Goal: Information Seeking & Learning: Learn about a topic

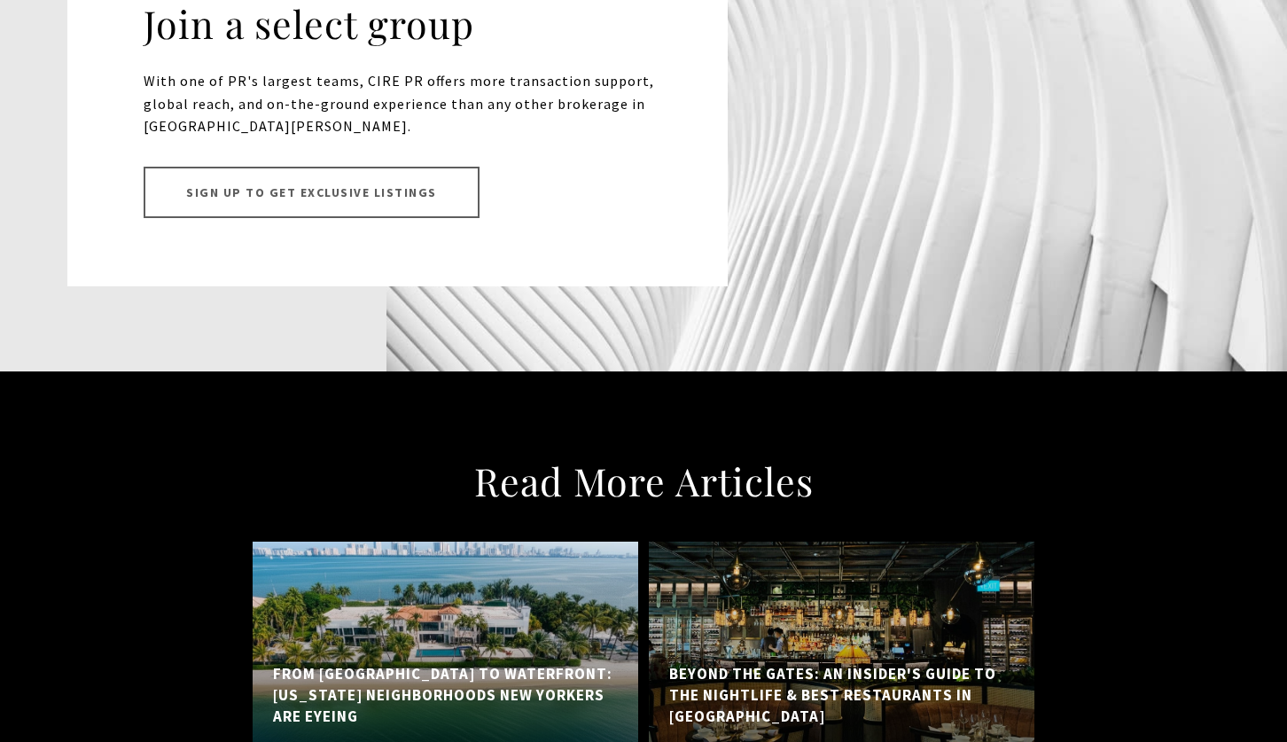
scroll to position [12495, 0]
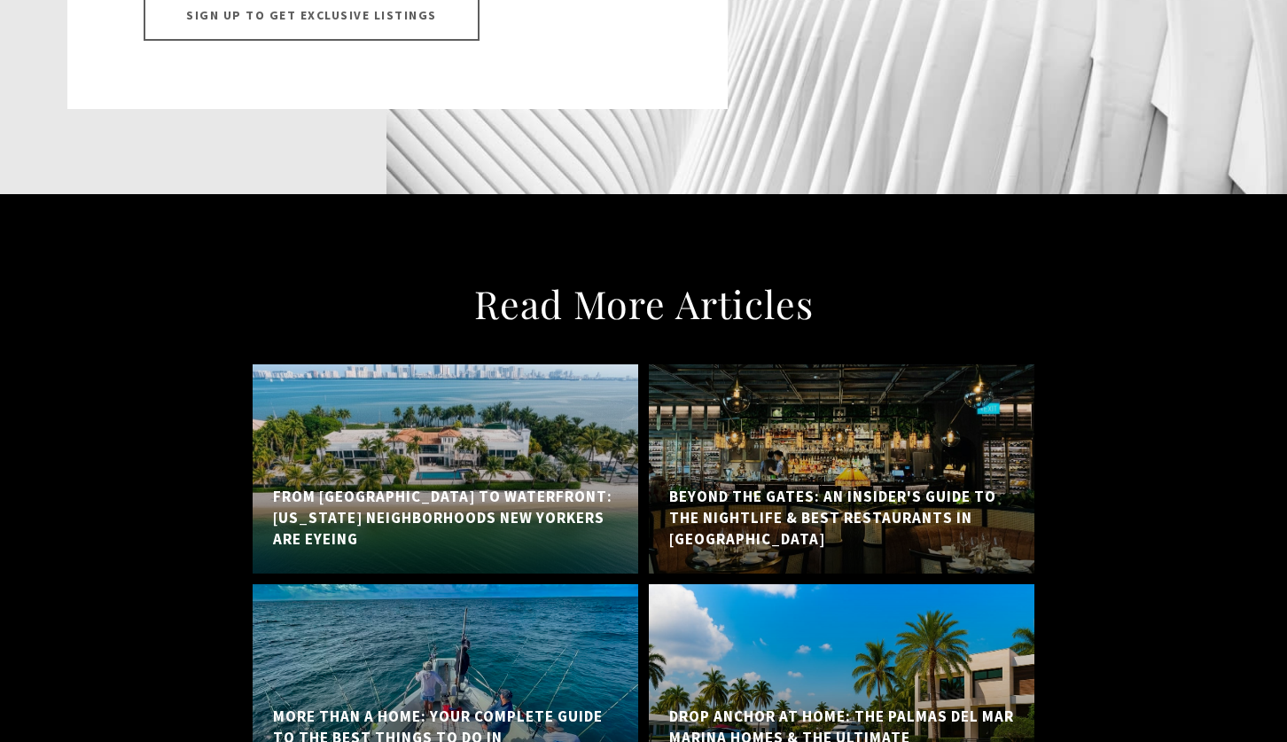
click at [311, 416] on div at bounding box center [445, 468] width 385 height 209
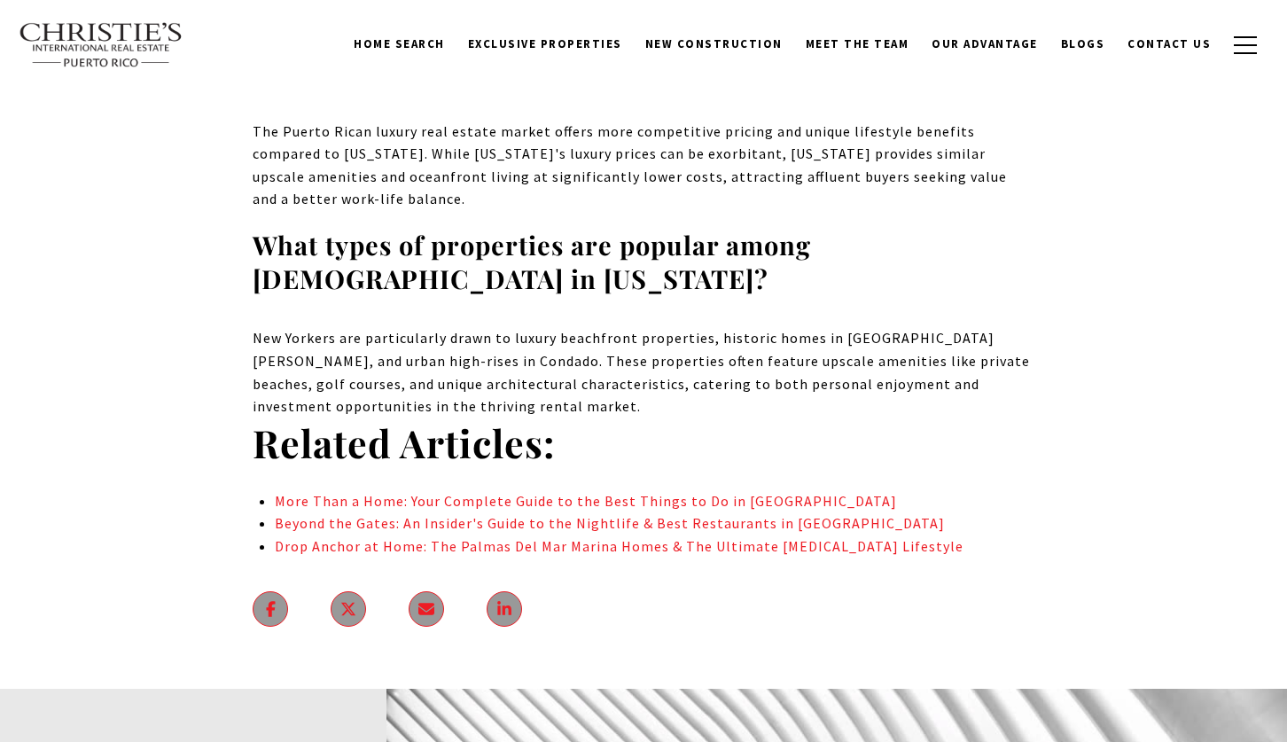
scroll to position [12584, 0]
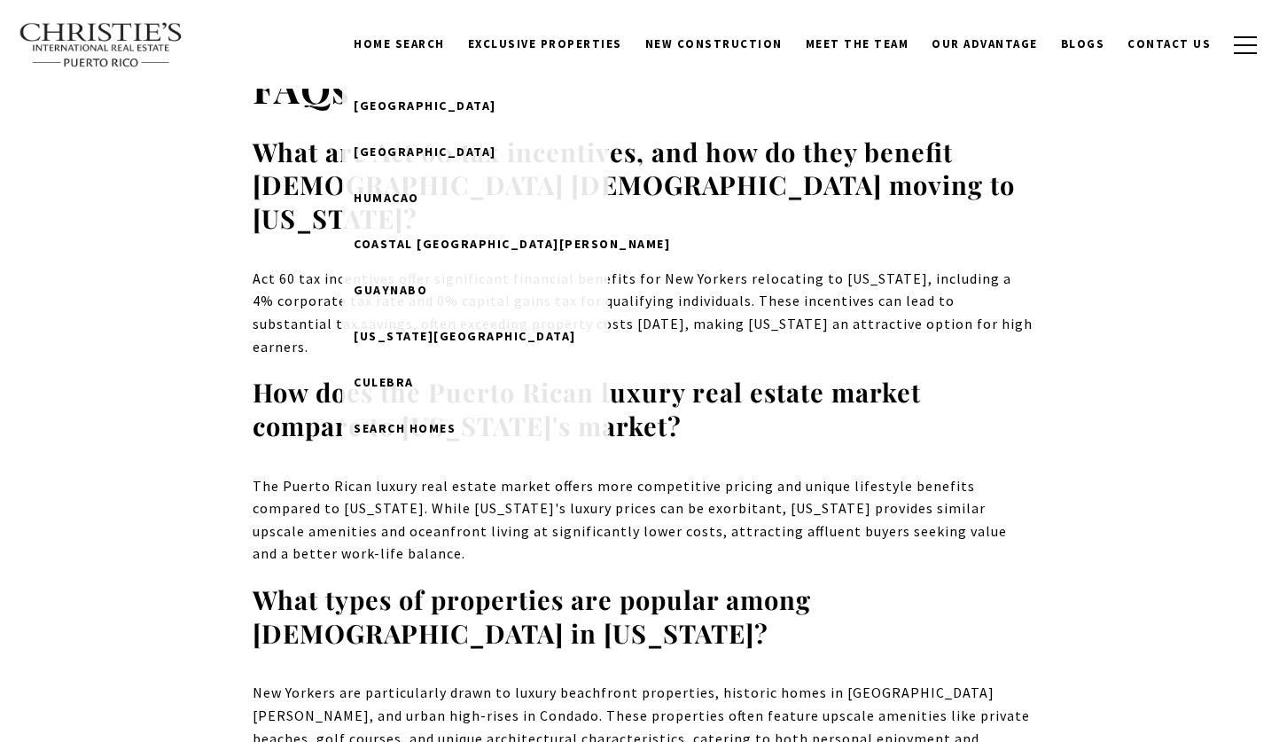
click at [451, 37] on link "Home Search" at bounding box center [399, 44] width 114 height 34
click at [432, 99] on span "Dorado Beach" at bounding box center [425, 105] width 143 height 16
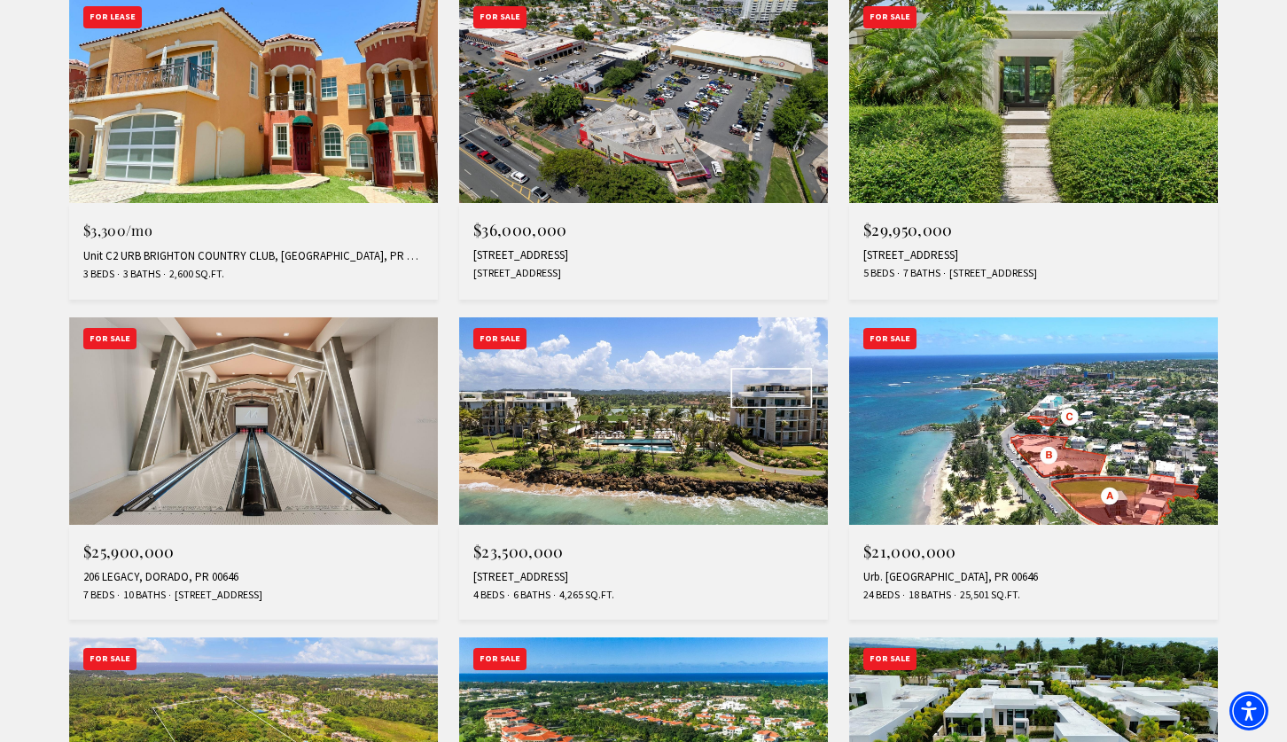
scroll to position [709, 0]
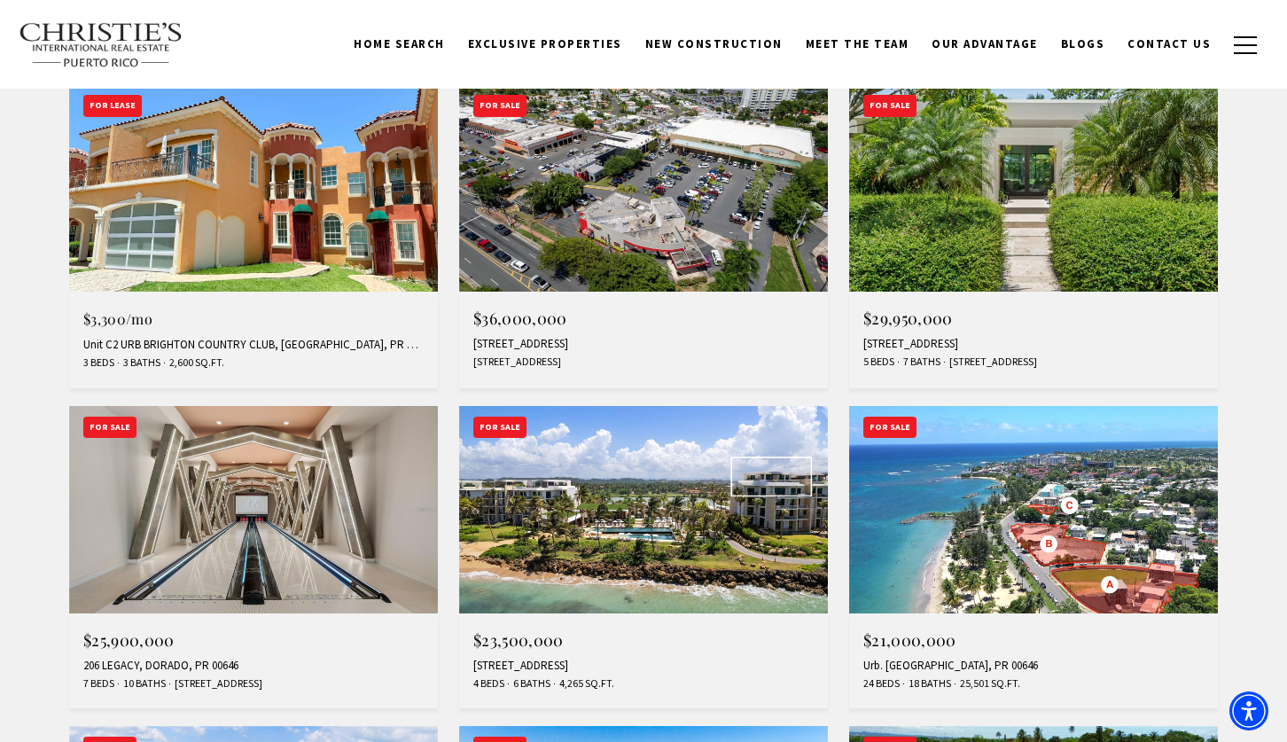
click at [1124, 219] on img at bounding box center [1033, 187] width 369 height 207
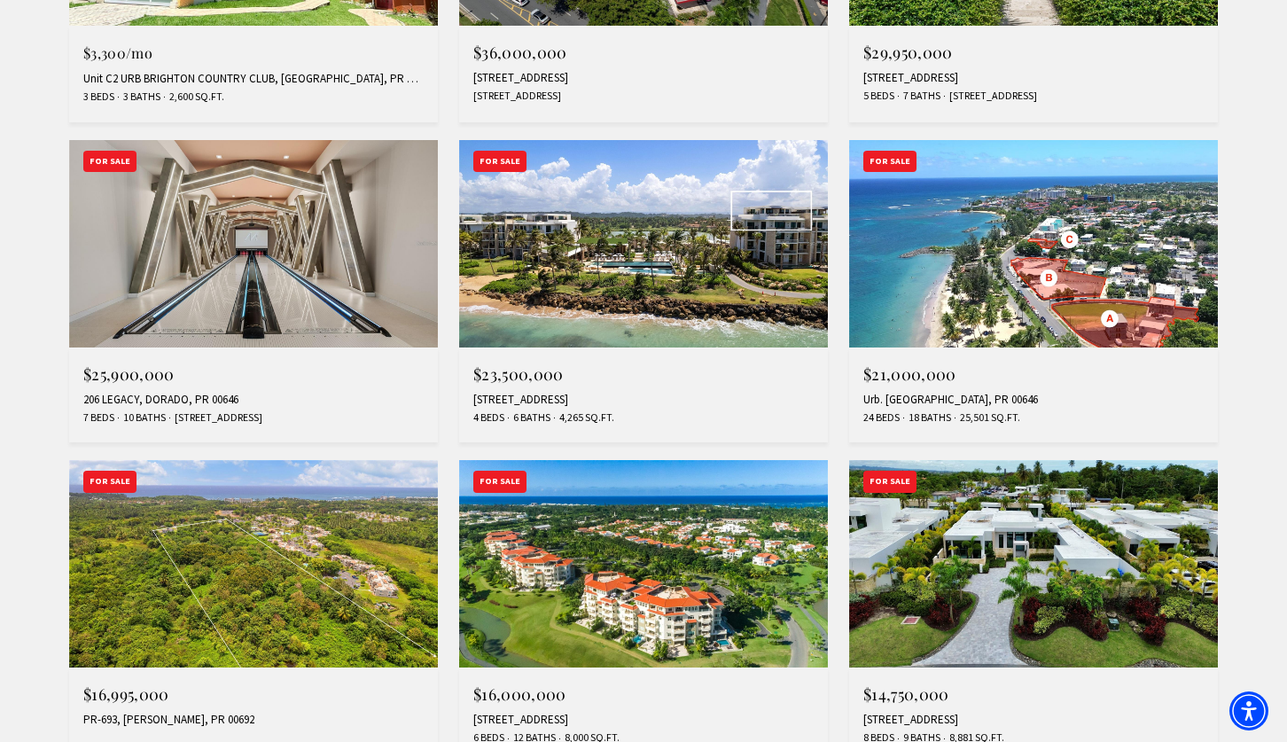
click at [627, 275] on img at bounding box center [643, 243] width 369 height 207
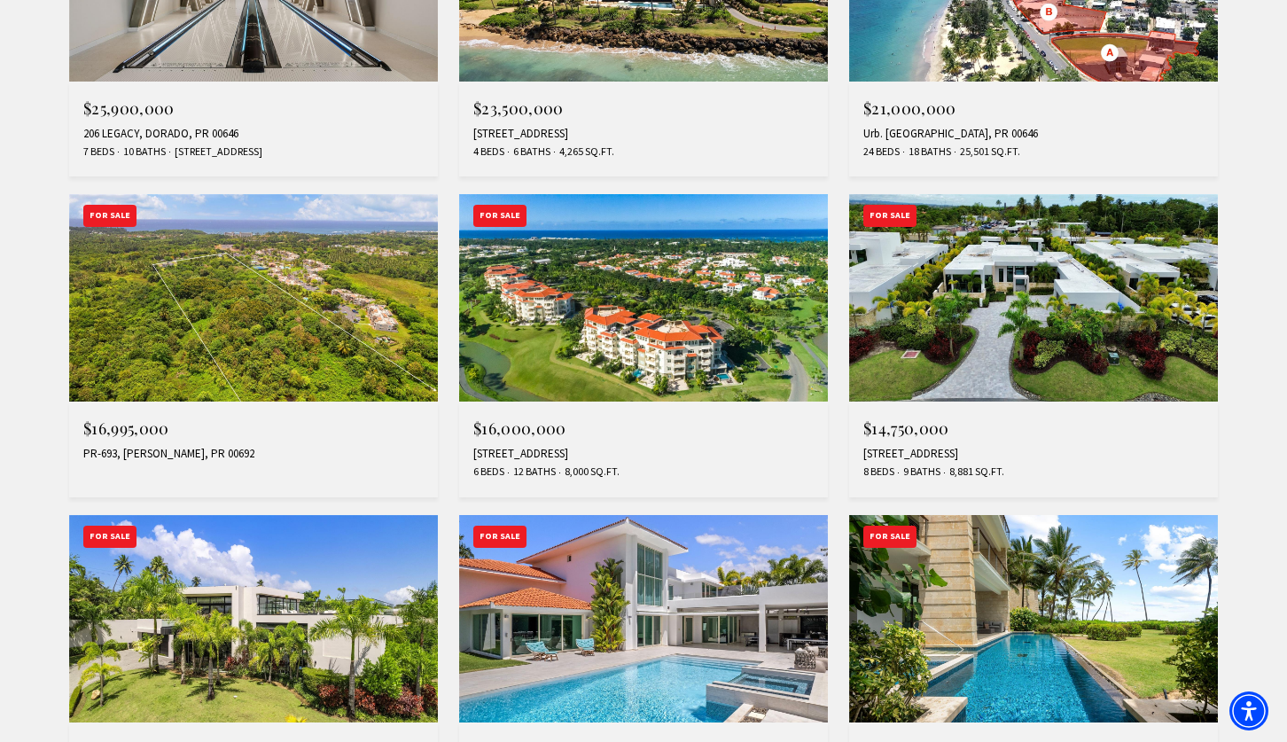
scroll to position [1506, 0]
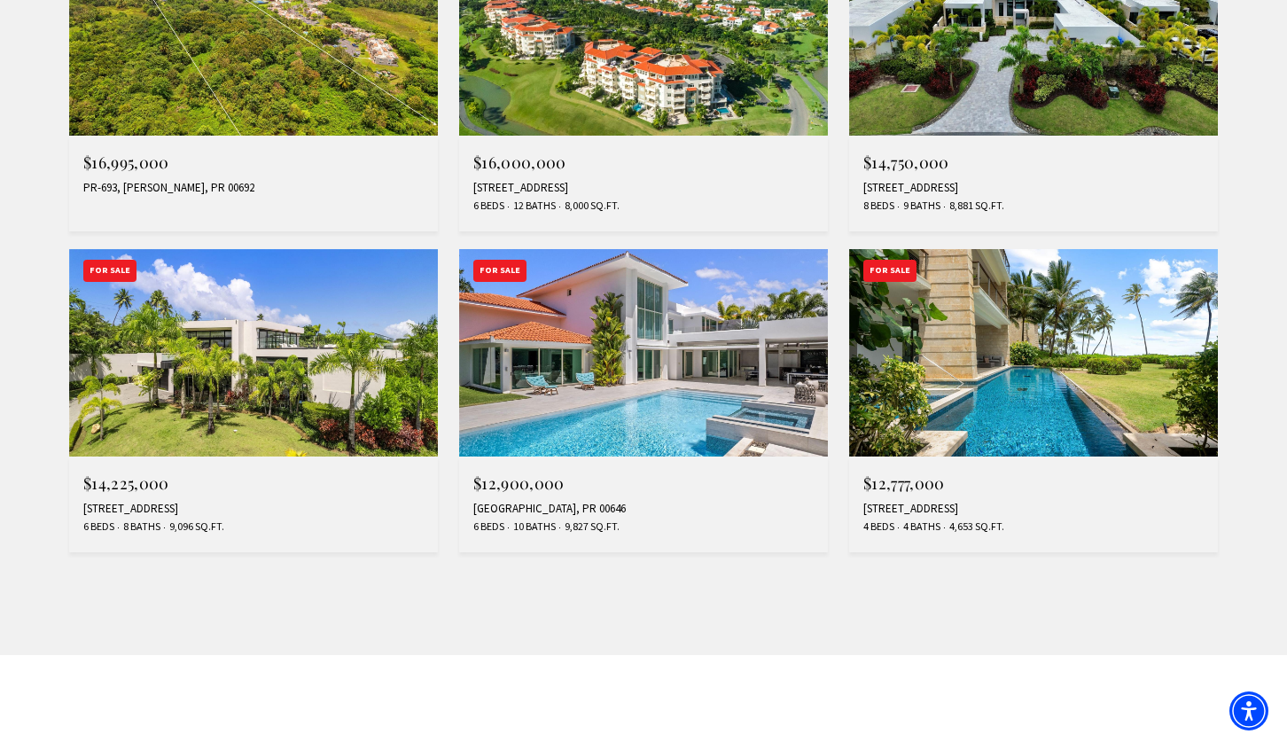
click at [969, 386] on img at bounding box center [1033, 352] width 369 height 207
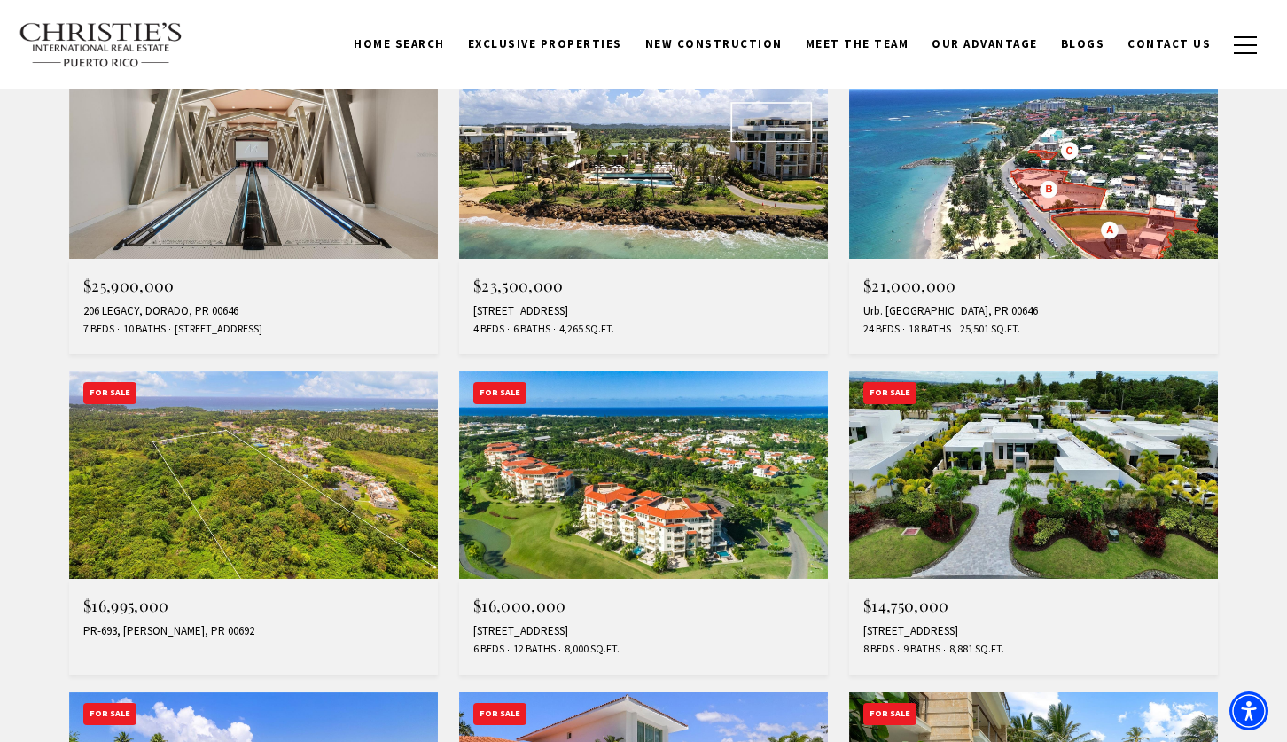
scroll to position [975, 0]
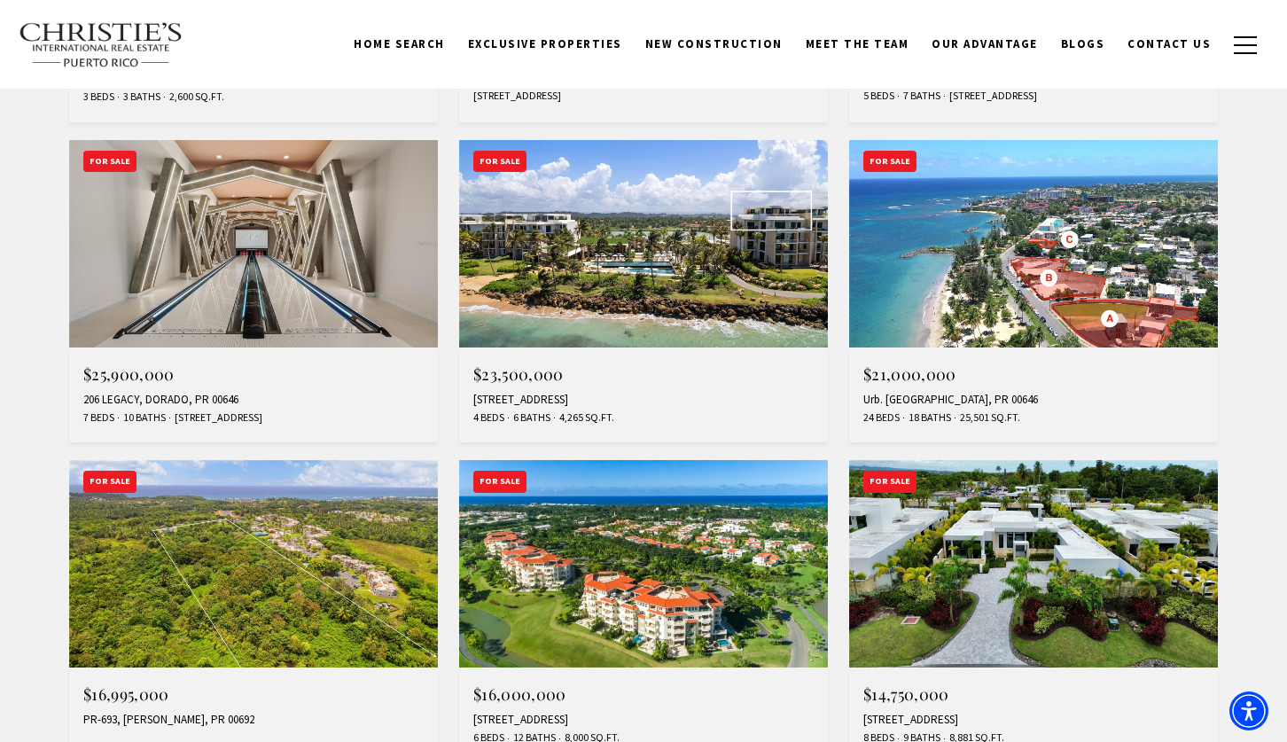
click at [291, 212] on img at bounding box center [253, 243] width 369 height 207
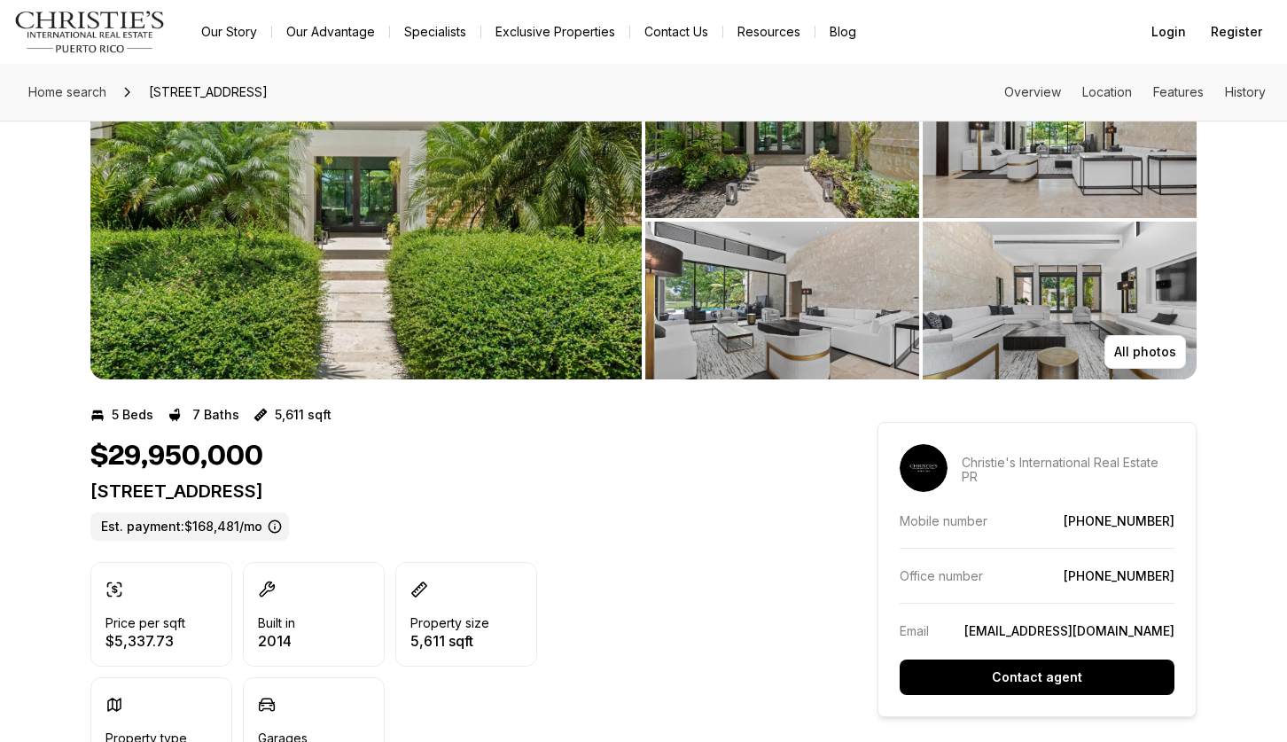
scroll to position [177, 0]
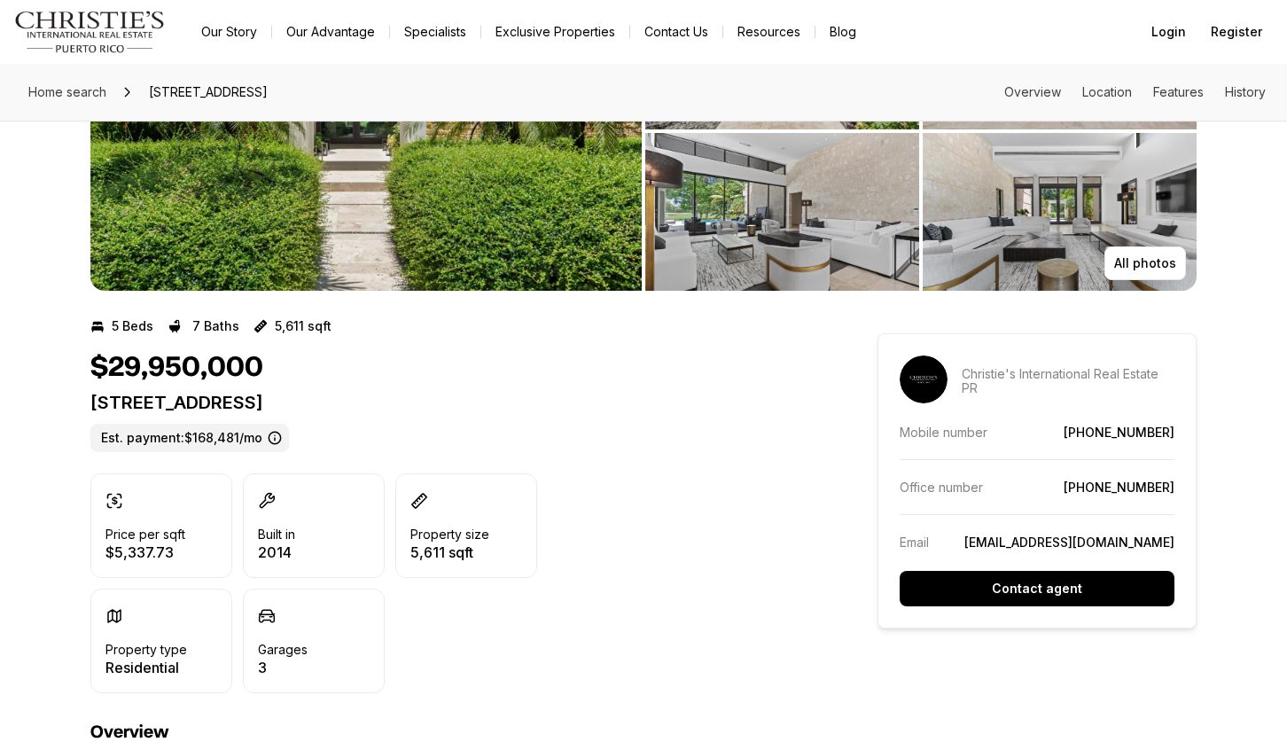
click at [1042, 225] on img "View image gallery" at bounding box center [1059, 212] width 274 height 158
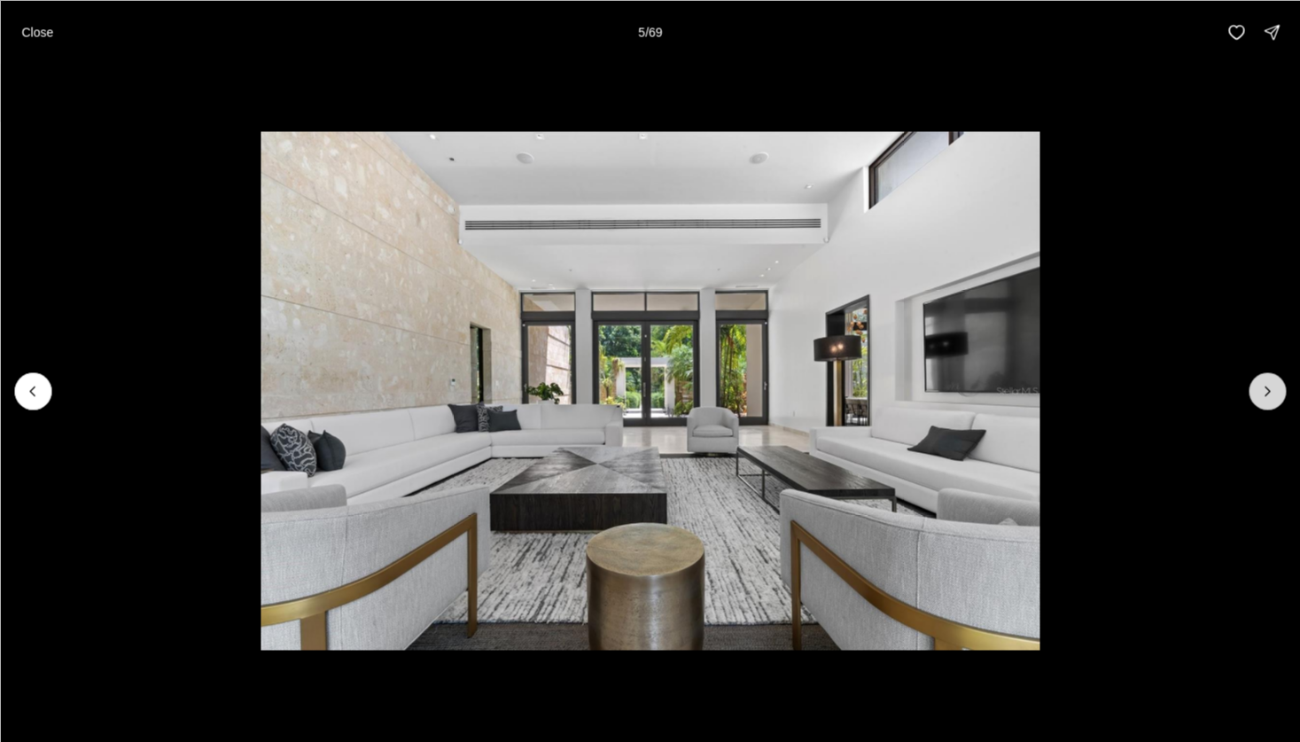
click at [1265, 396] on icon "Next slide" at bounding box center [1267, 391] width 18 height 18
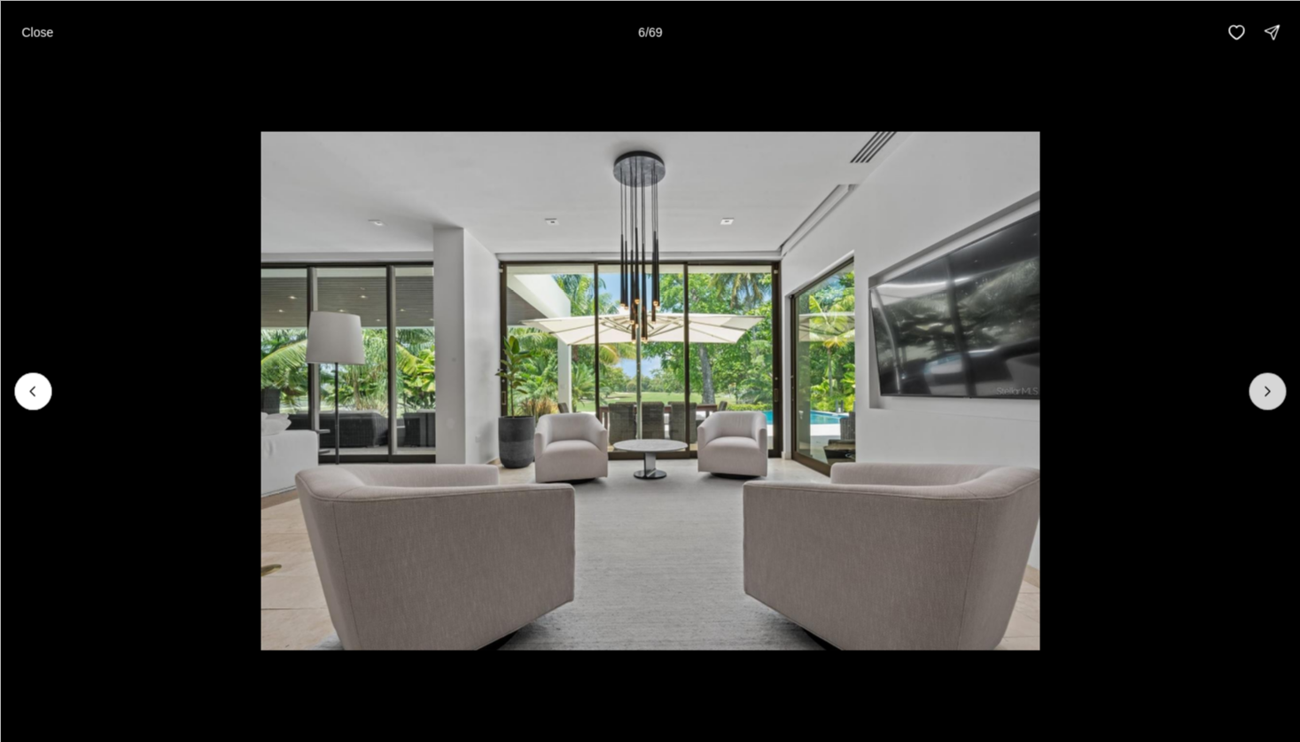
click at [1265, 396] on icon "Next slide" at bounding box center [1267, 391] width 18 height 18
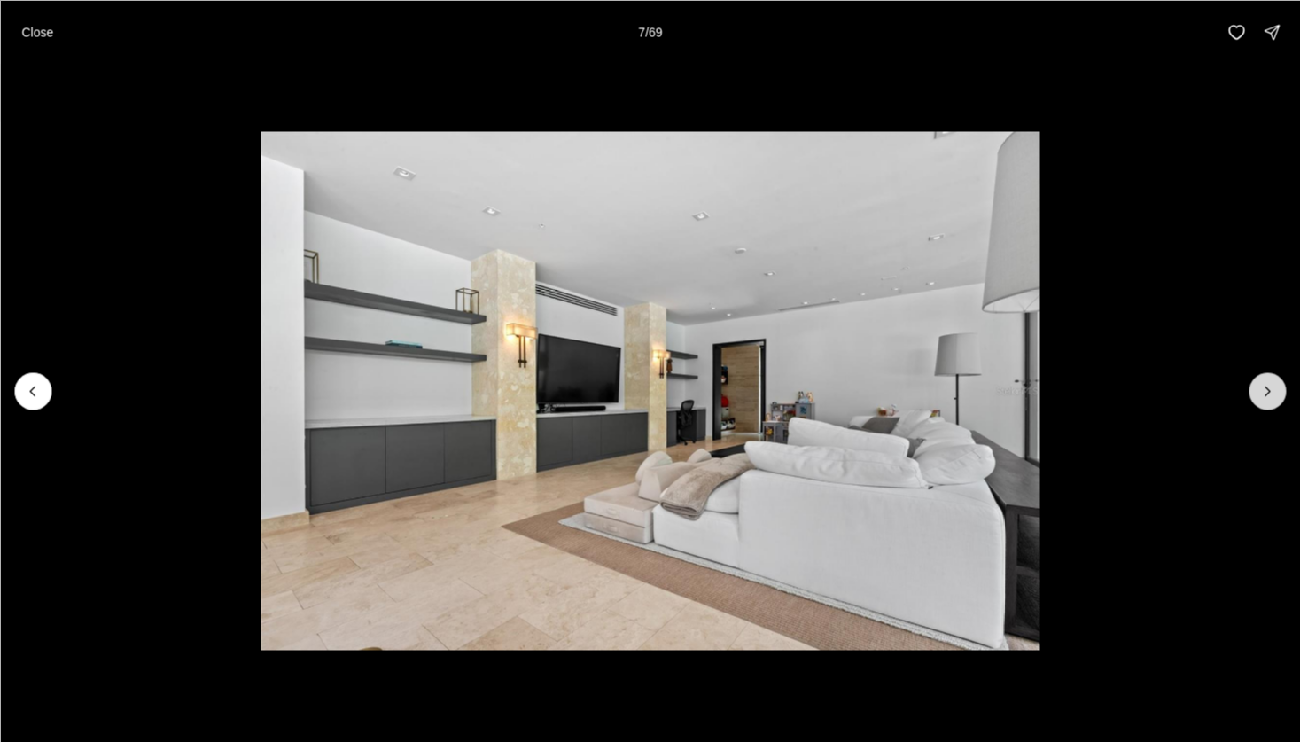
click at [1265, 396] on icon "Next slide" at bounding box center [1267, 391] width 18 height 18
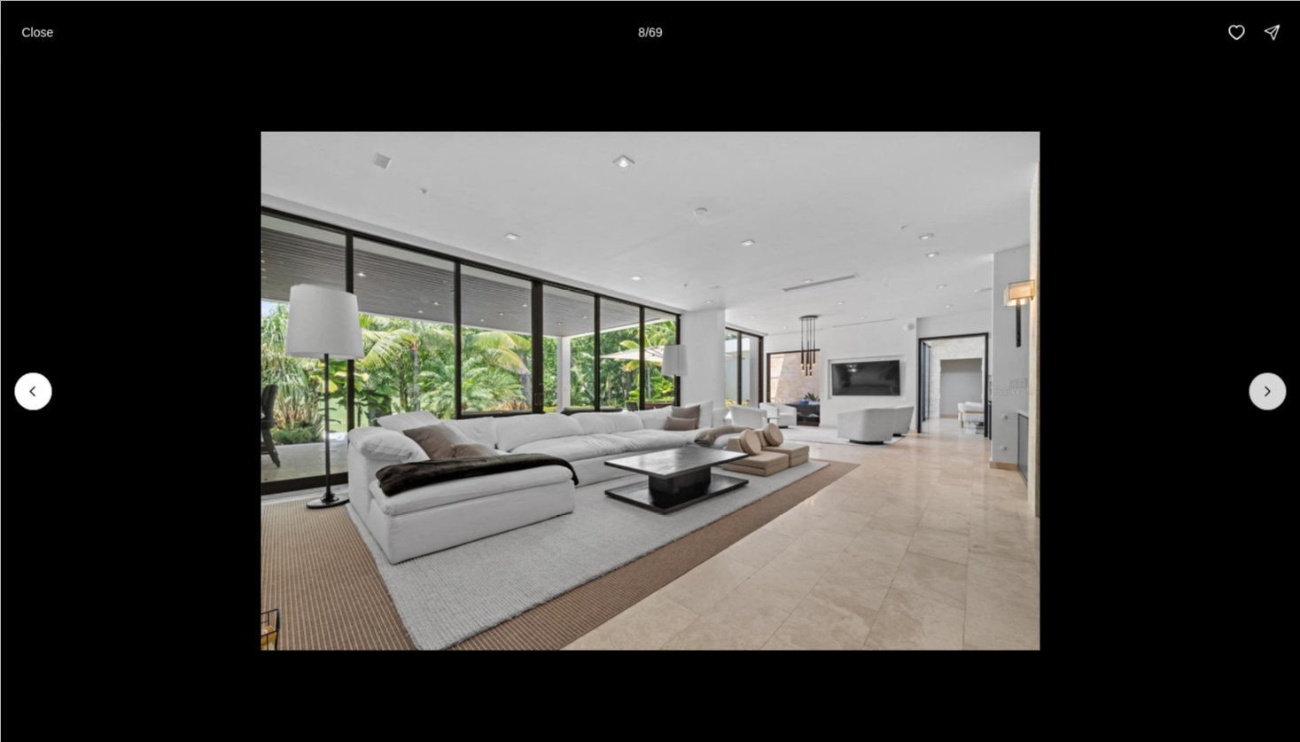
click at [1265, 396] on icon "Next slide" at bounding box center [1267, 391] width 18 height 18
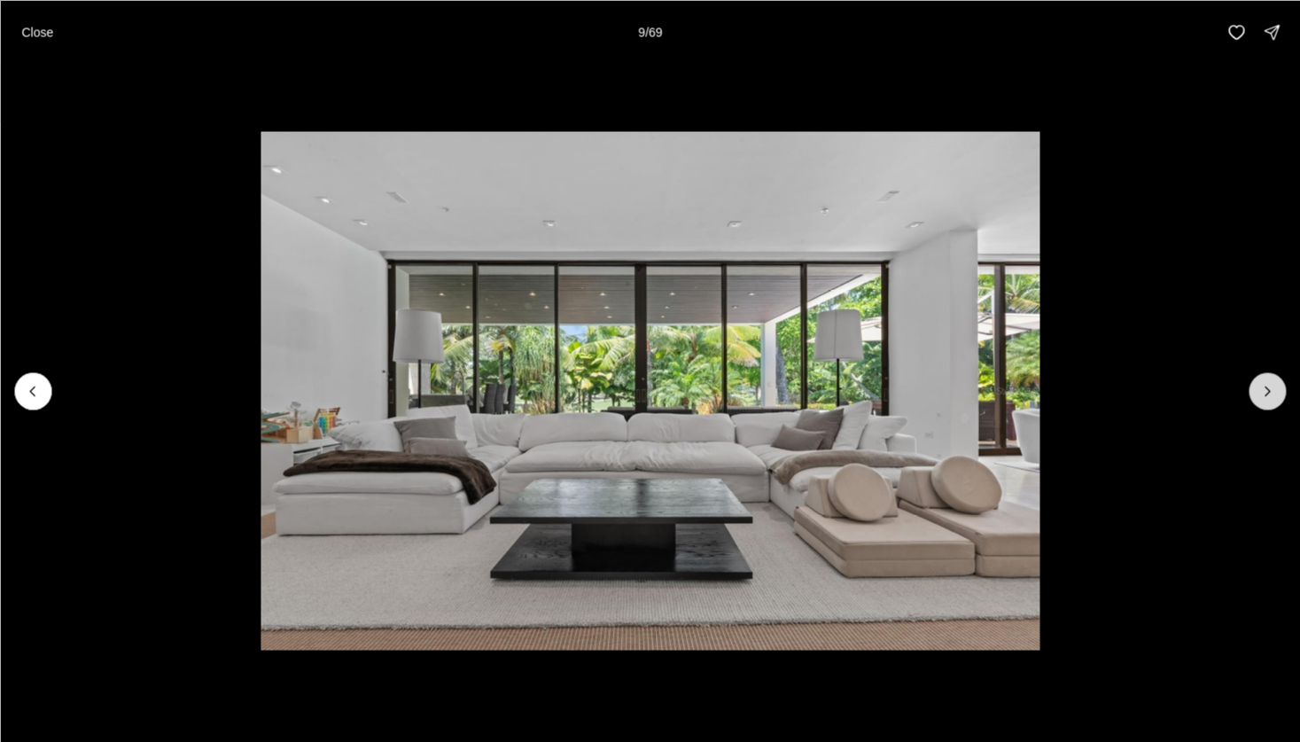
click at [1265, 396] on icon "Next slide" at bounding box center [1267, 391] width 18 height 18
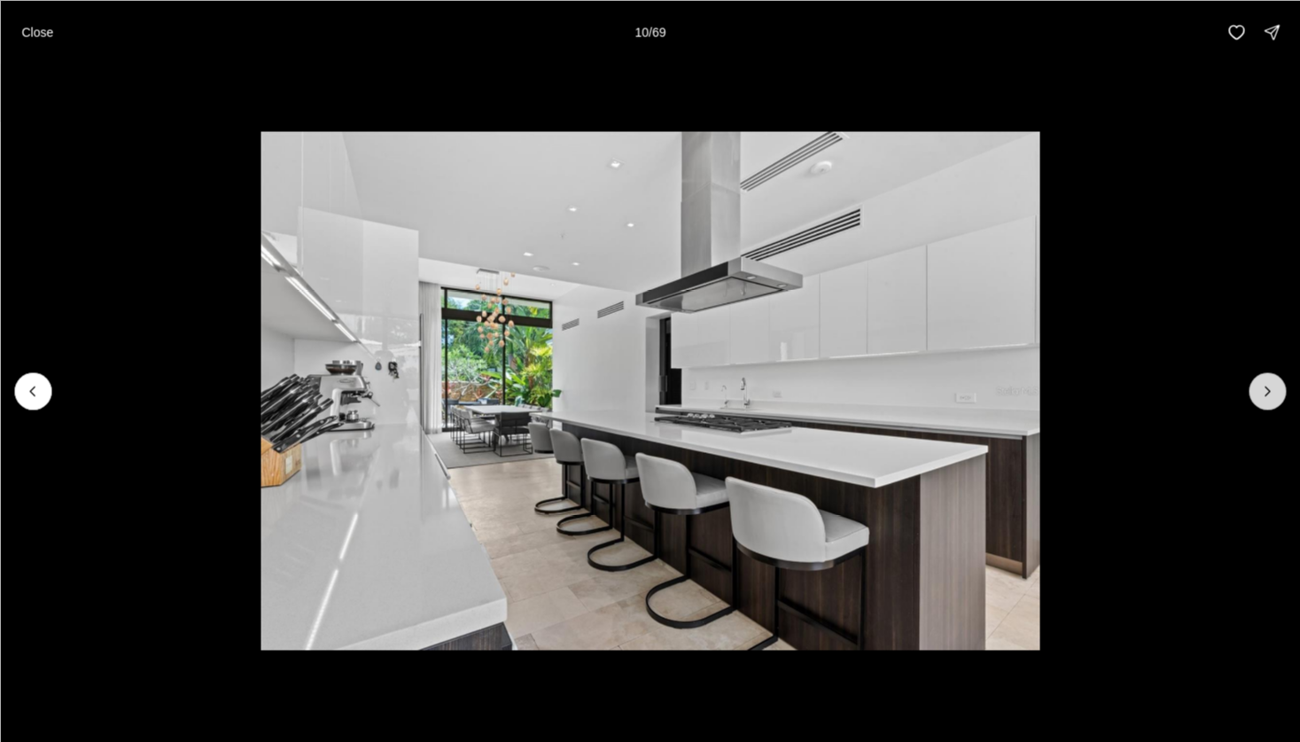
click at [1265, 396] on icon "Next slide" at bounding box center [1267, 391] width 18 height 18
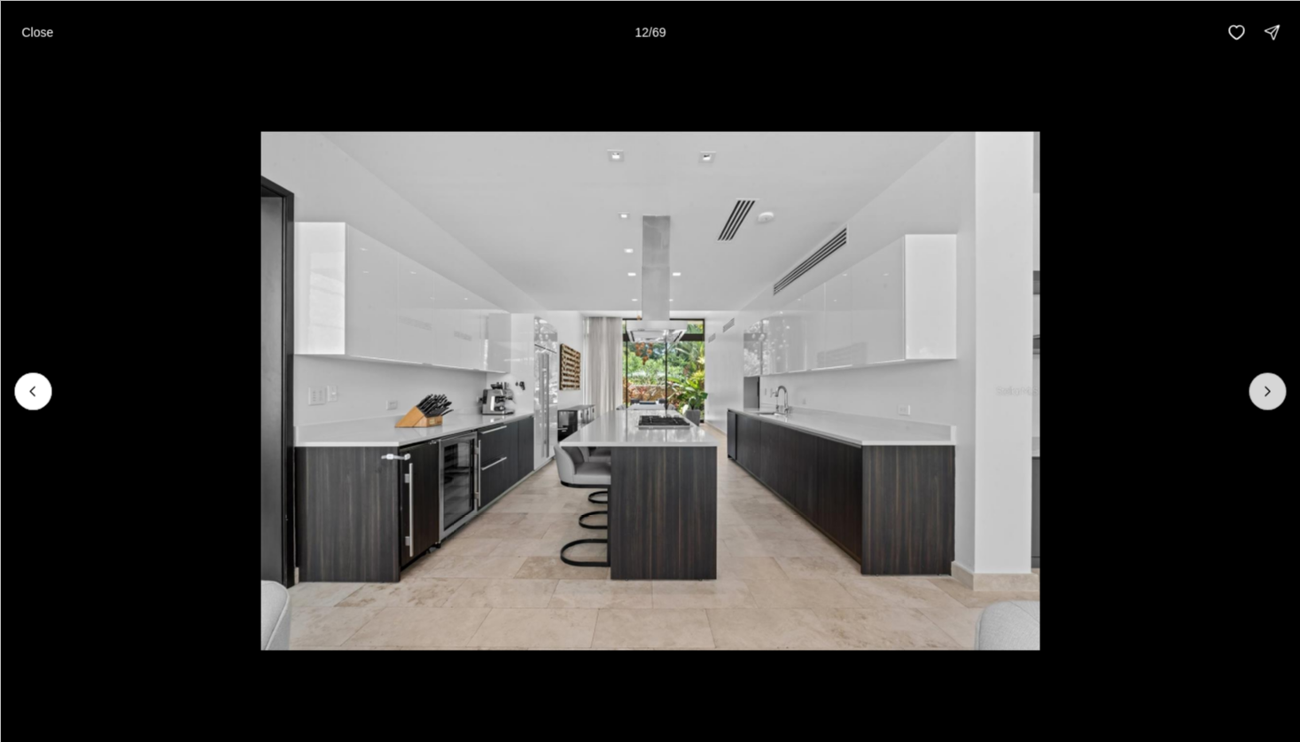
click at [1265, 396] on icon "Next slide" at bounding box center [1267, 391] width 18 height 18
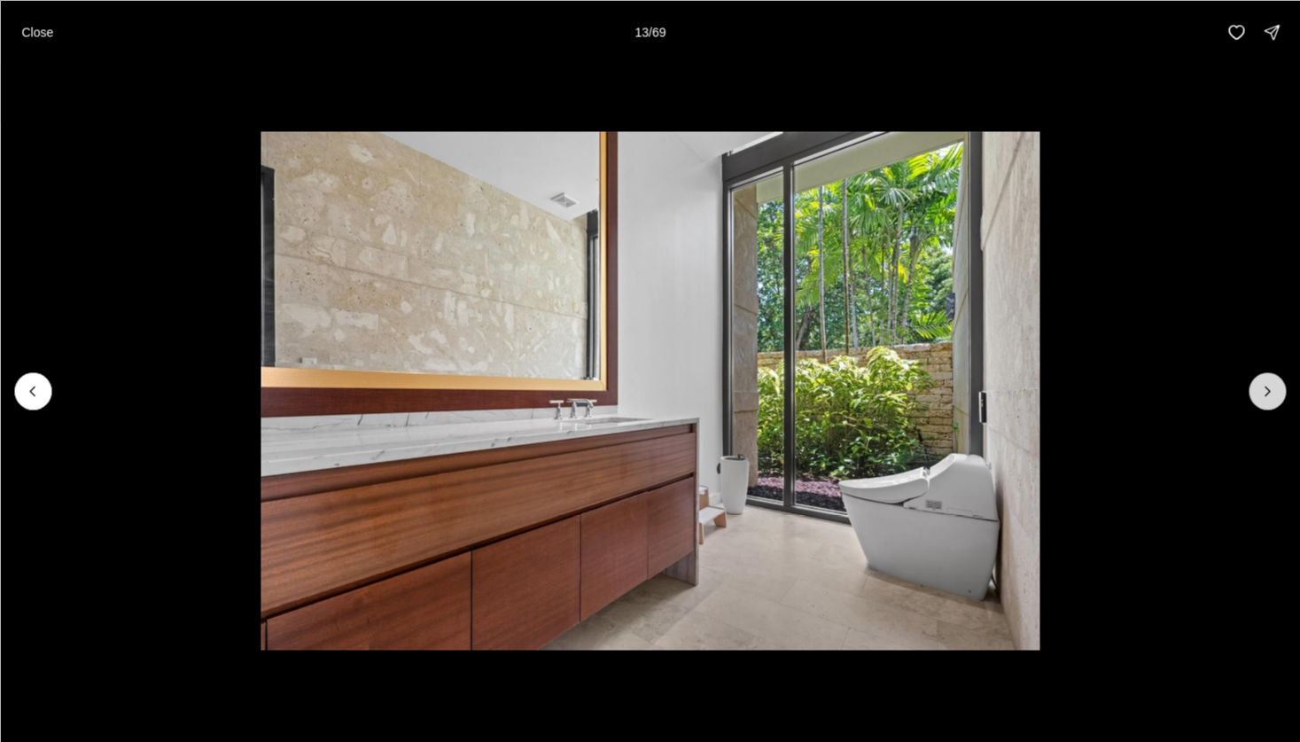
click at [1265, 396] on icon "Next slide" at bounding box center [1267, 391] width 18 height 18
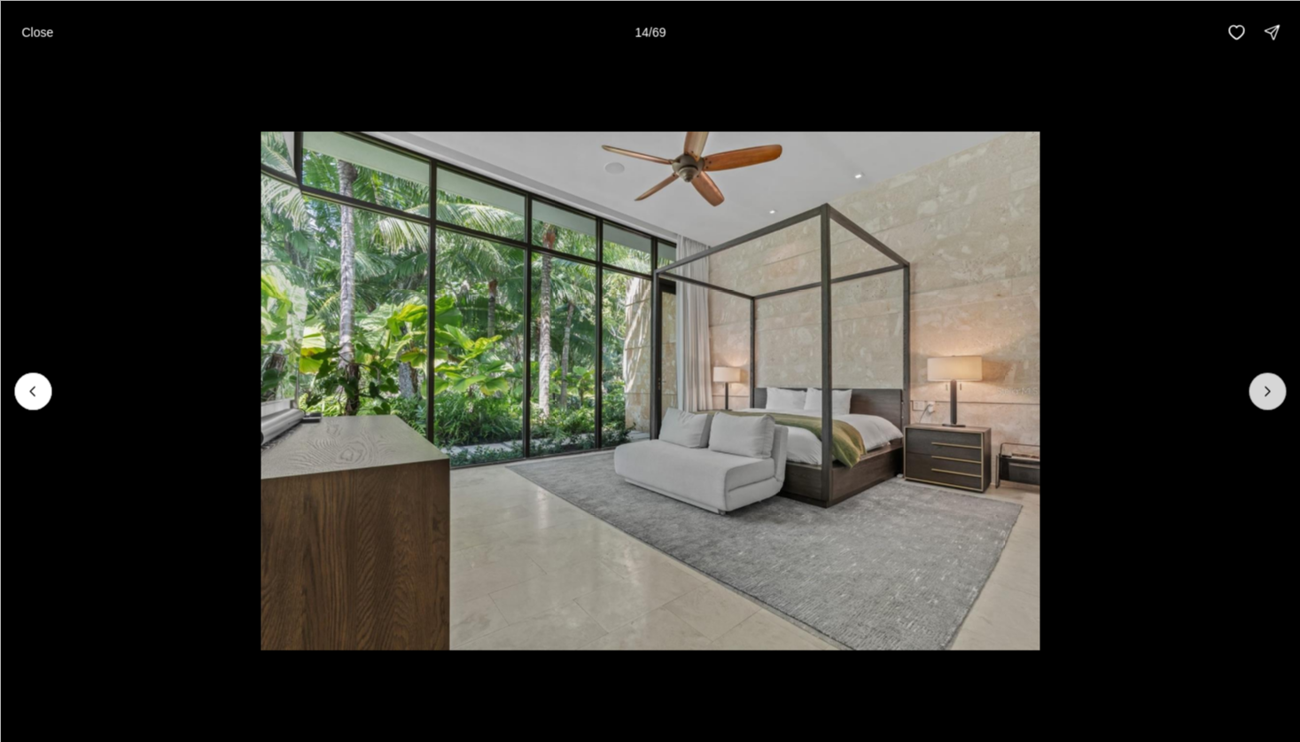
click at [1265, 396] on icon "Next slide" at bounding box center [1267, 391] width 18 height 18
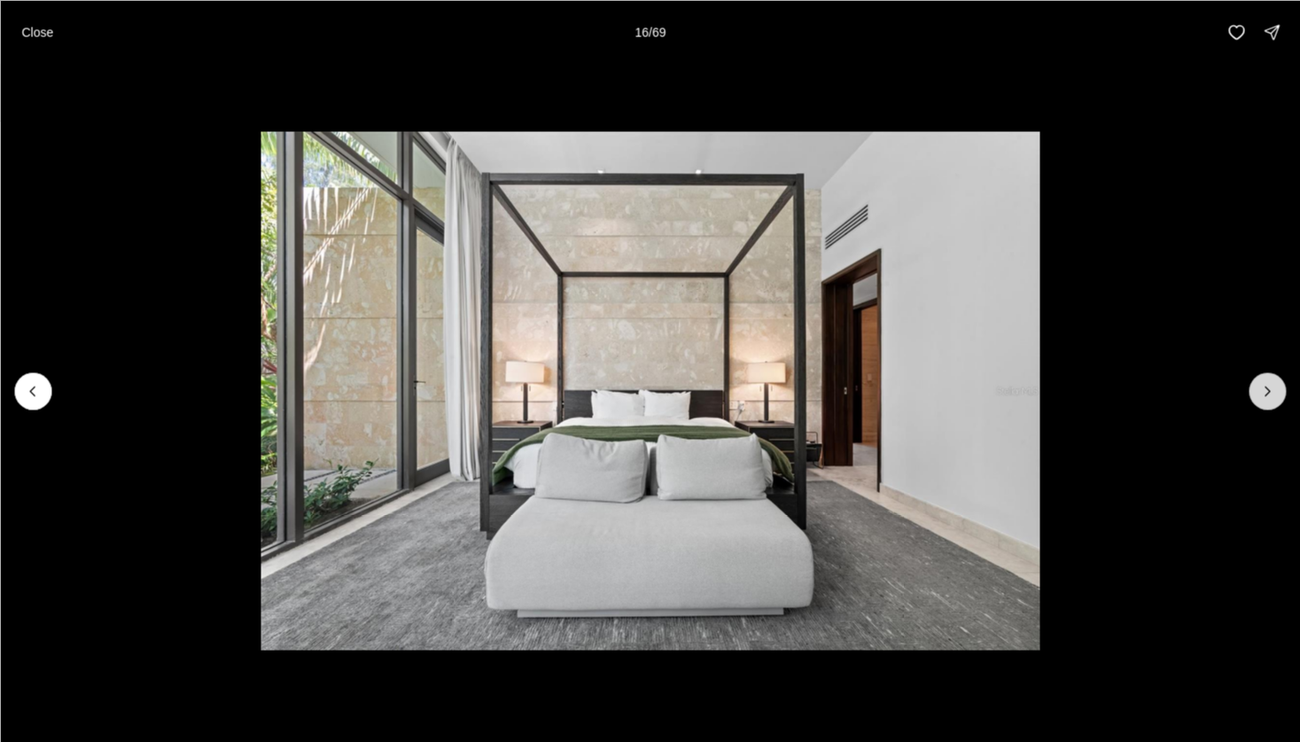
click at [1265, 396] on icon "Next slide" at bounding box center [1267, 391] width 18 height 18
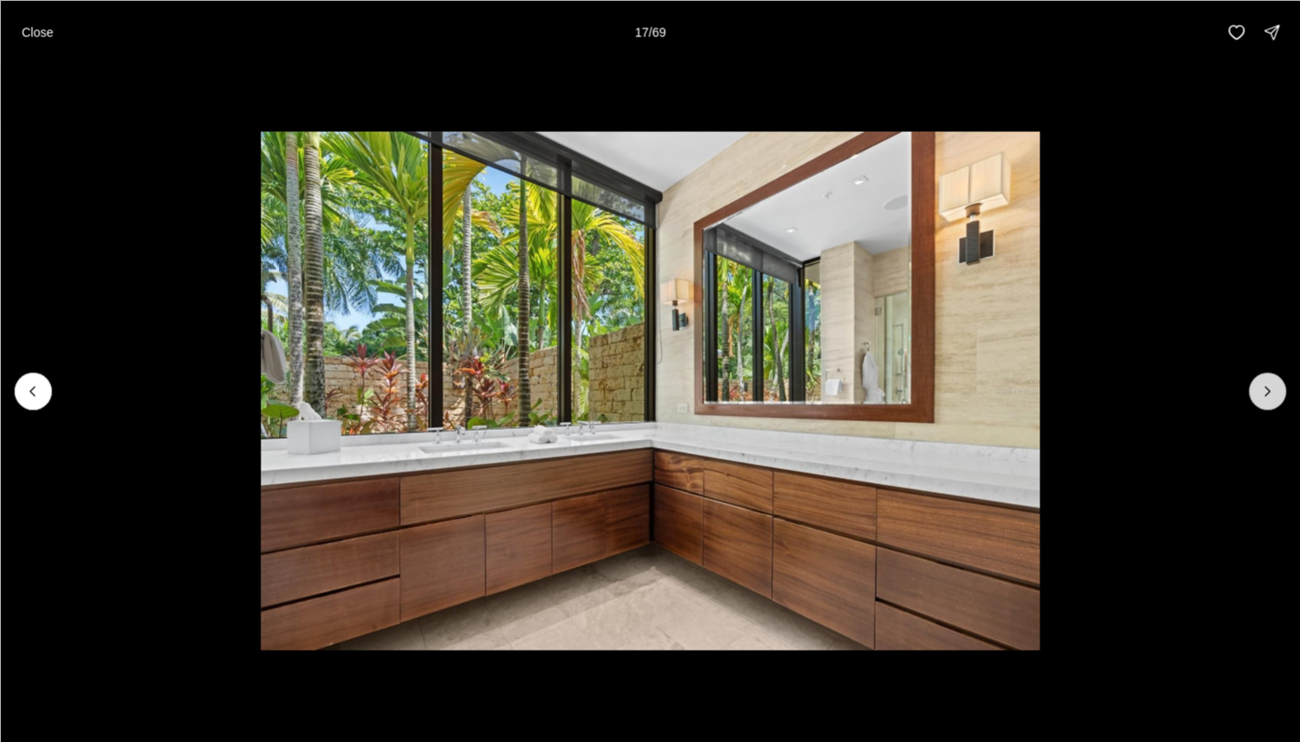
click at [1265, 396] on icon "Next slide" at bounding box center [1267, 391] width 18 height 18
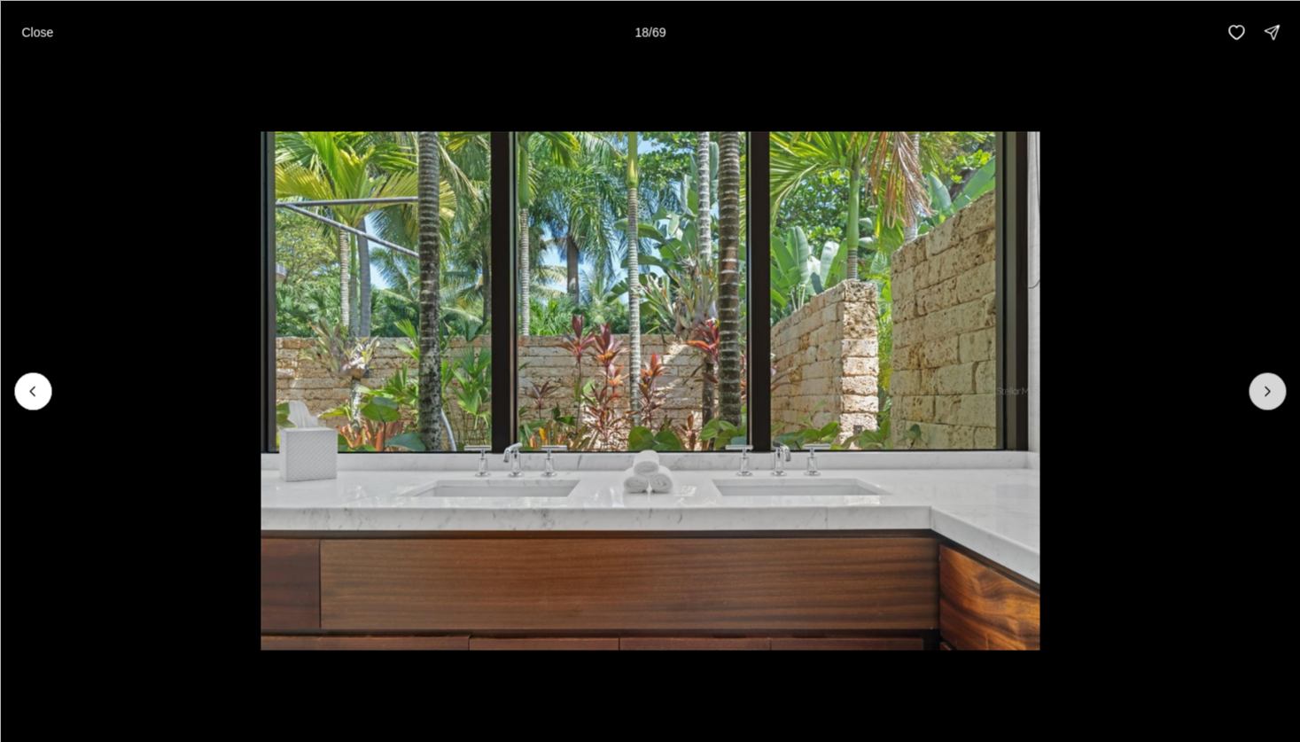
click at [1265, 396] on icon "Next slide" at bounding box center [1267, 391] width 18 height 18
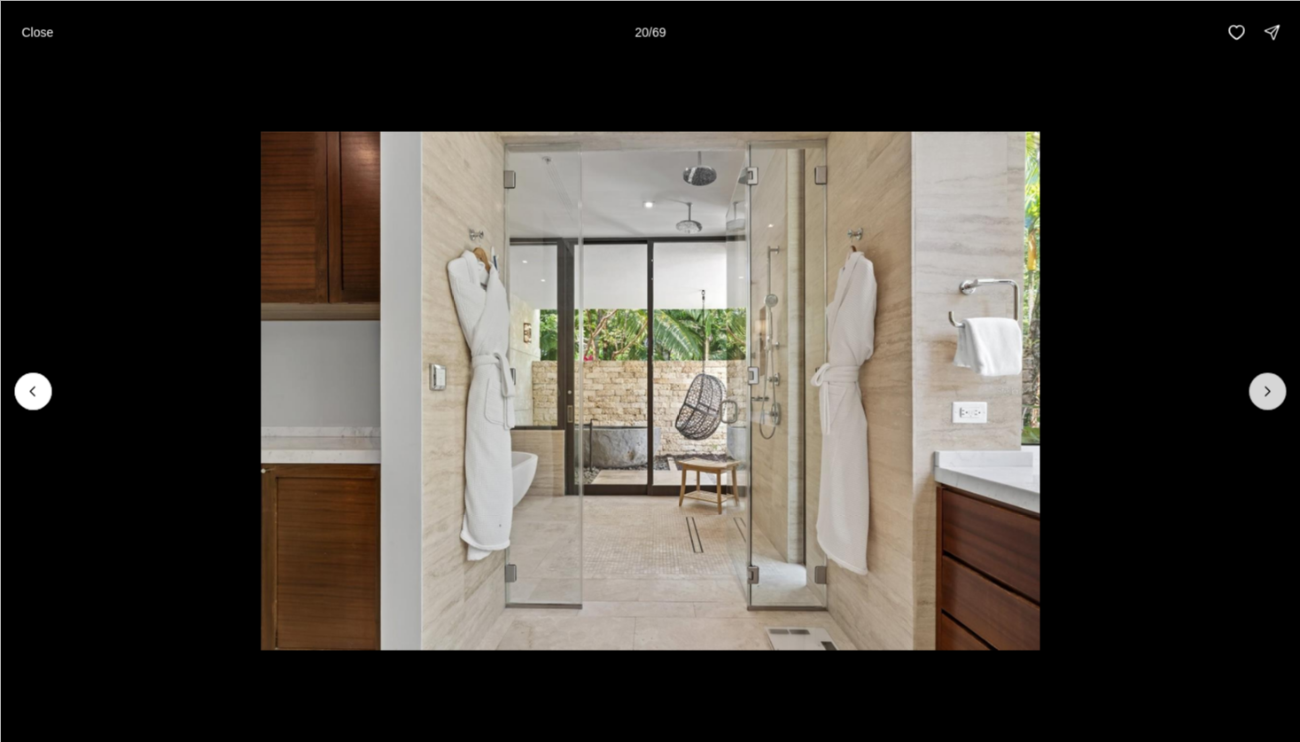
click at [1265, 396] on icon "Next slide" at bounding box center [1267, 391] width 18 height 18
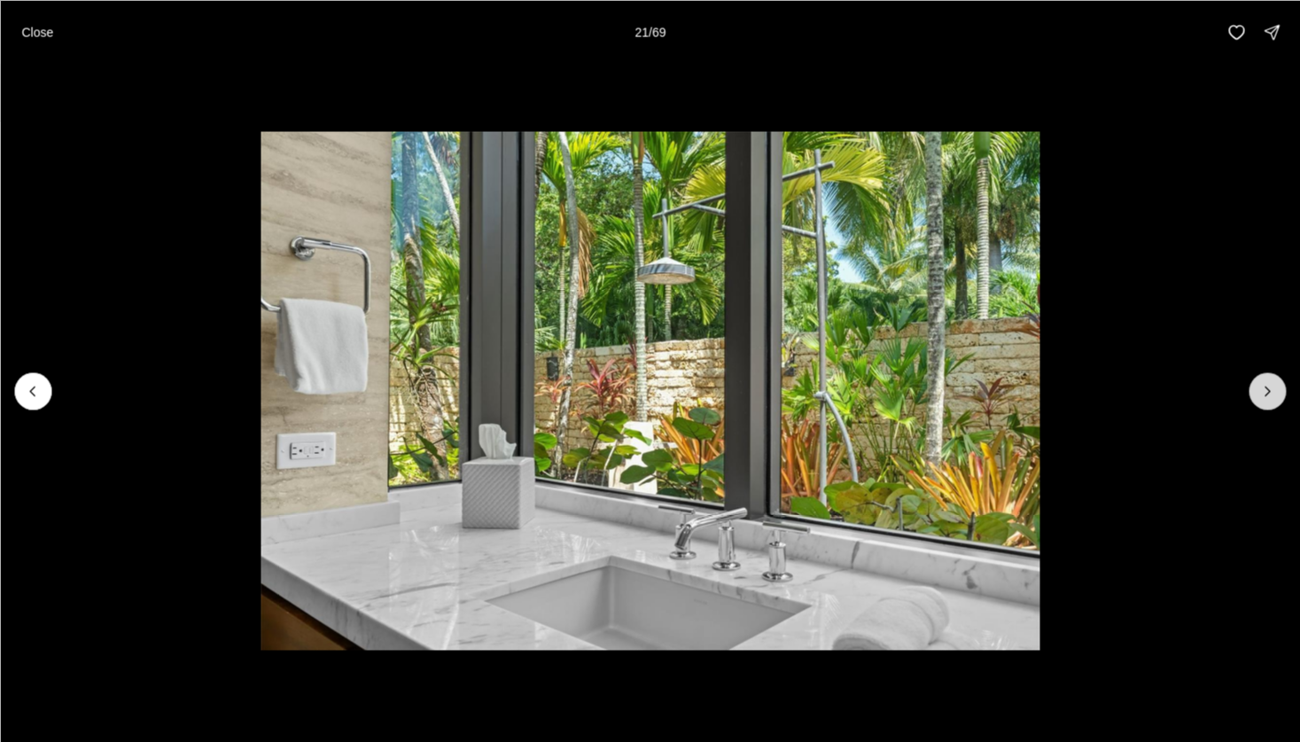
click at [1265, 396] on icon "Next slide" at bounding box center [1267, 391] width 18 height 18
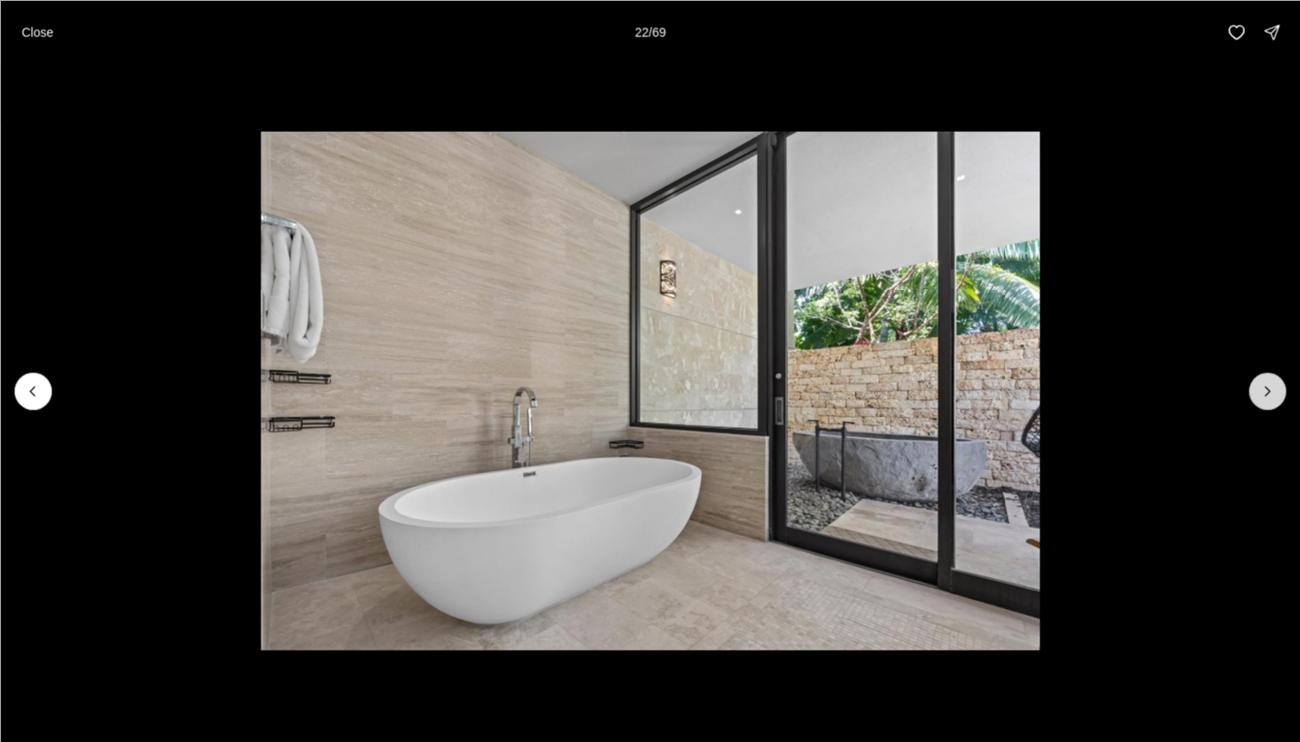
click at [1265, 396] on icon "Next slide" at bounding box center [1267, 391] width 18 height 18
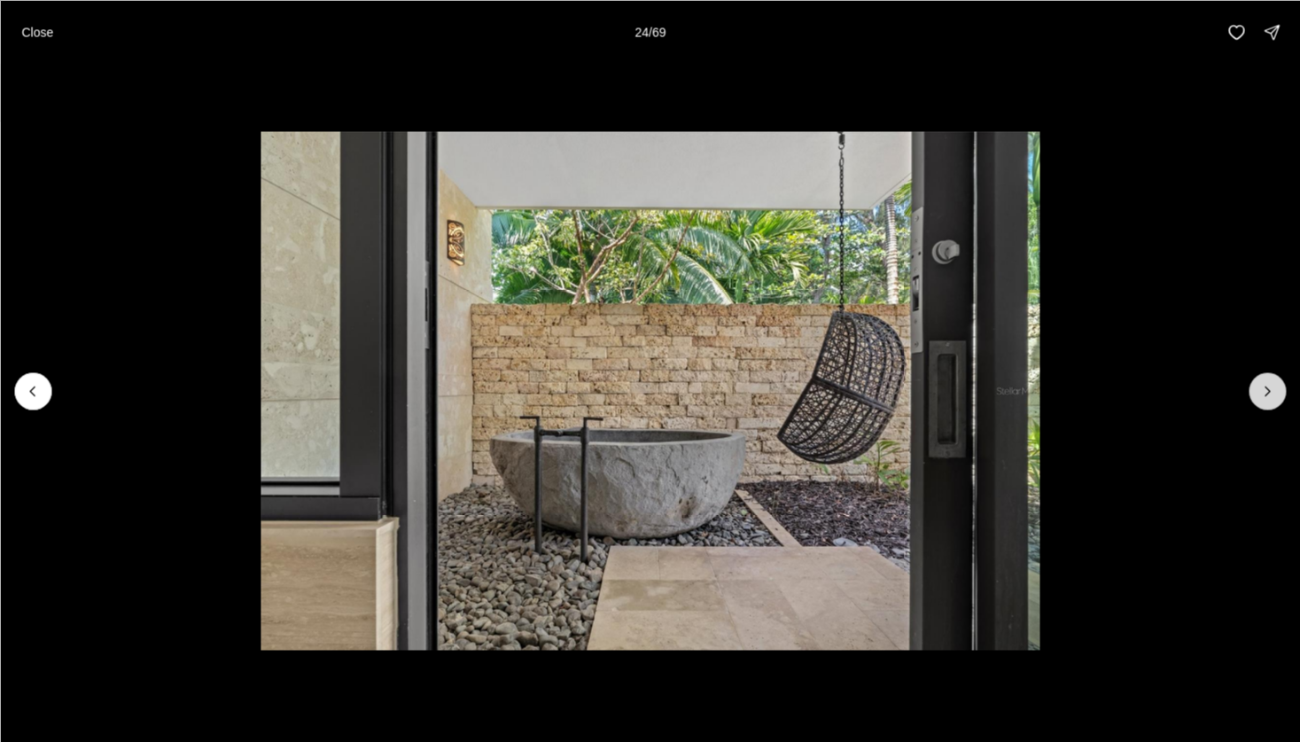
click at [1265, 396] on icon "Next slide" at bounding box center [1267, 391] width 18 height 18
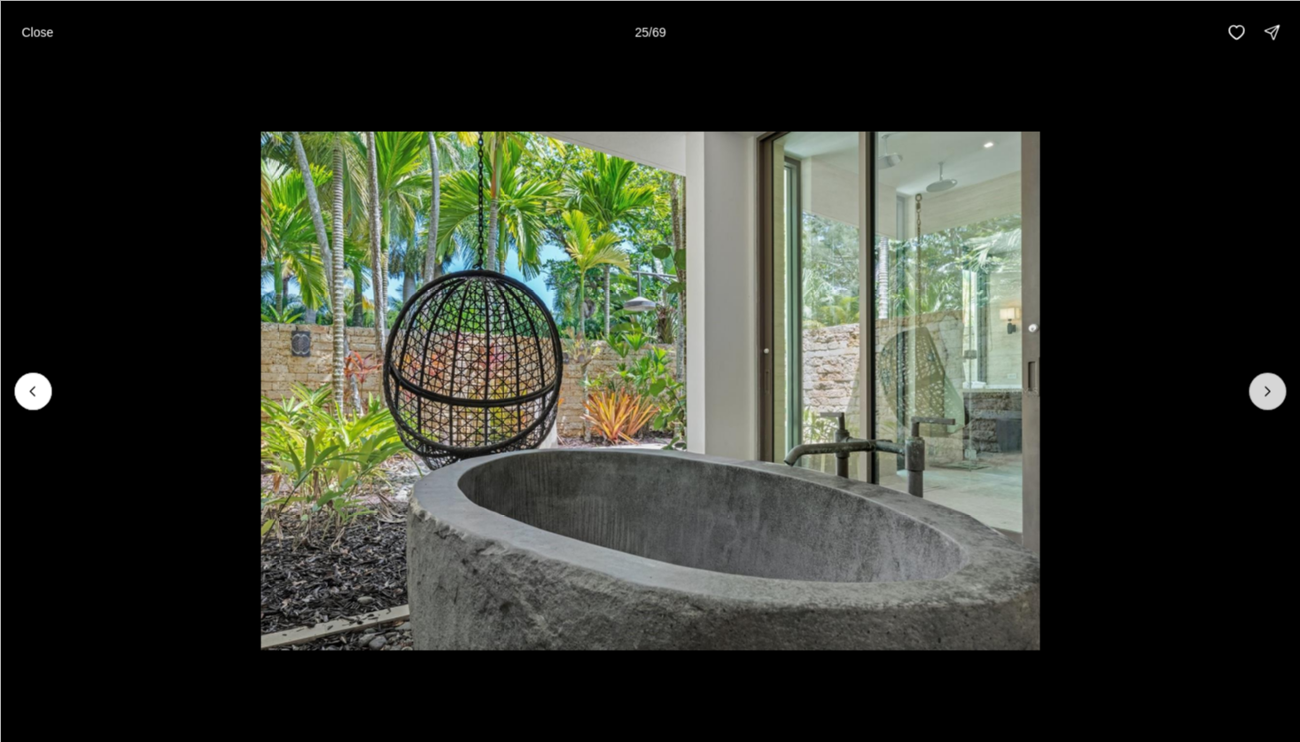
click at [1265, 396] on icon "Next slide" at bounding box center [1267, 391] width 18 height 18
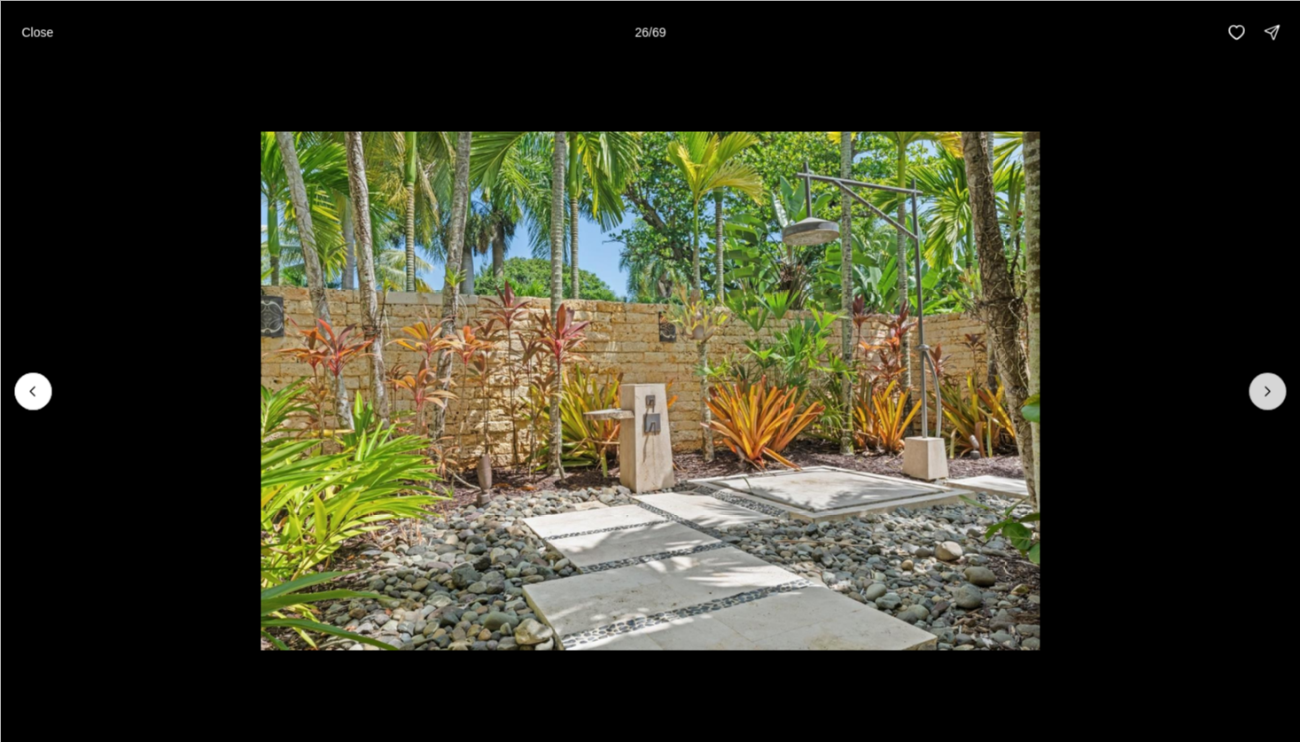
click at [1265, 396] on icon "Next slide" at bounding box center [1267, 391] width 18 height 18
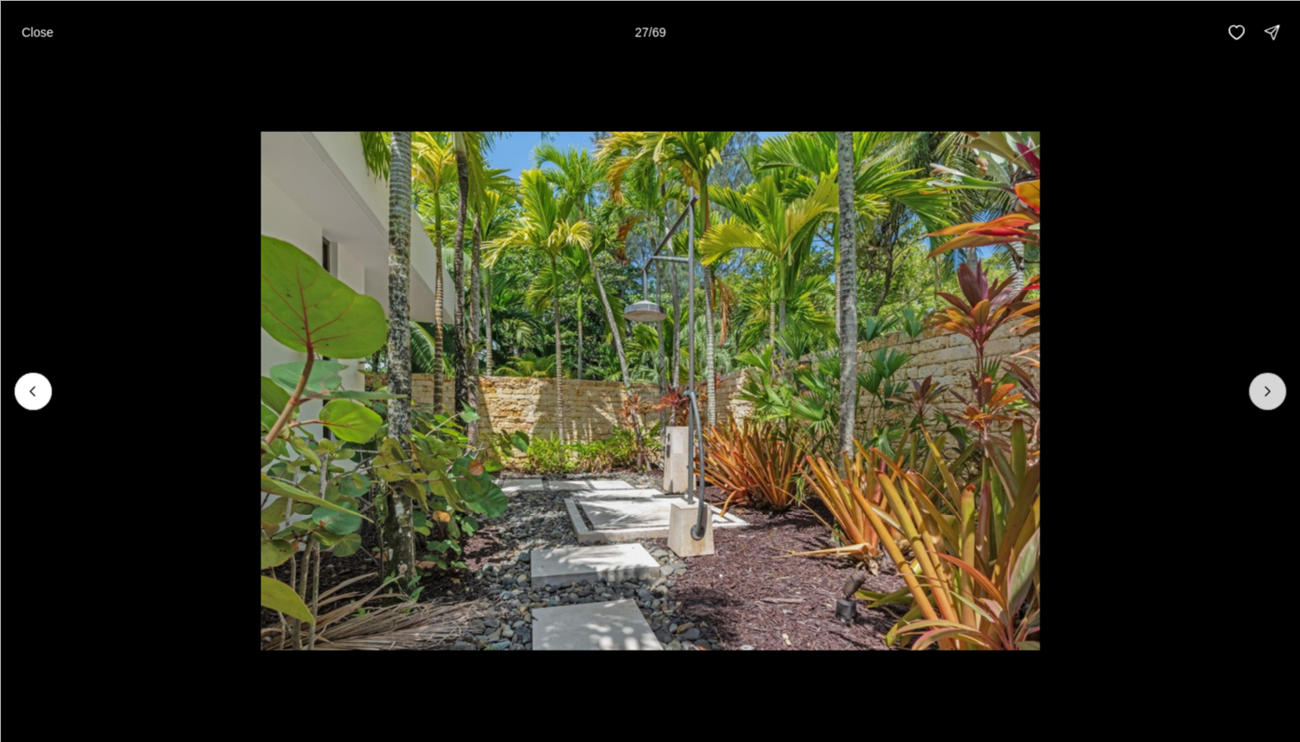
click at [1265, 396] on icon "Next slide" at bounding box center [1267, 391] width 18 height 18
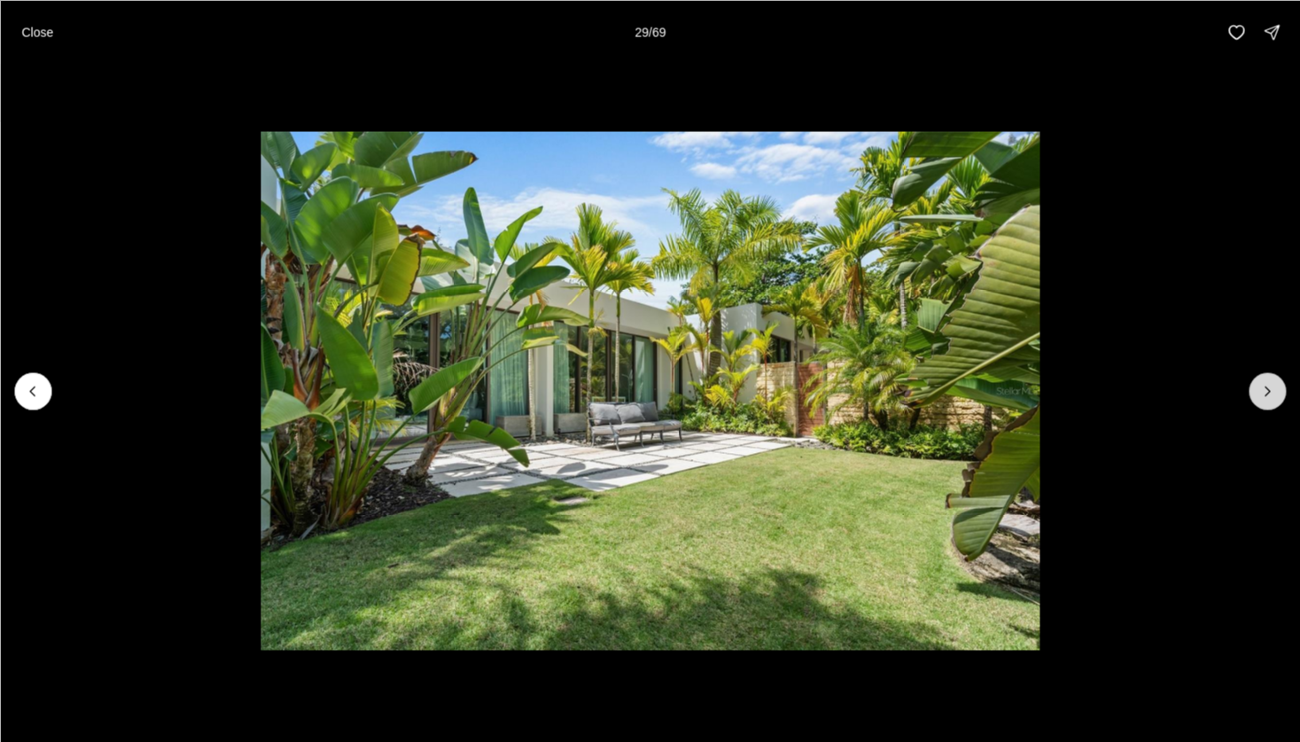
click at [1265, 396] on icon "Next slide" at bounding box center [1267, 391] width 18 height 18
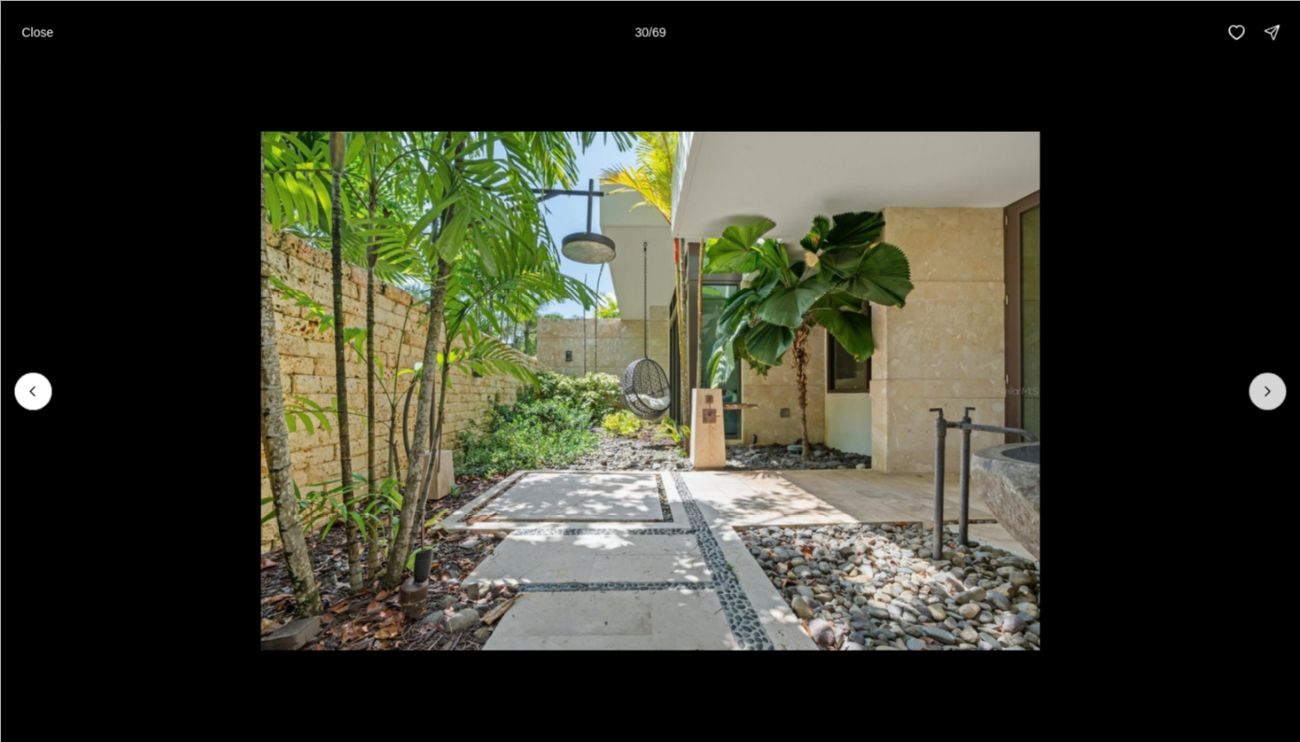
click at [1265, 396] on icon "Next slide" at bounding box center [1267, 391] width 18 height 18
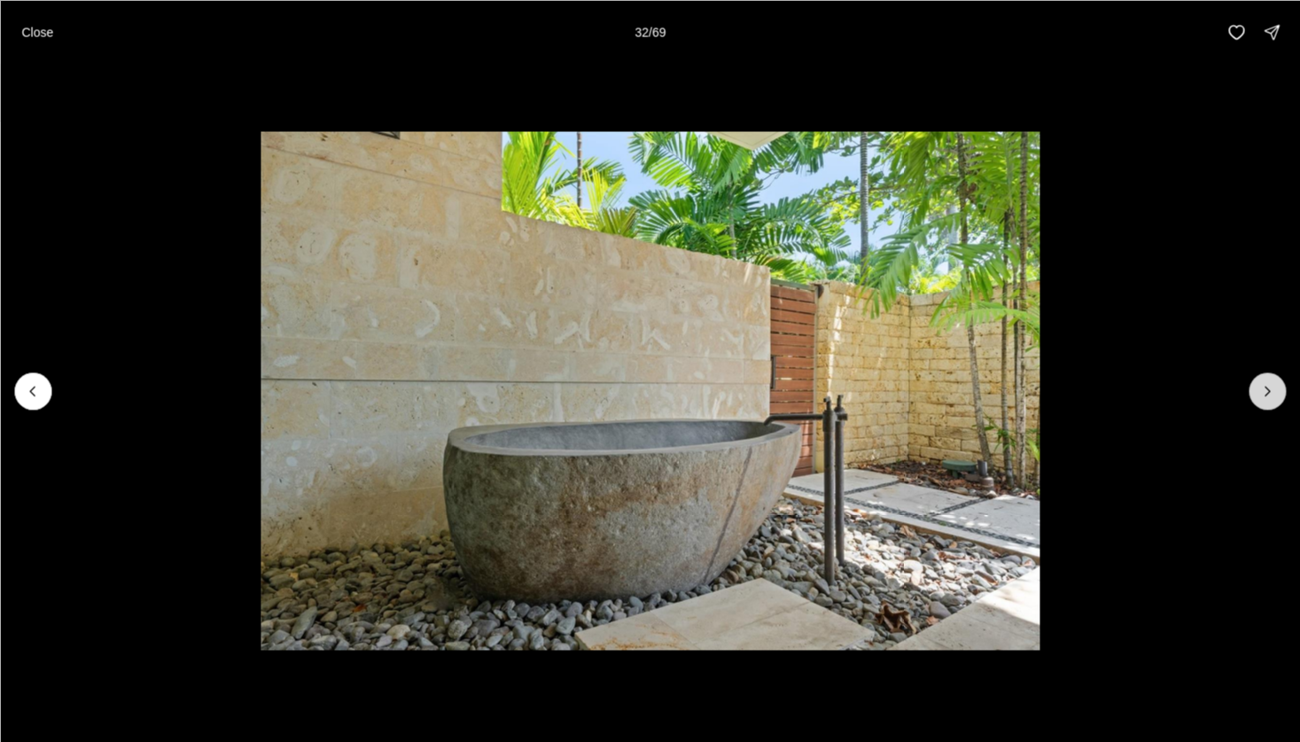
click at [1265, 396] on icon "Next slide" at bounding box center [1267, 391] width 18 height 18
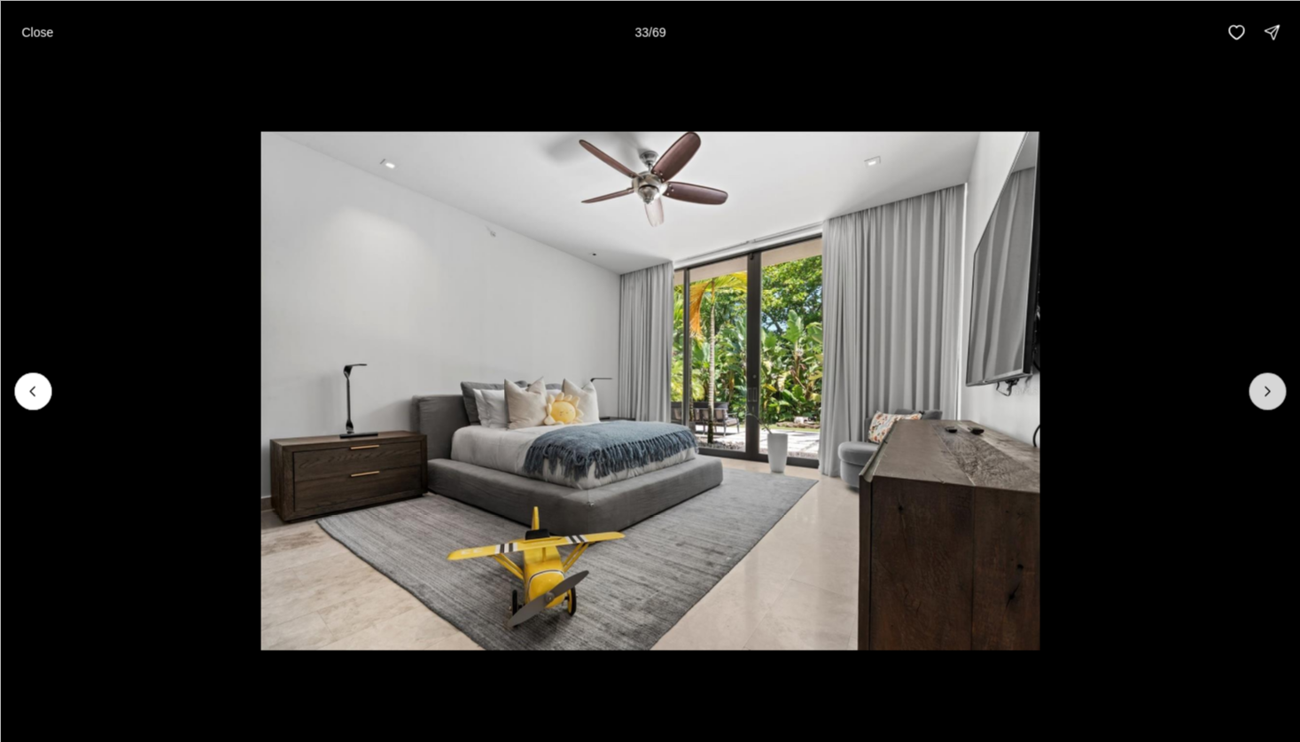
click at [1265, 396] on icon "Next slide" at bounding box center [1267, 391] width 18 height 18
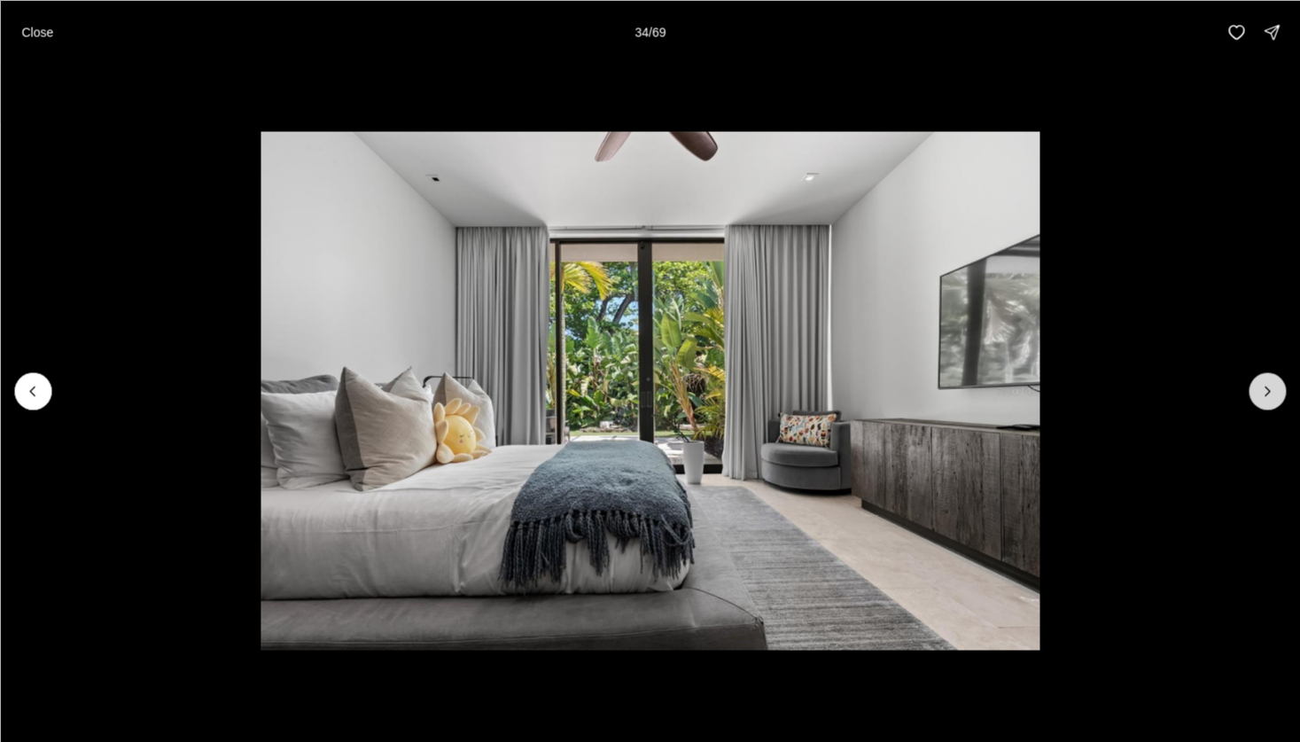
click at [1265, 396] on icon "Next slide" at bounding box center [1267, 391] width 18 height 18
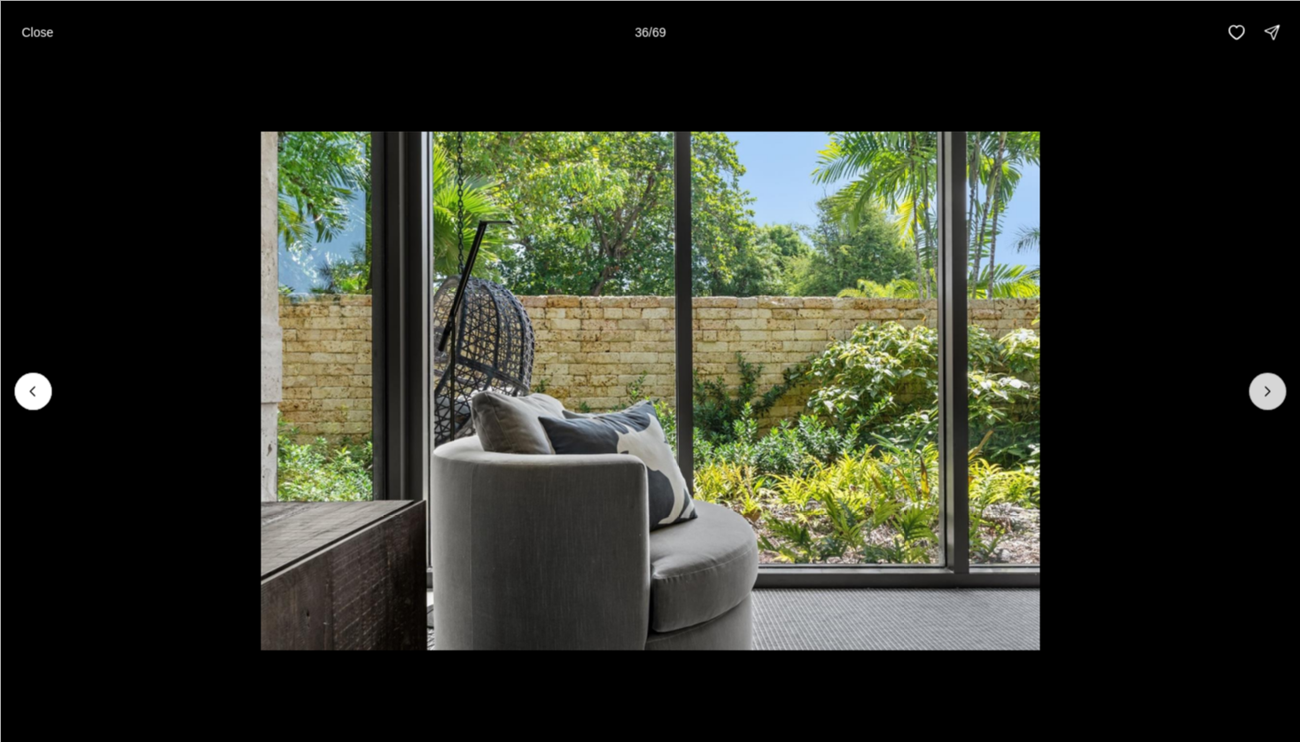
click at [1265, 396] on icon "Next slide" at bounding box center [1267, 391] width 18 height 18
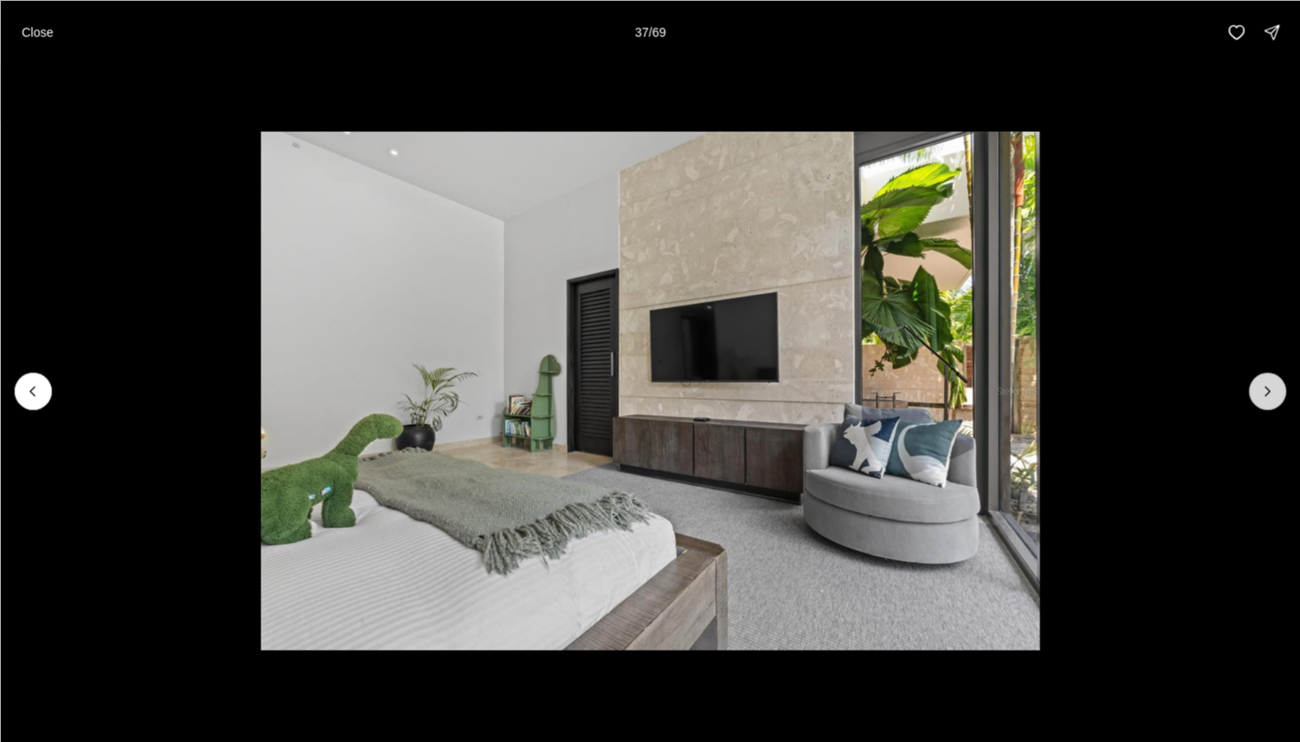
click at [1265, 396] on icon "Next slide" at bounding box center [1267, 391] width 18 height 18
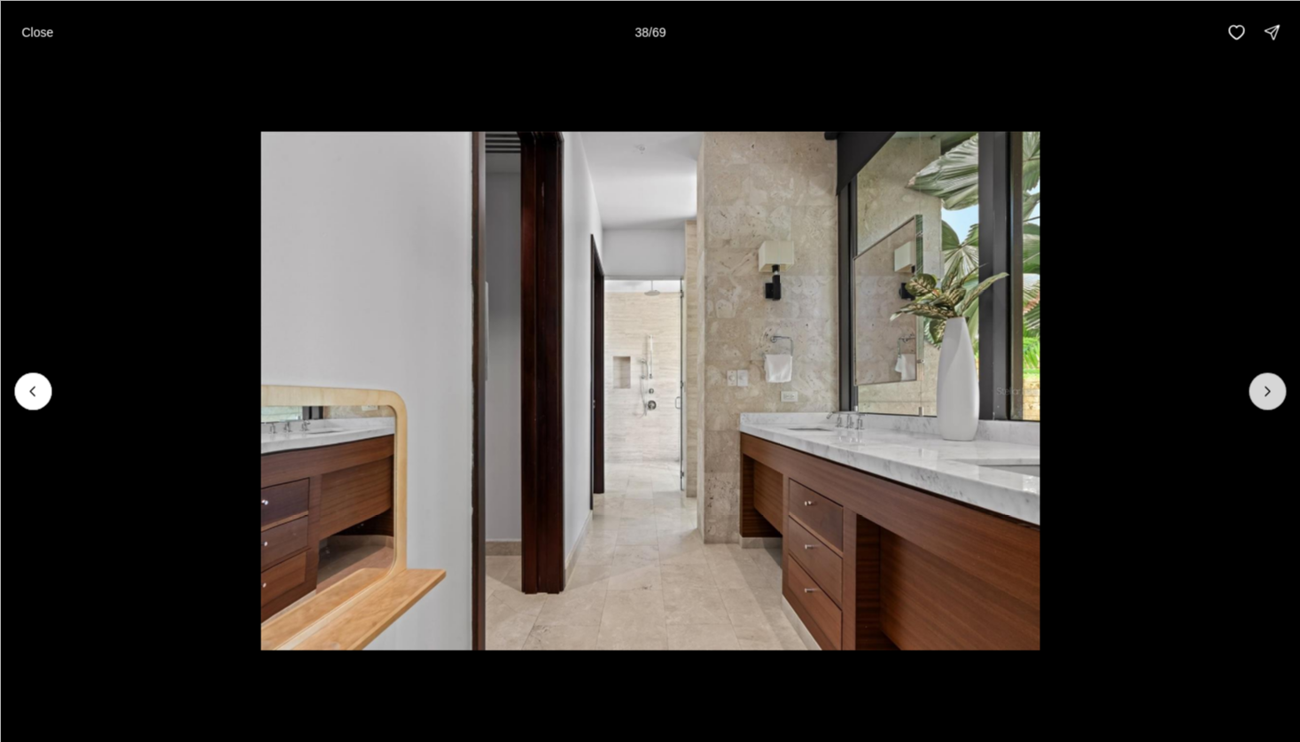
click at [1265, 396] on icon "Next slide" at bounding box center [1267, 391] width 18 height 18
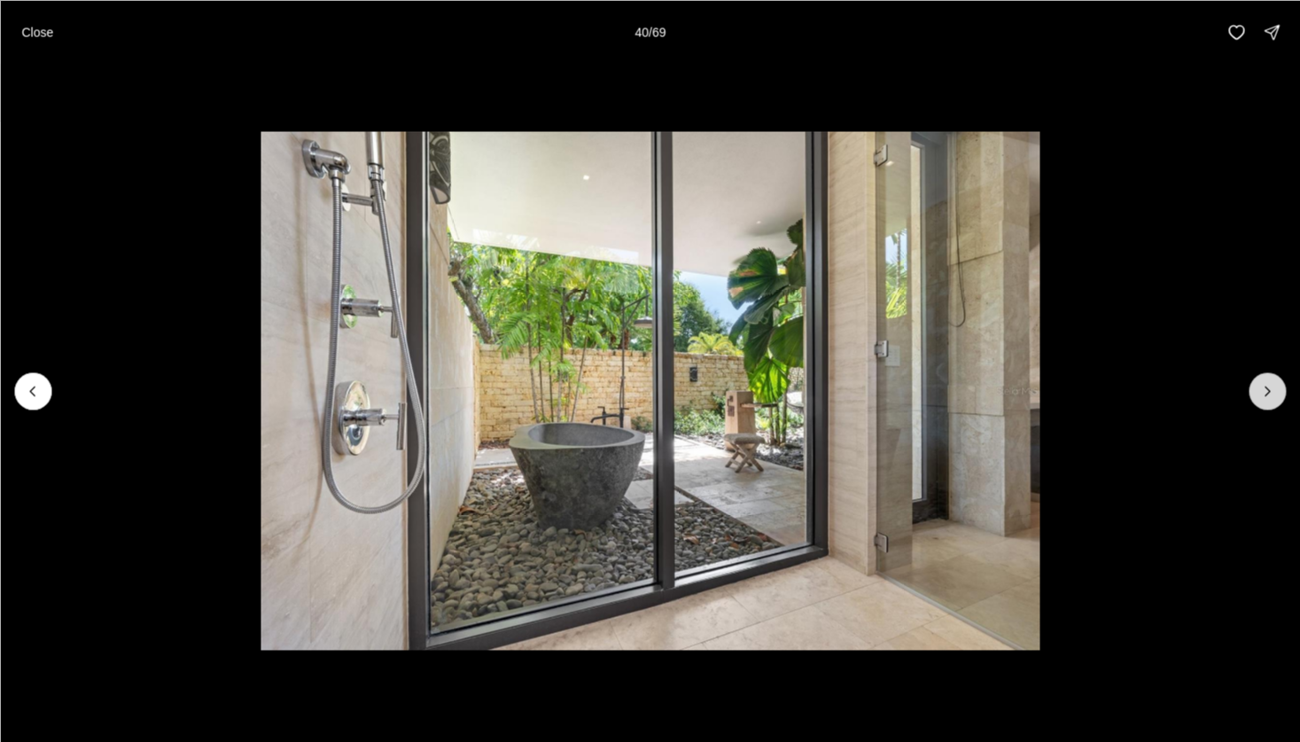
click at [1265, 396] on icon "Next slide" at bounding box center [1267, 391] width 18 height 18
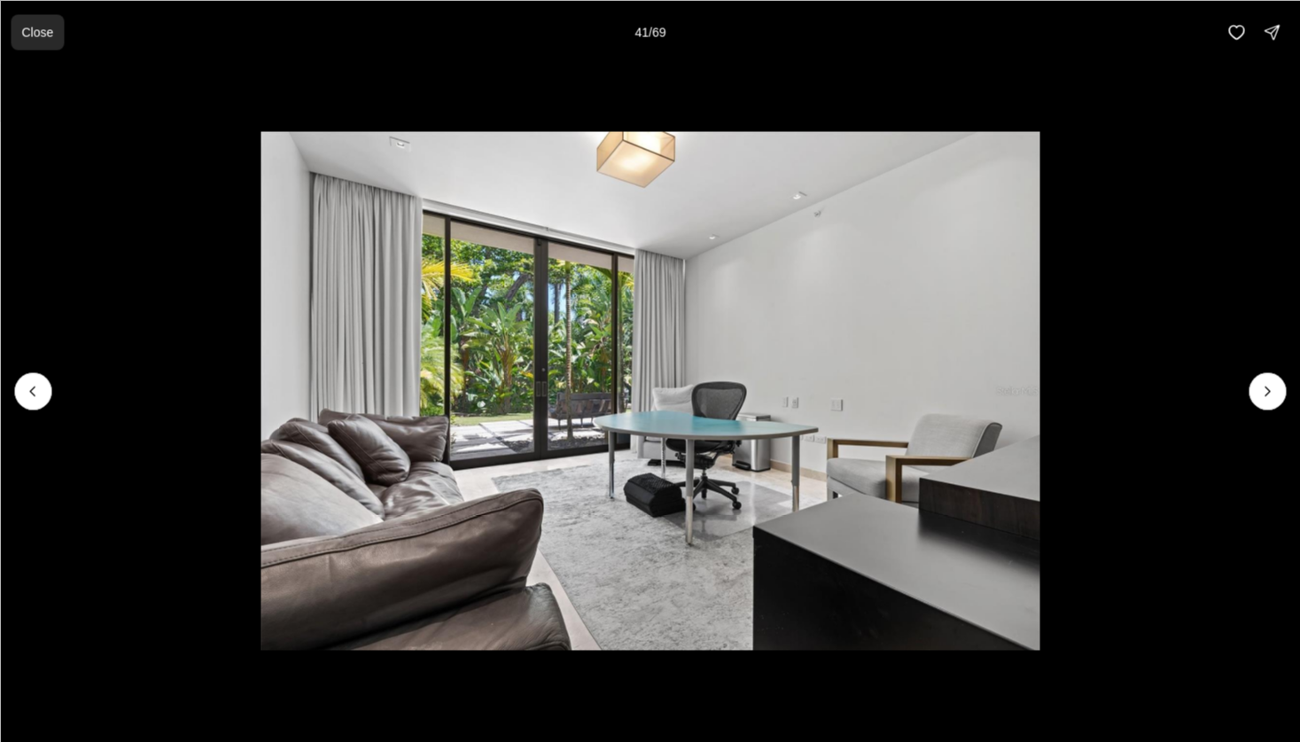
click at [25, 26] on p "Close" at bounding box center [37, 32] width 32 height 14
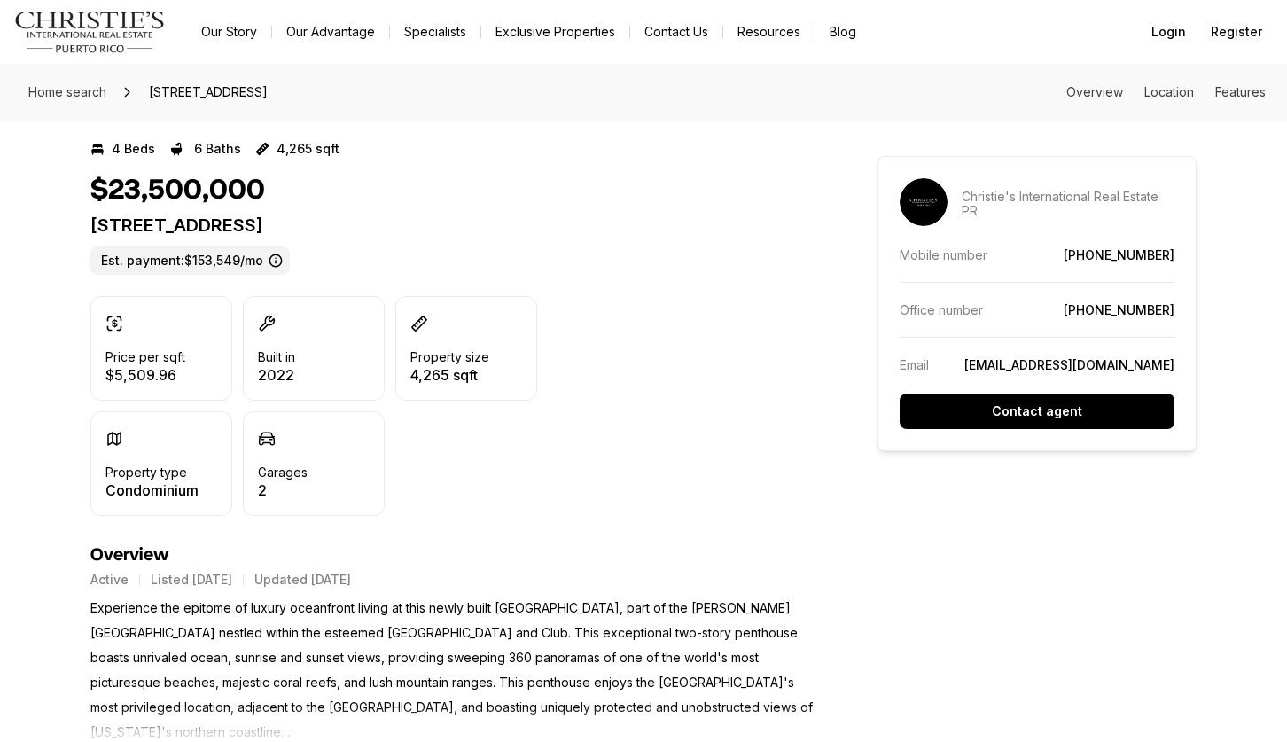
scroll to position [532, 0]
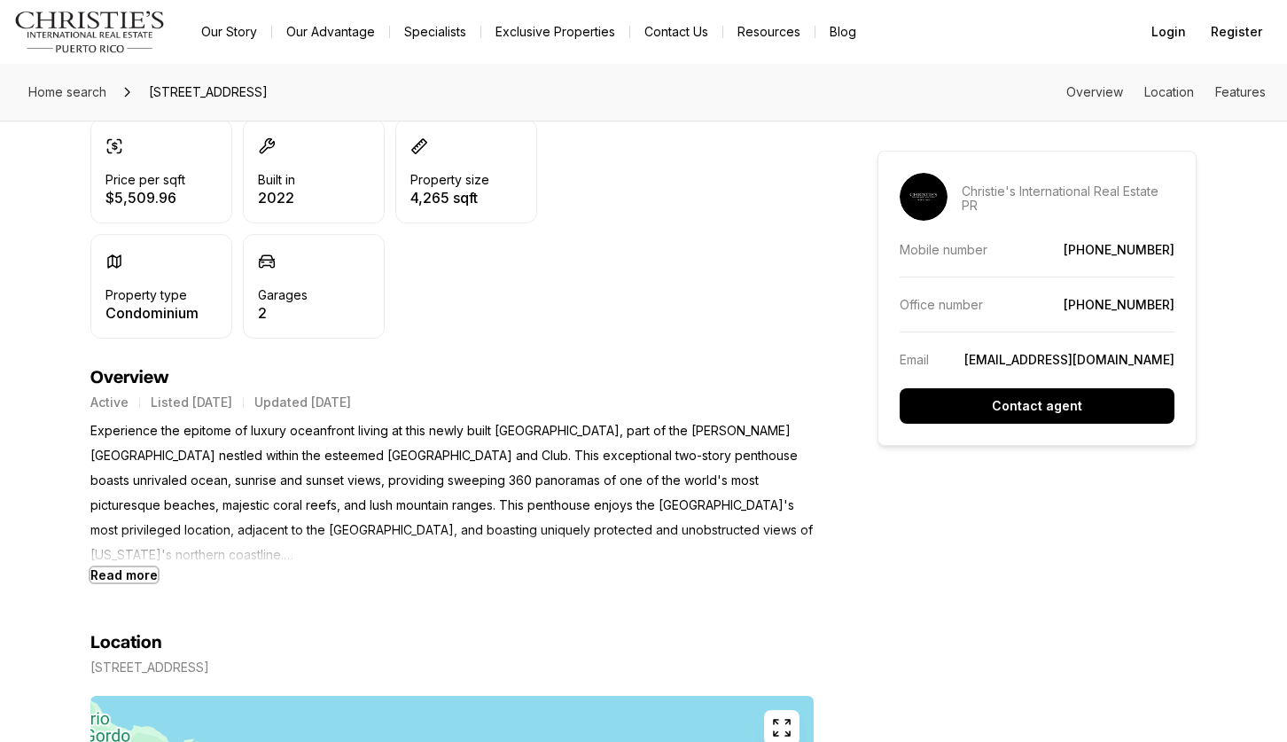
click at [133, 580] on b "Read more" at bounding box center [123, 574] width 67 height 15
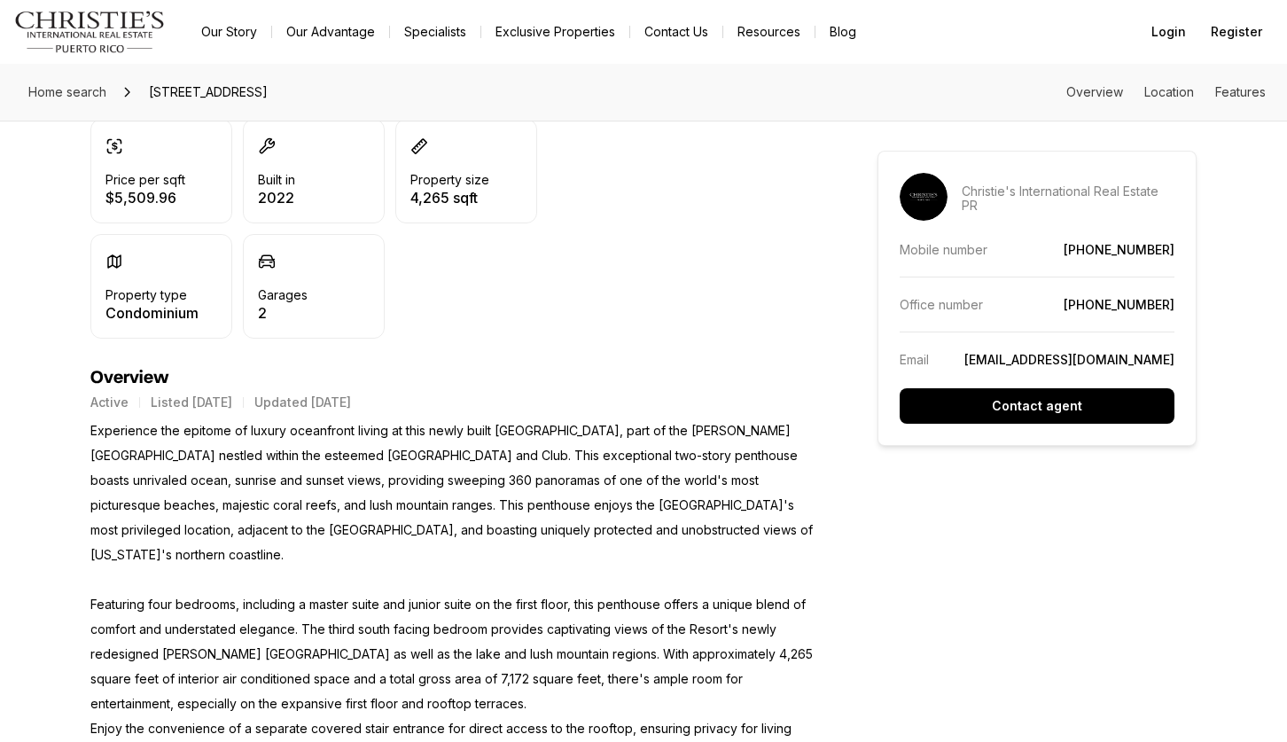
scroll to position [0, 0]
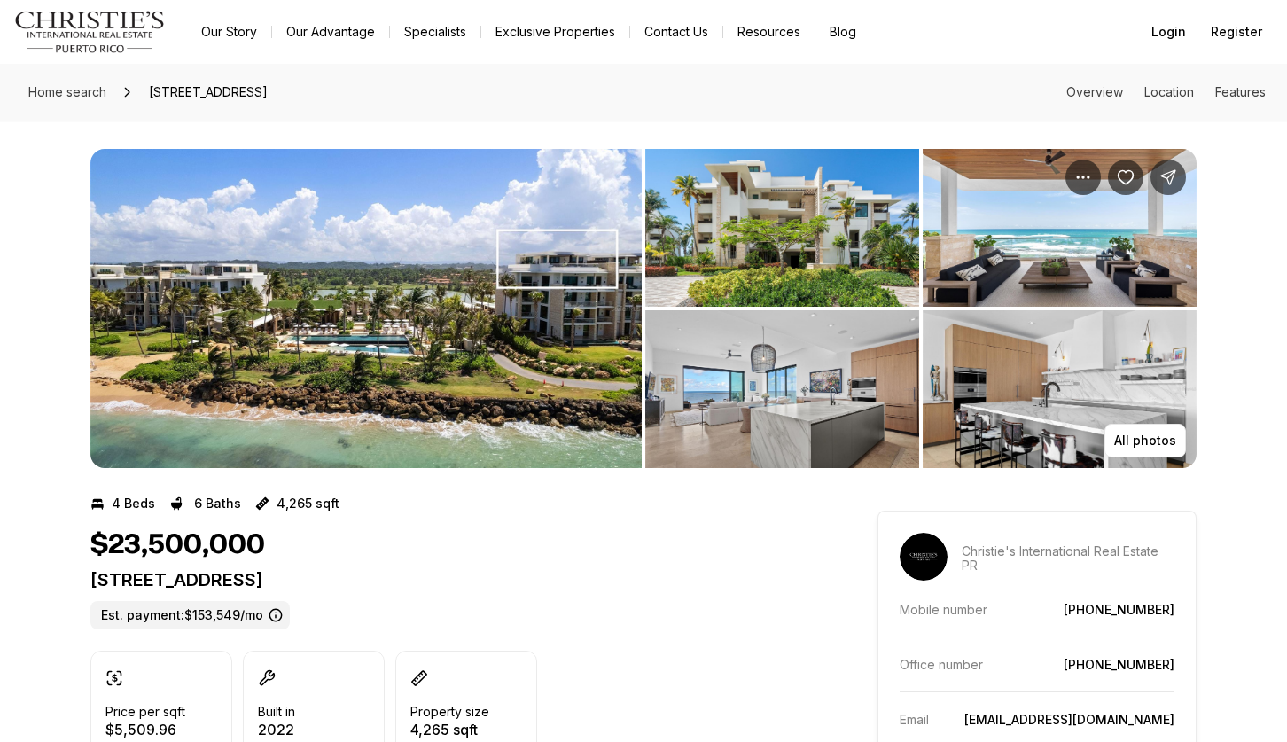
click at [1029, 409] on img "View image gallery" at bounding box center [1059, 389] width 274 height 158
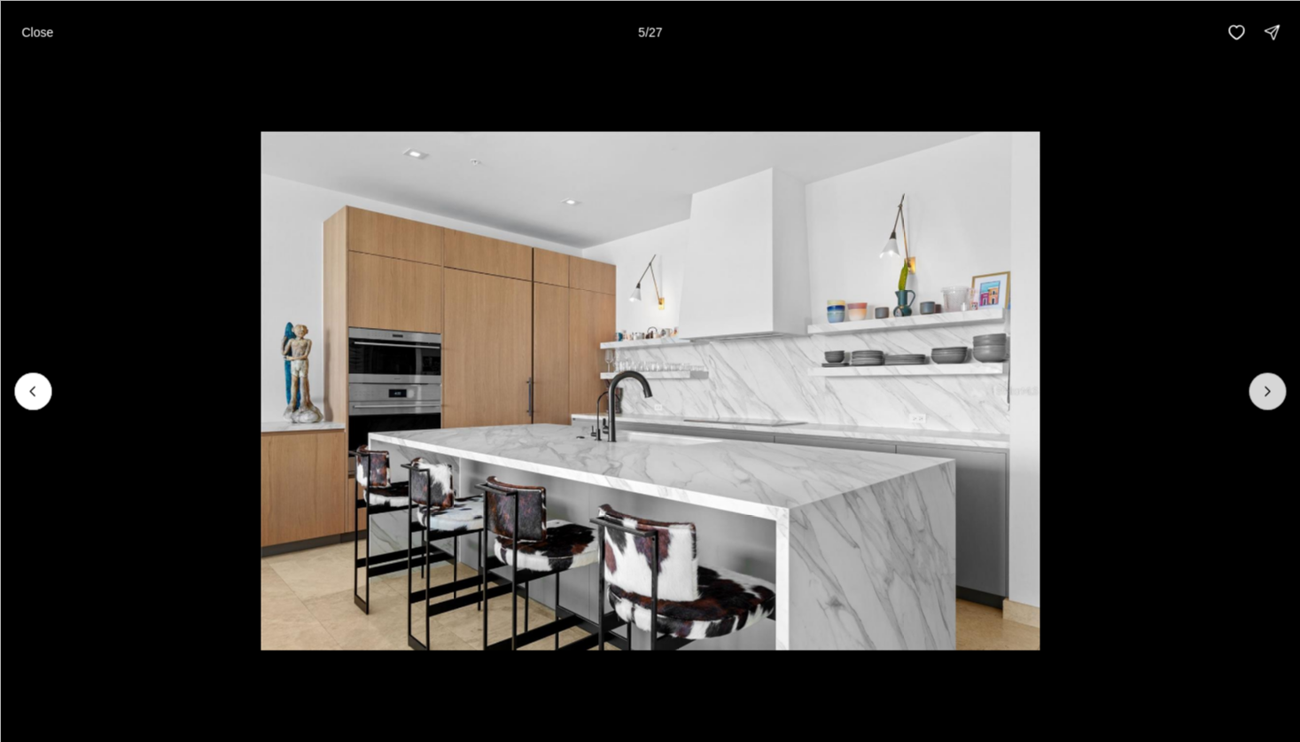
click at [1274, 380] on button "Next slide" at bounding box center [1267, 390] width 37 height 37
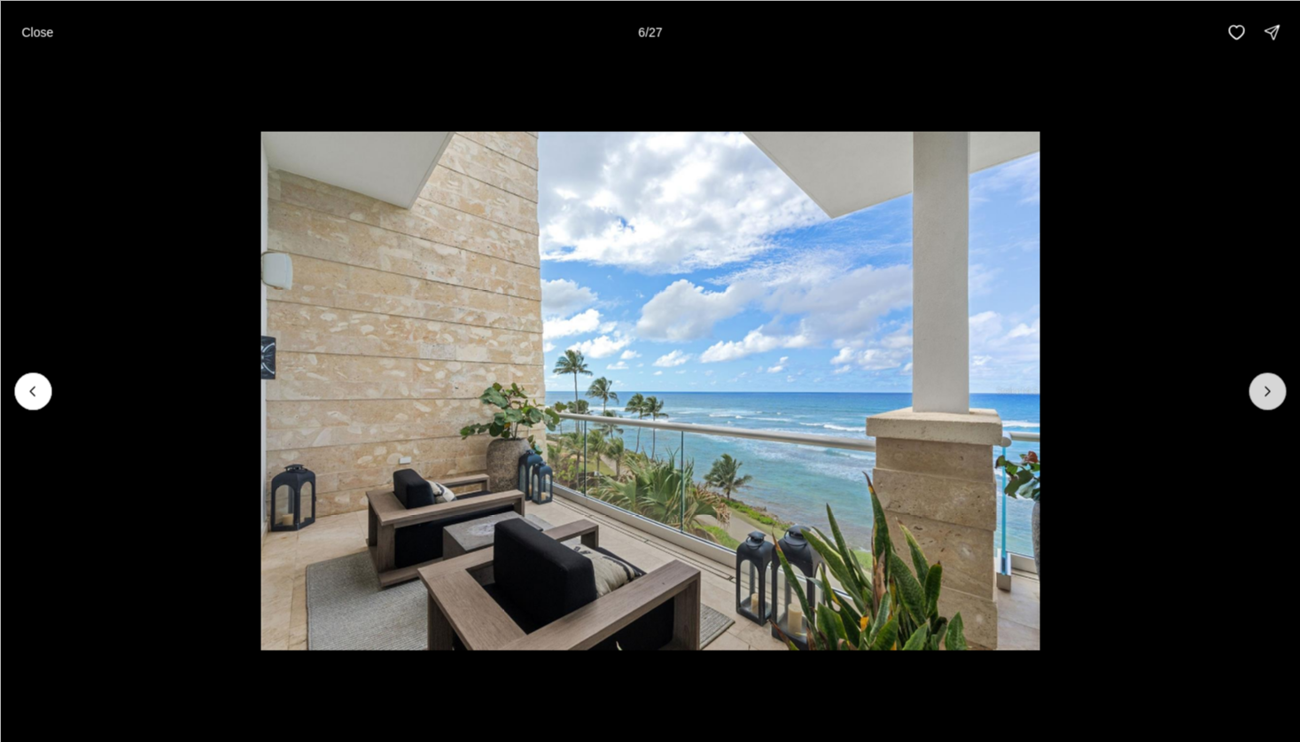
click at [1273, 392] on icon "Next slide" at bounding box center [1267, 391] width 18 height 18
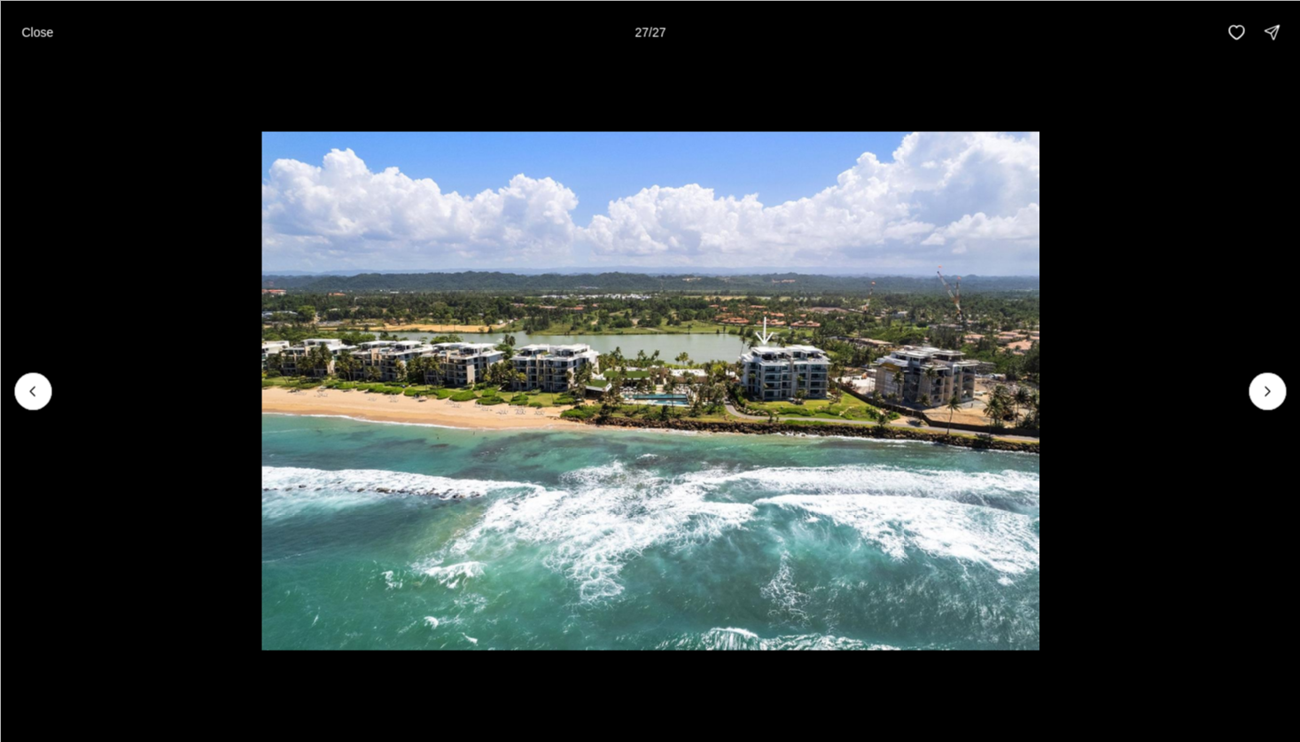
click at [20, 12] on div "Close 27 / 27" at bounding box center [650, 32] width 1300 height 64
click at [41, 44] on button "Close" at bounding box center [37, 31] width 53 height 35
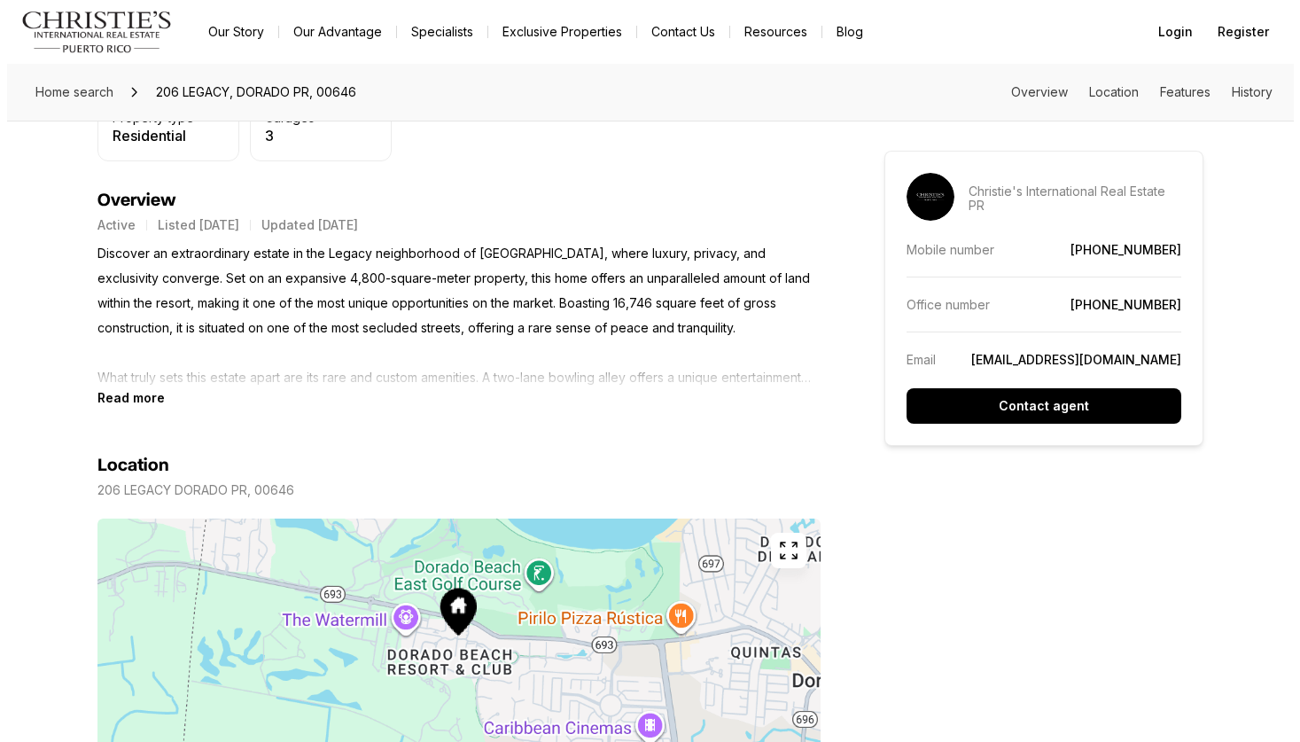
scroll to position [177, 0]
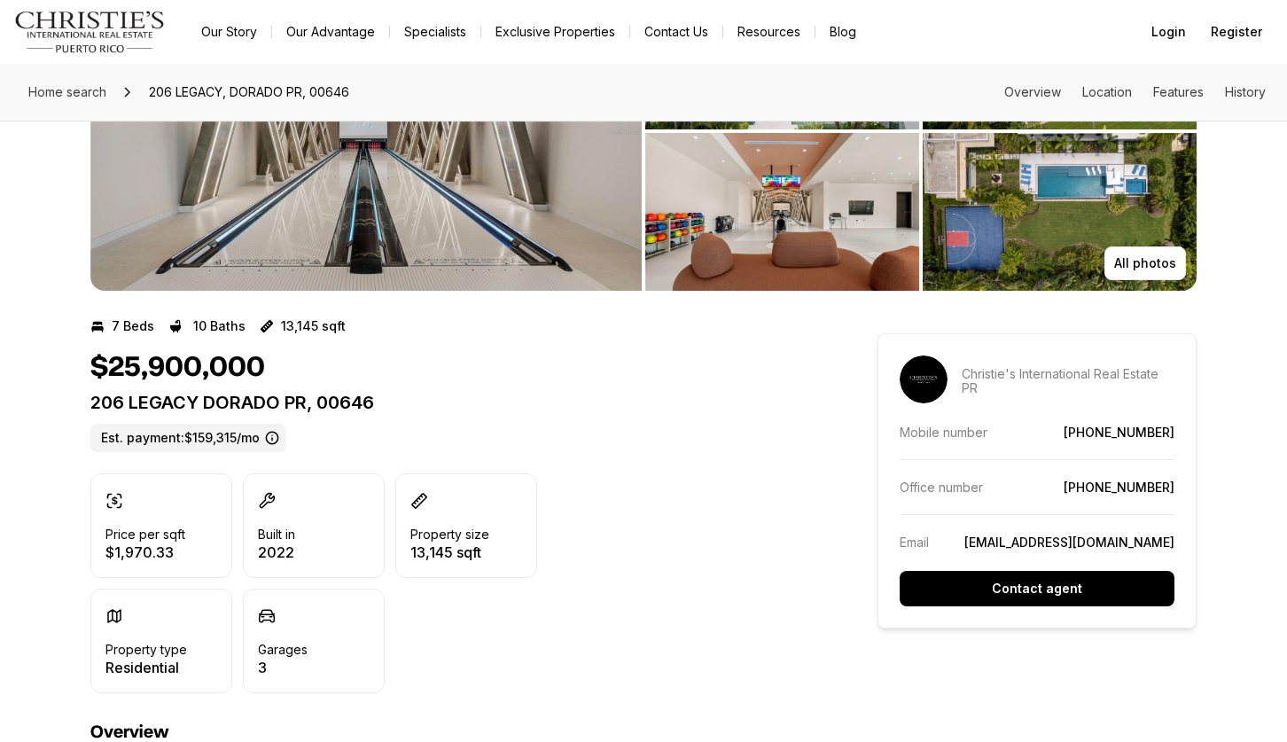
click at [1017, 225] on img "View image gallery" at bounding box center [1059, 212] width 274 height 158
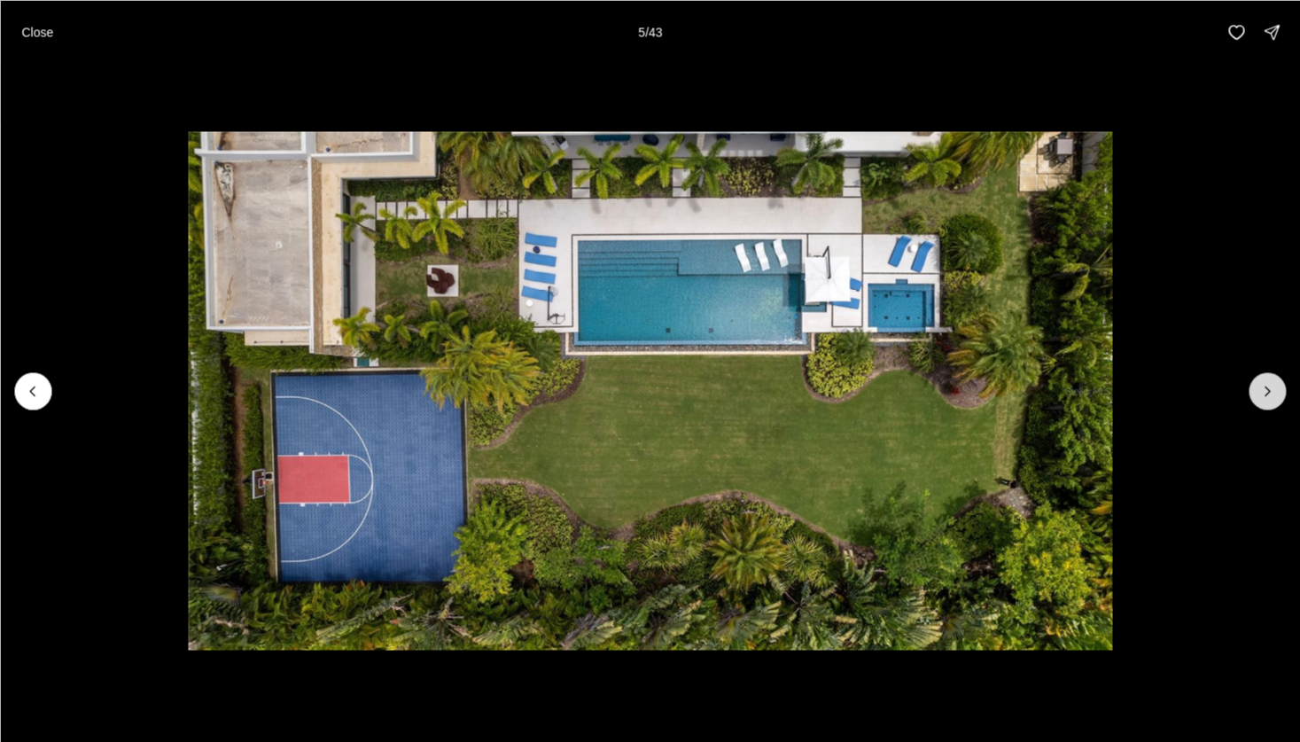
click at [1259, 391] on icon "Next slide" at bounding box center [1267, 391] width 18 height 18
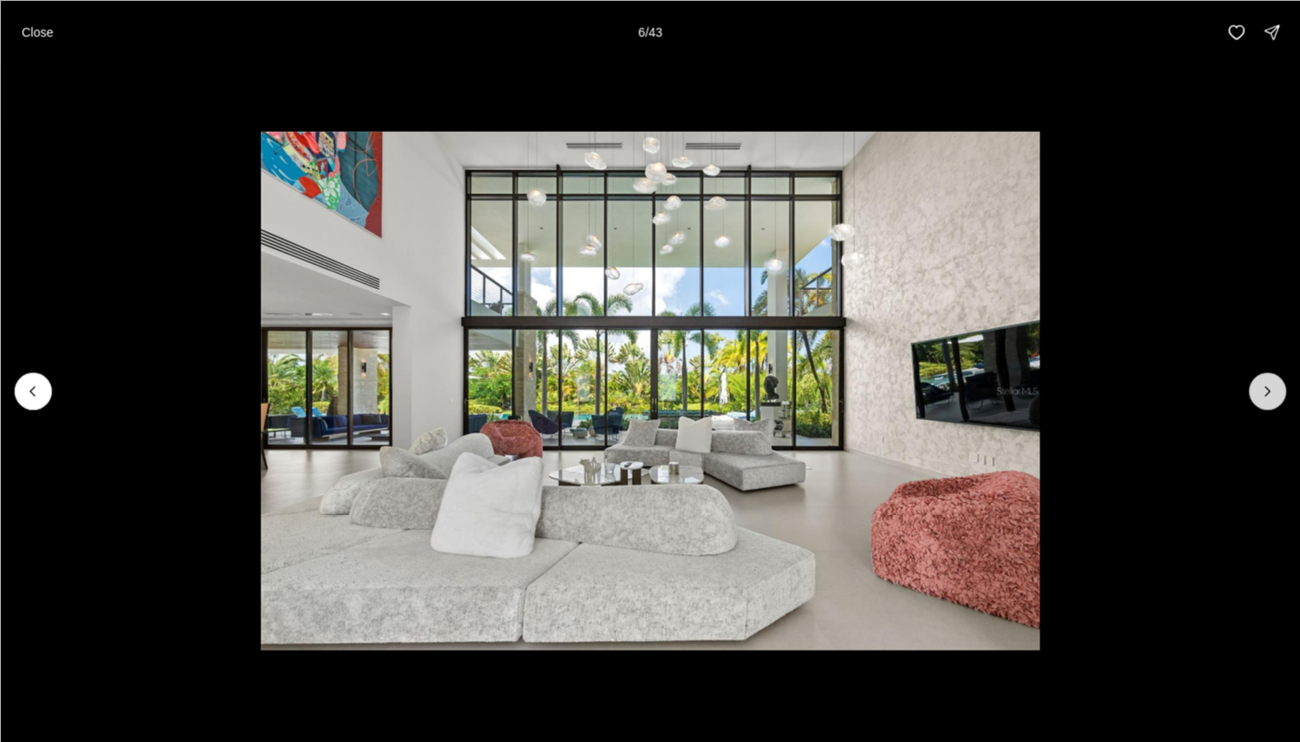
click at [1259, 391] on icon "Next slide" at bounding box center [1267, 391] width 18 height 18
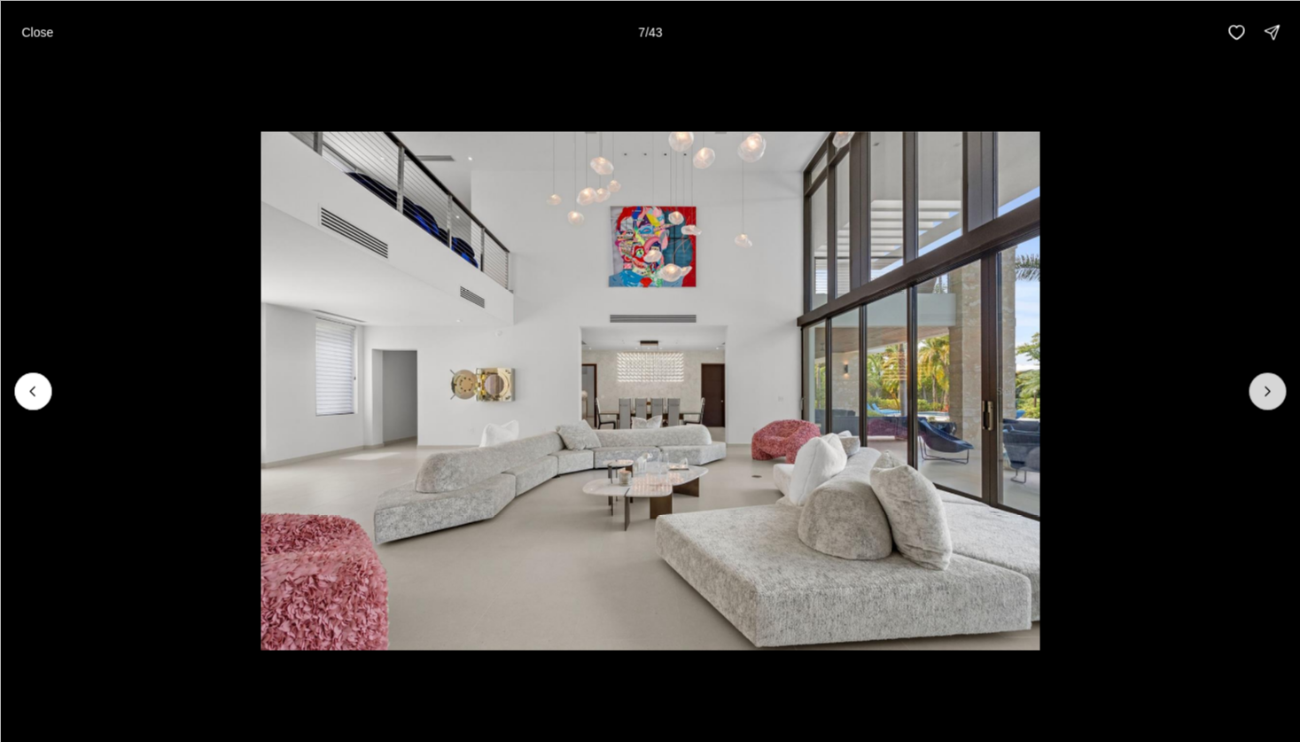
click at [1259, 391] on icon "Next slide" at bounding box center [1267, 391] width 18 height 18
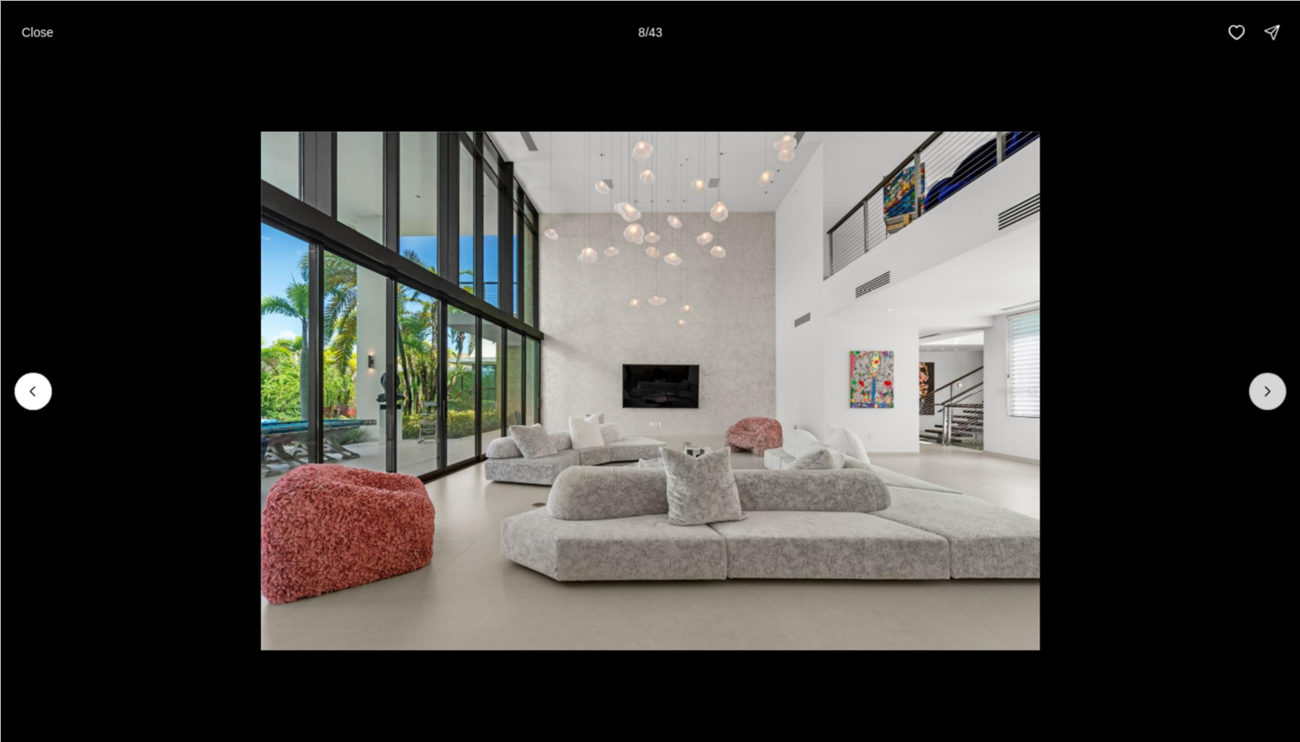
click at [1259, 391] on icon "Next slide" at bounding box center [1267, 391] width 18 height 18
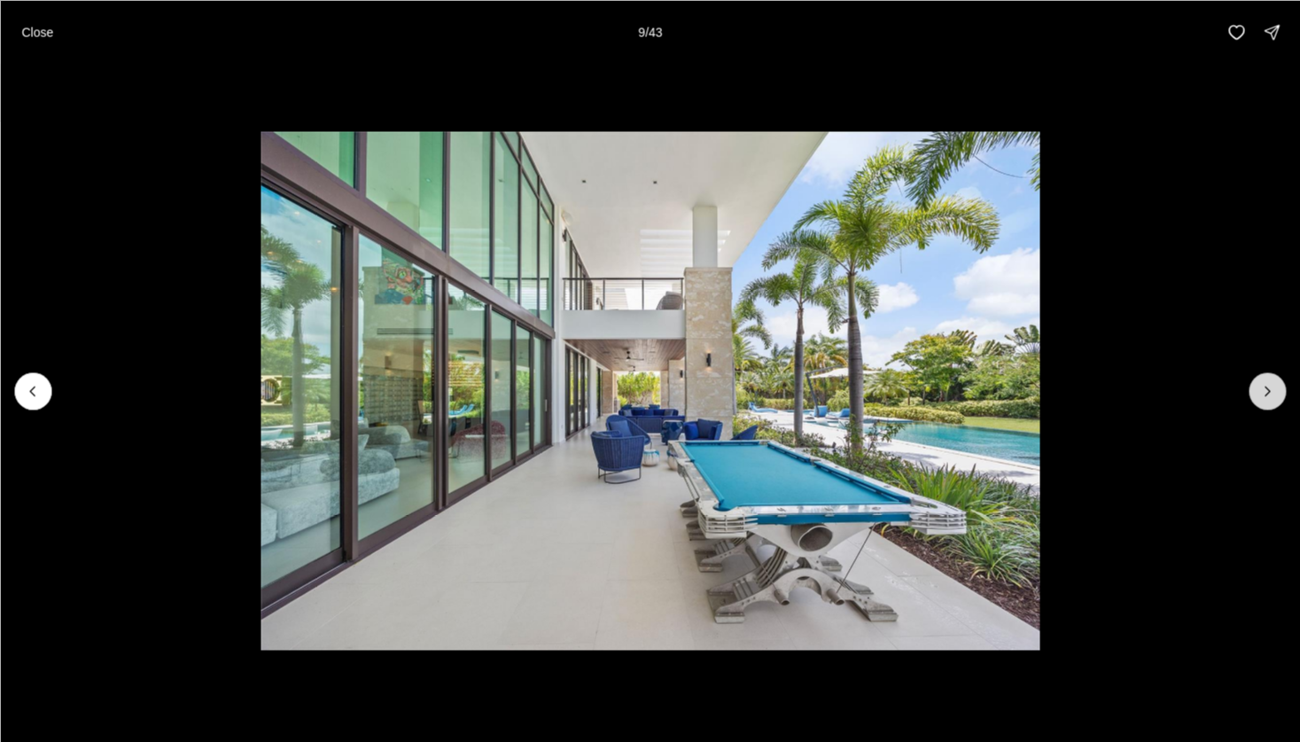
click at [1259, 391] on icon "Next slide" at bounding box center [1267, 391] width 18 height 18
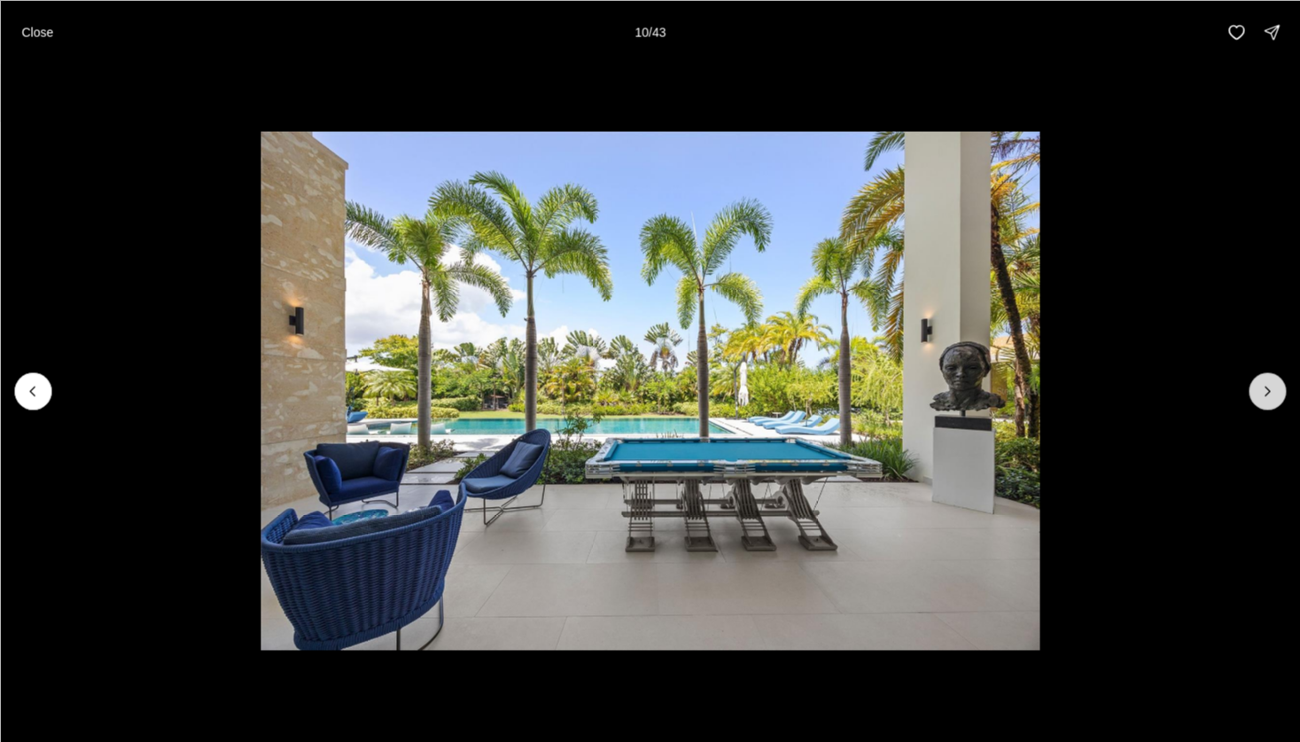
click at [1259, 391] on icon "Next slide" at bounding box center [1267, 391] width 18 height 18
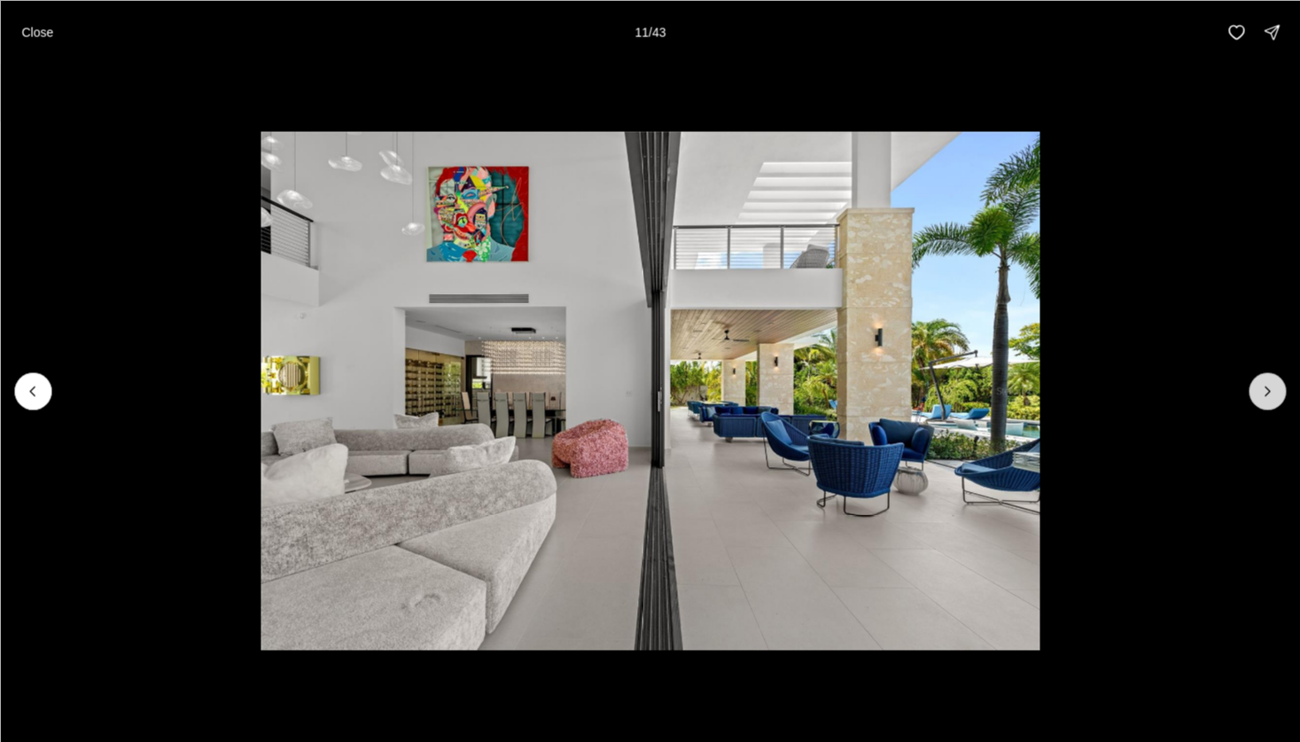
click at [1259, 391] on icon "Next slide" at bounding box center [1267, 391] width 18 height 18
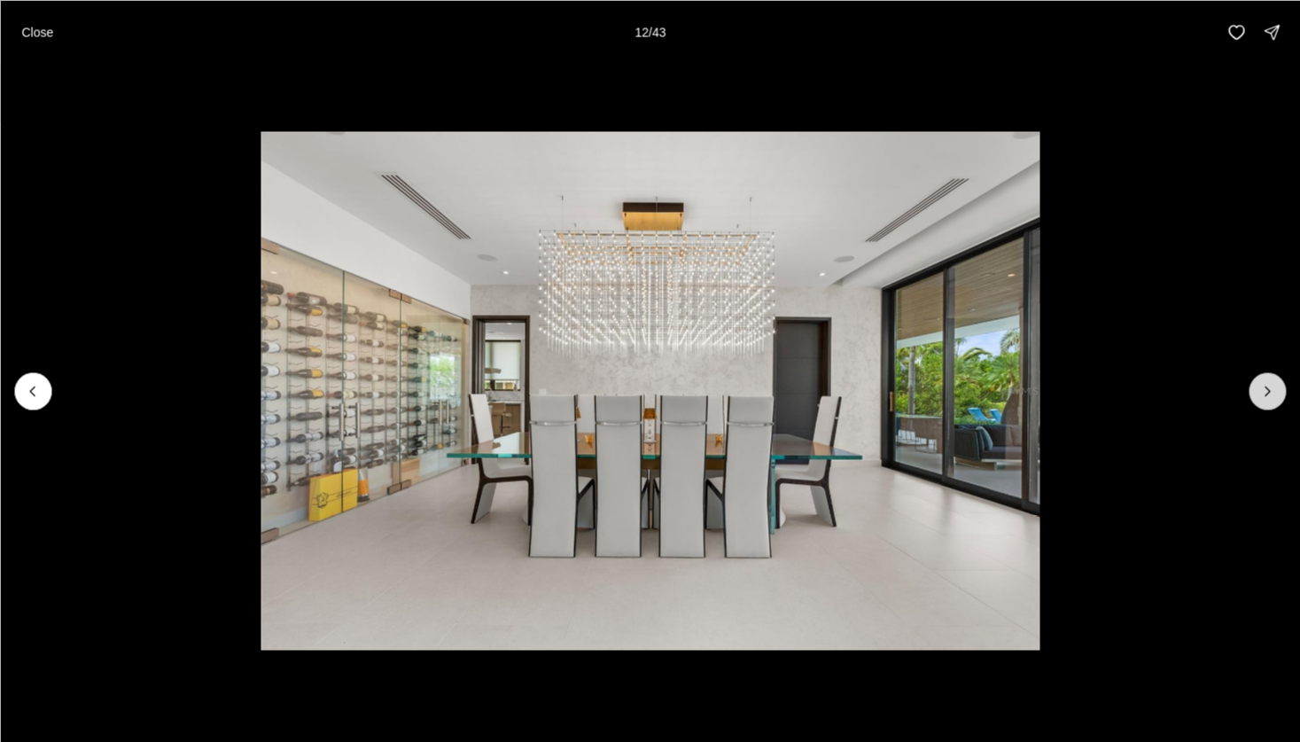
click at [1259, 391] on icon "Next slide" at bounding box center [1267, 391] width 18 height 18
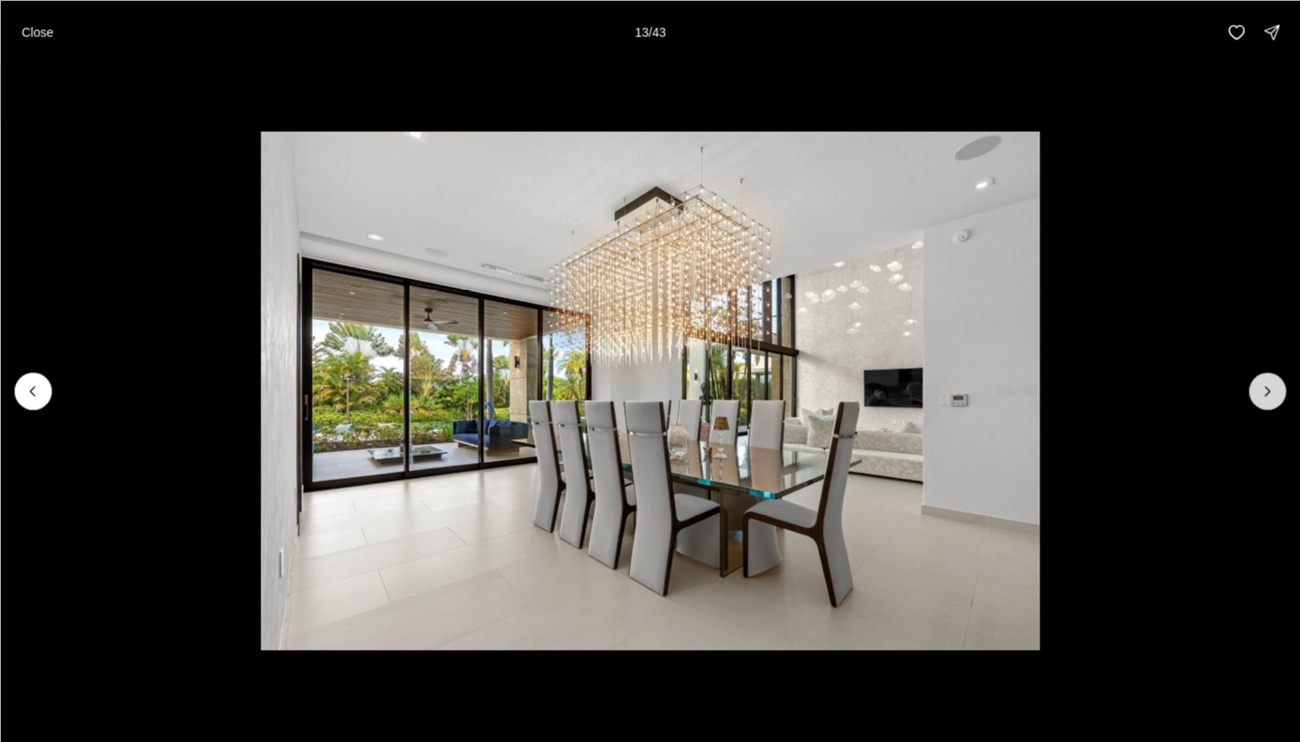
click at [1259, 391] on icon "Next slide" at bounding box center [1267, 391] width 18 height 18
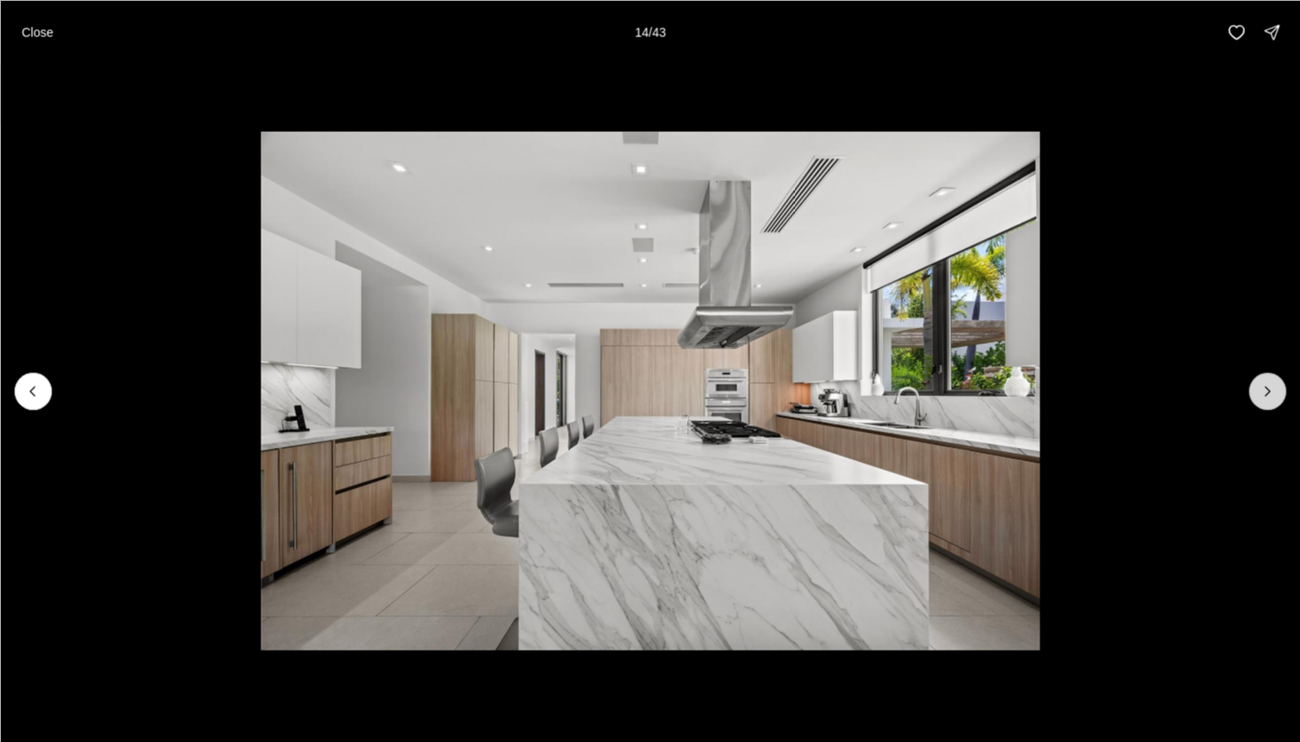
click at [1259, 391] on icon "Next slide" at bounding box center [1267, 391] width 18 height 18
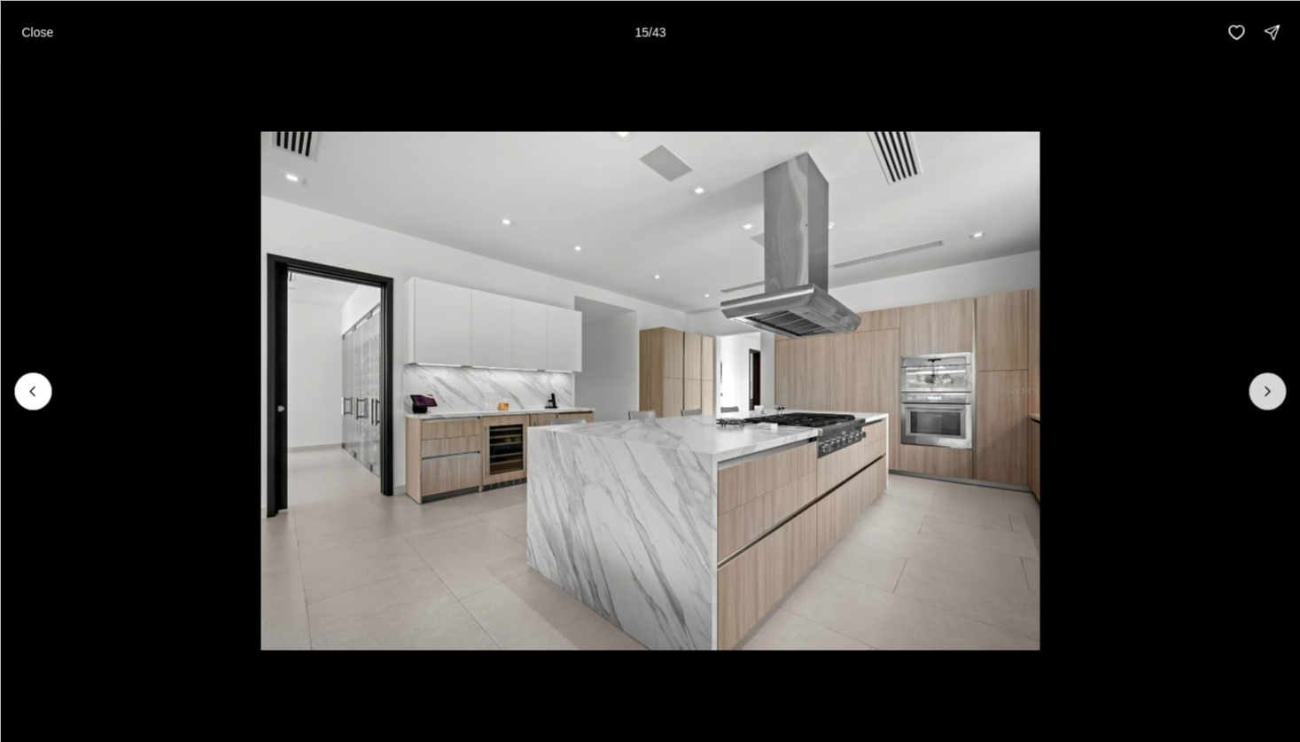
click at [1259, 391] on icon "Next slide" at bounding box center [1267, 391] width 18 height 18
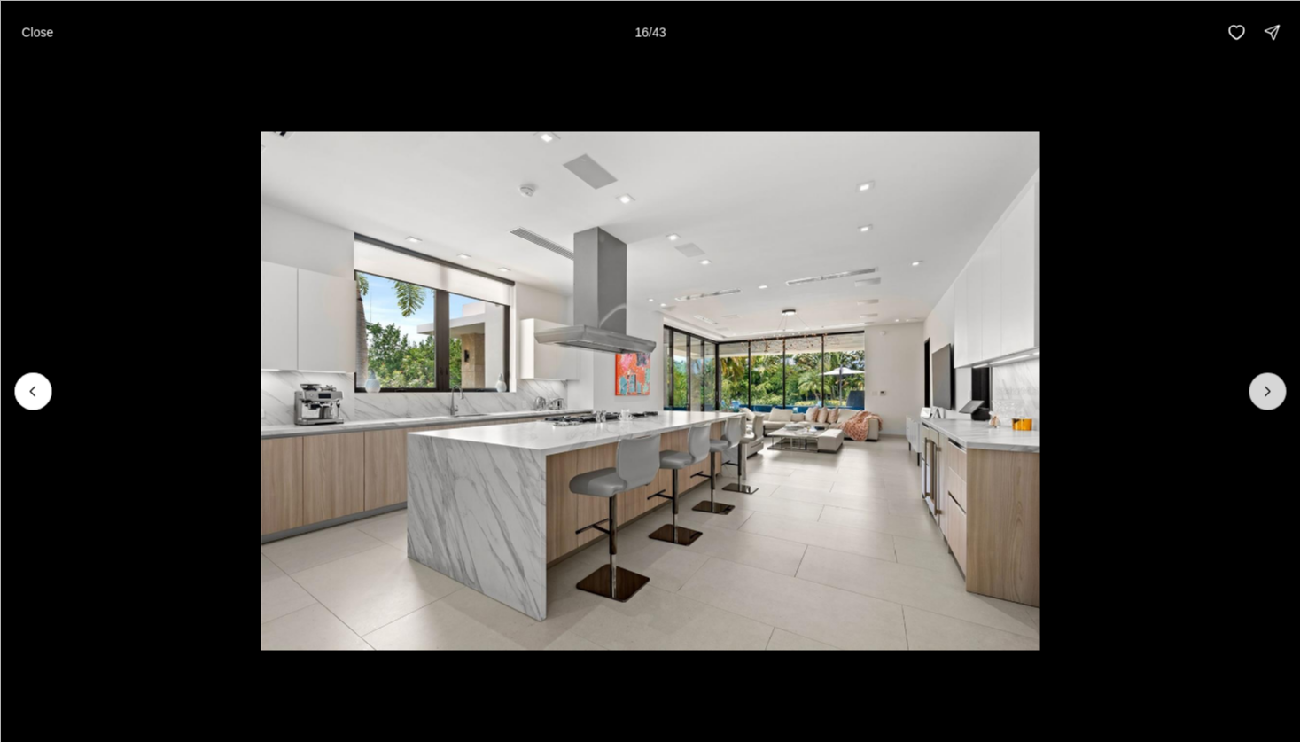
click at [1259, 391] on icon "Next slide" at bounding box center [1267, 391] width 18 height 18
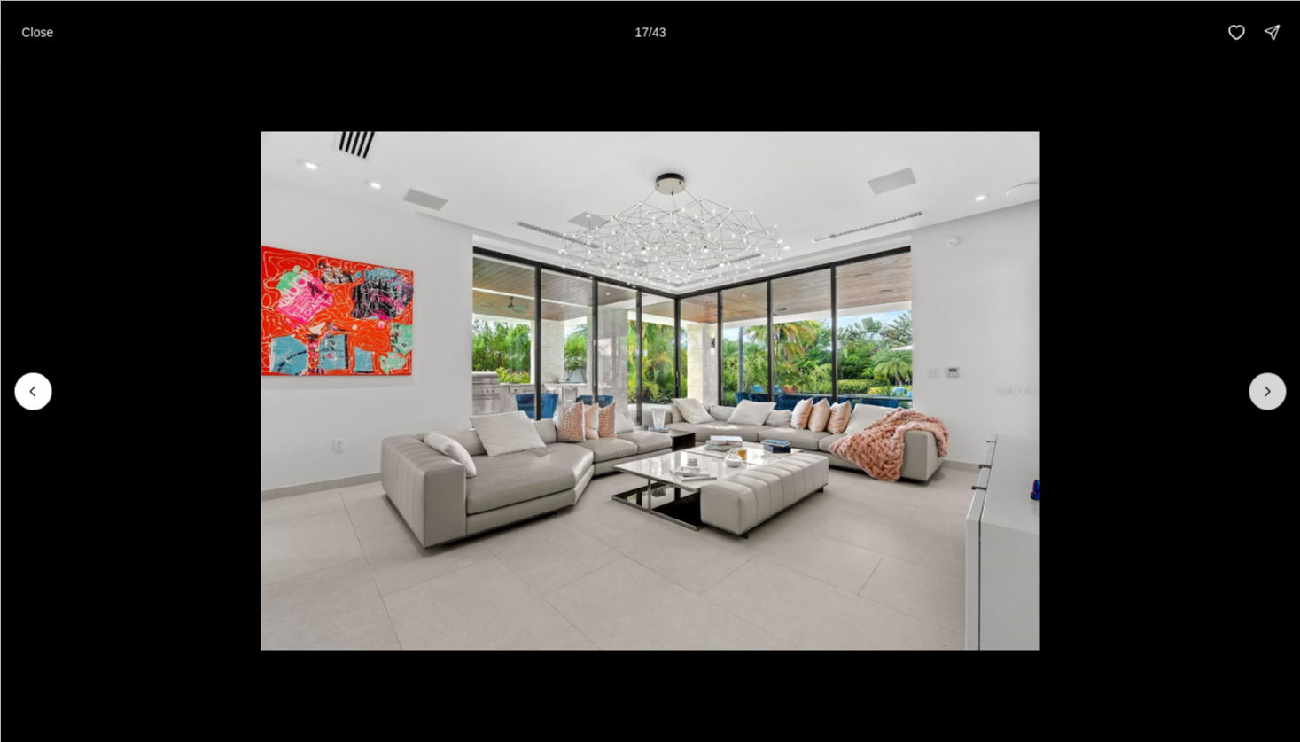
click at [1259, 391] on icon "Next slide" at bounding box center [1267, 391] width 18 height 18
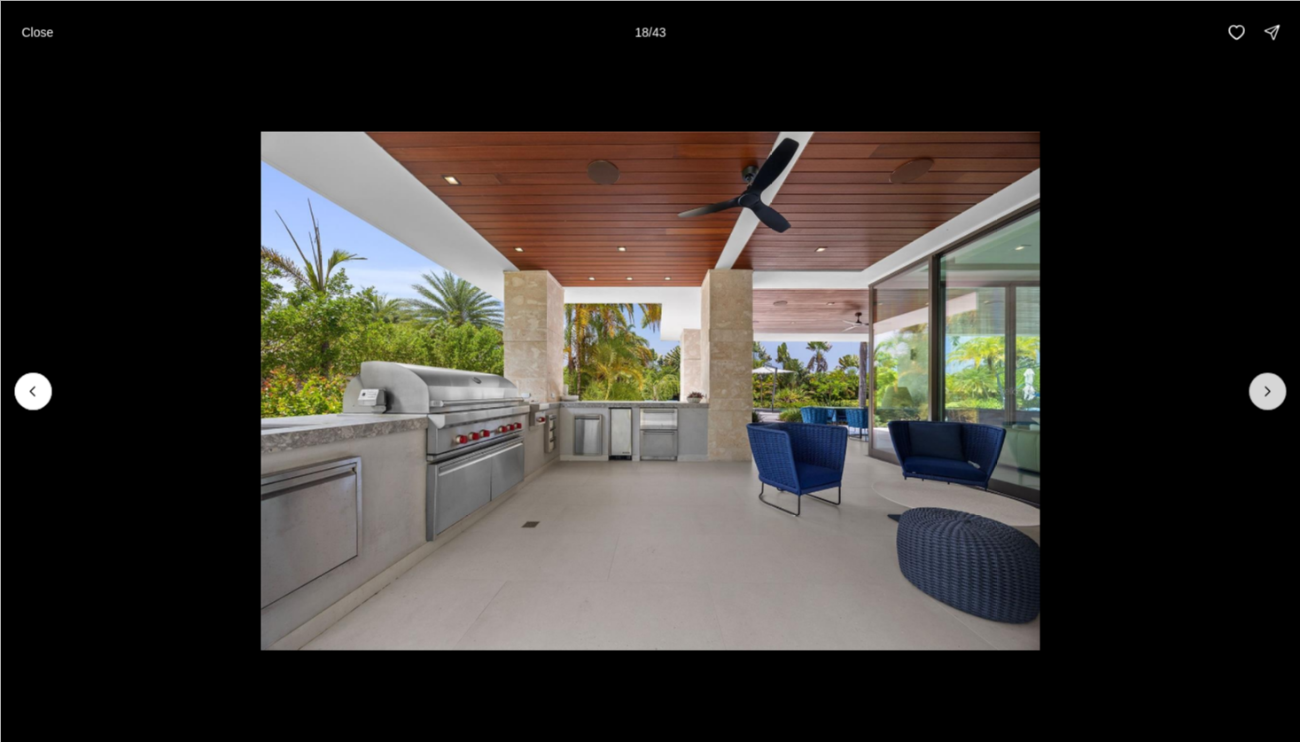
click at [1259, 391] on icon "Next slide" at bounding box center [1267, 391] width 18 height 18
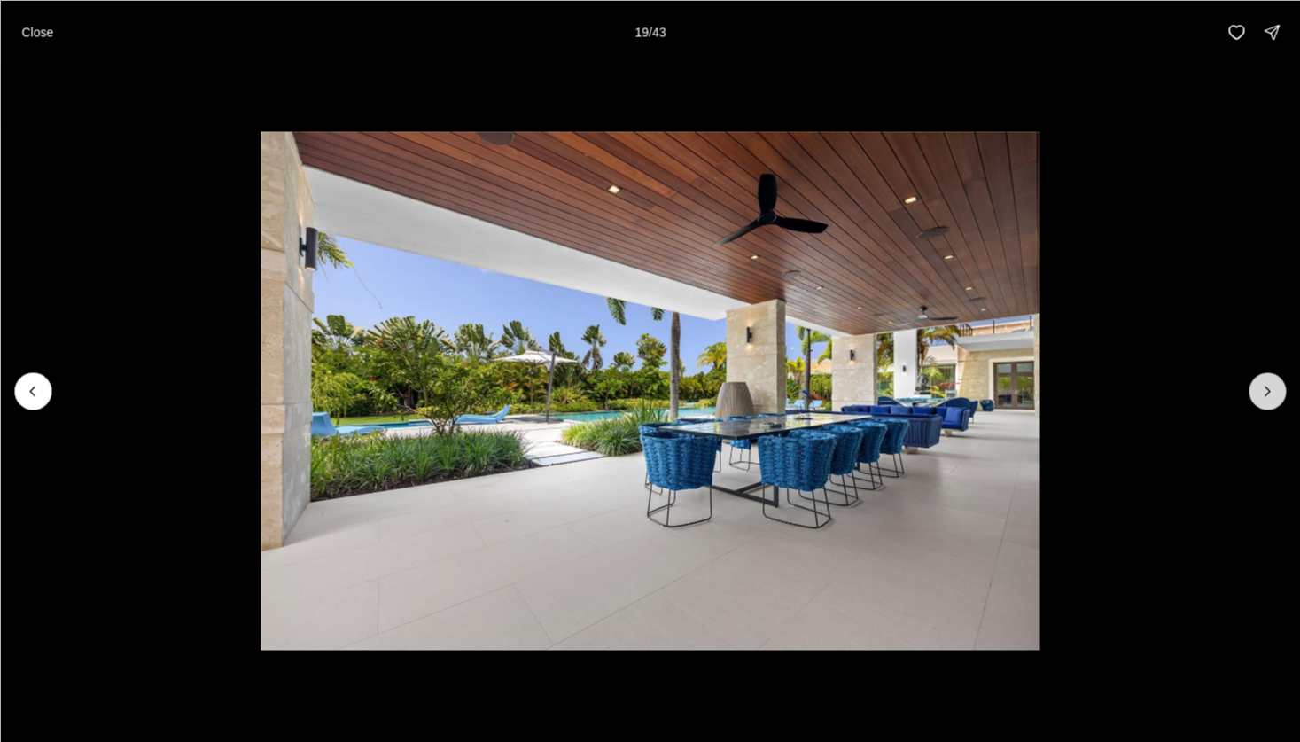
click at [1259, 391] on icon "Next slide" at bounding box center [1267, 391] width 18 height 18
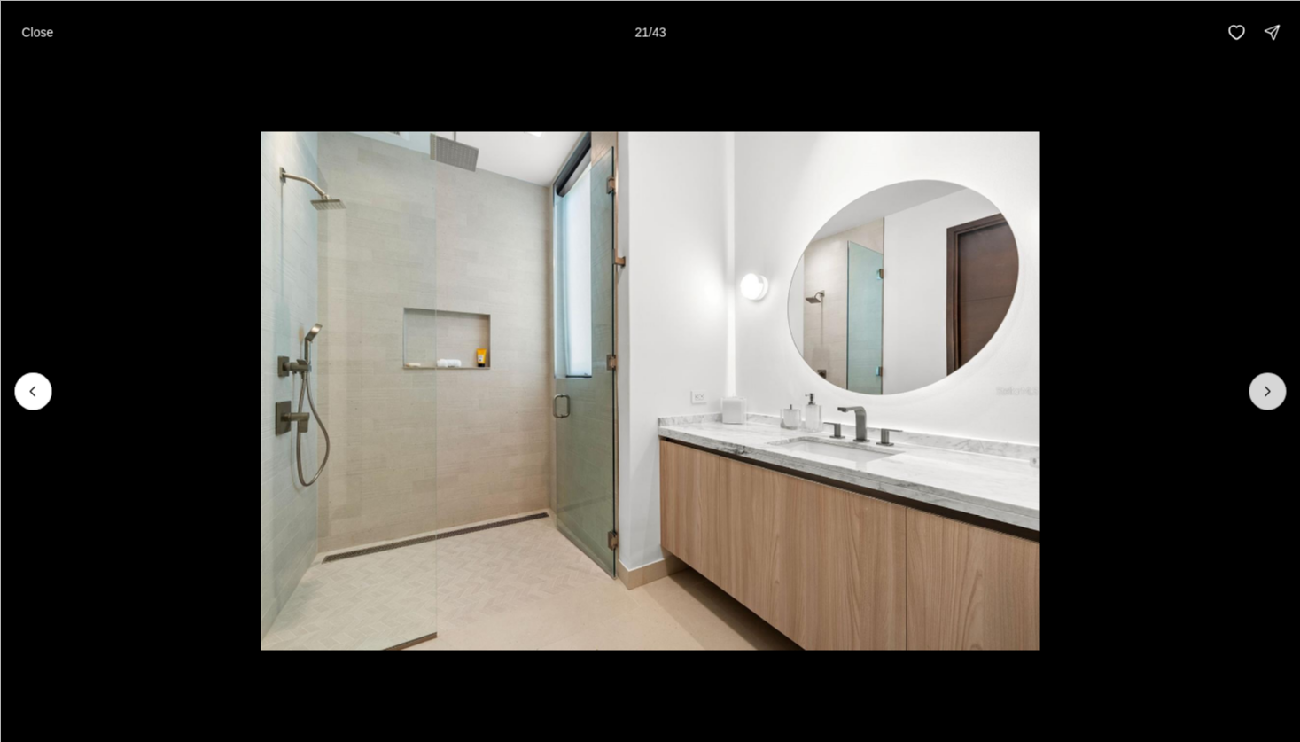
click at [1259, 391] on icon "Next slide" at bounding box center [1267, 391] width 18 height 18
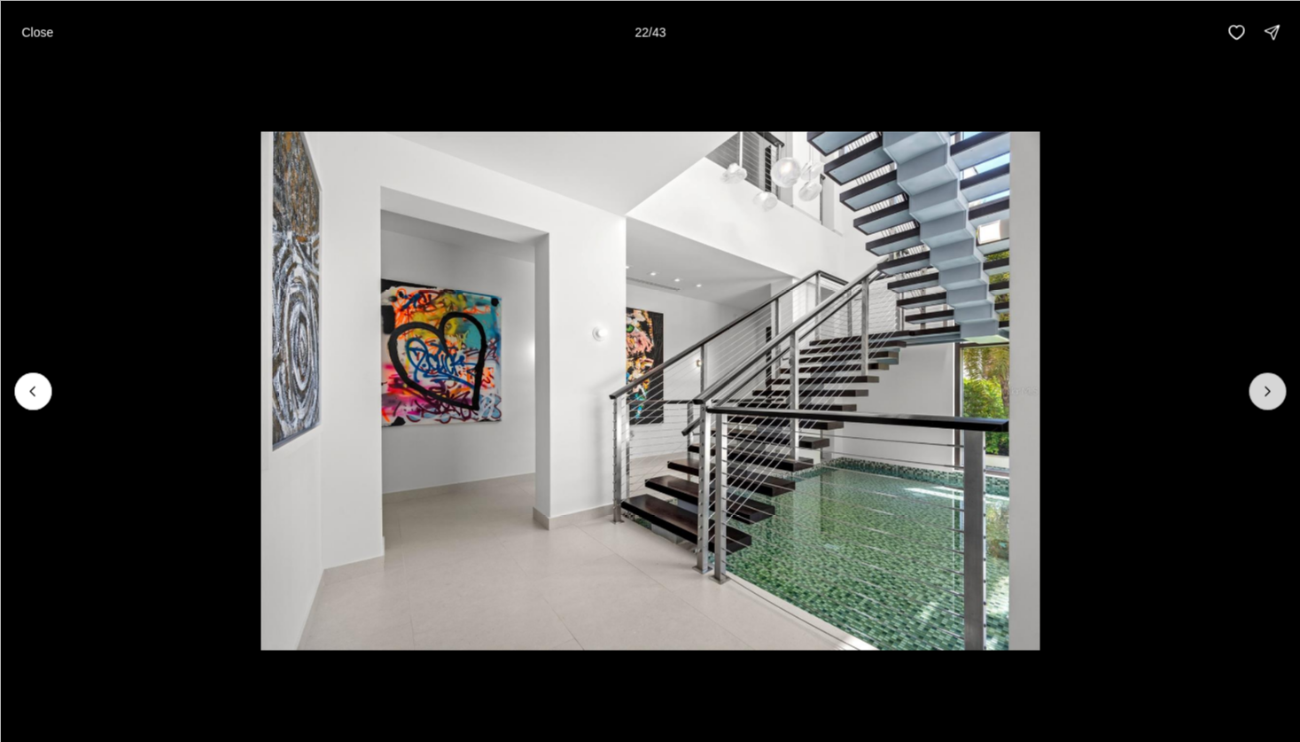
click at [1259, 391] on icon "Next slide" at bounding box center [1267, 391] width 18 height 18
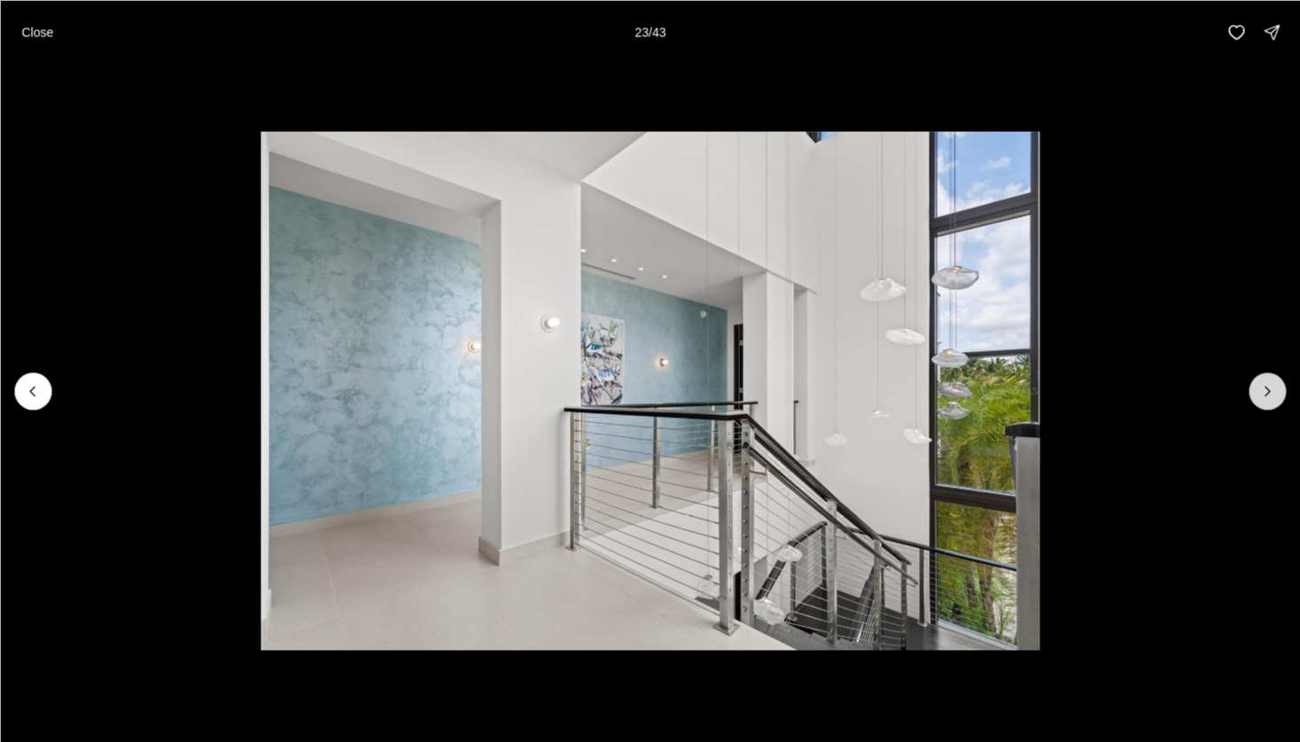
click at [1259, 391] on icon "Next slide" at bounding box center [1267, 391] width 18 height 18
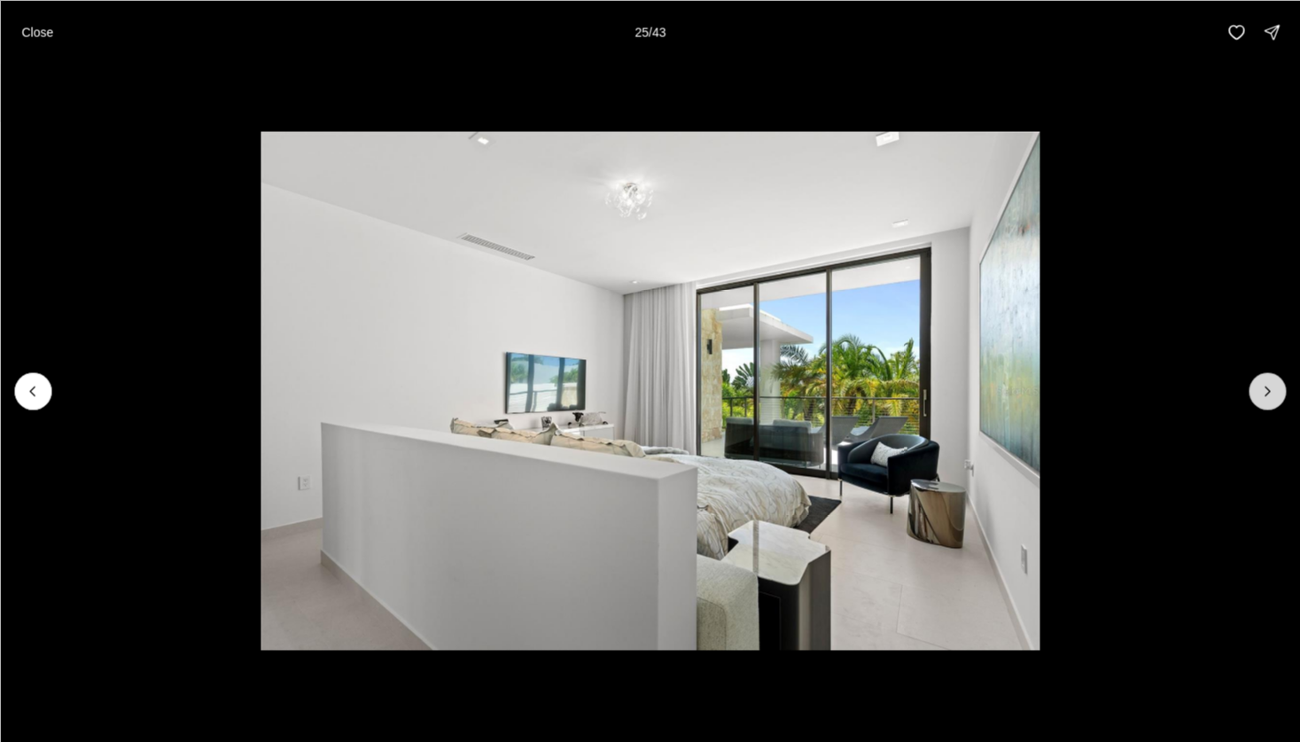
click at [1259, 391] on icon "Next slide" at bounding box center [1267, 391] width 18 height 18
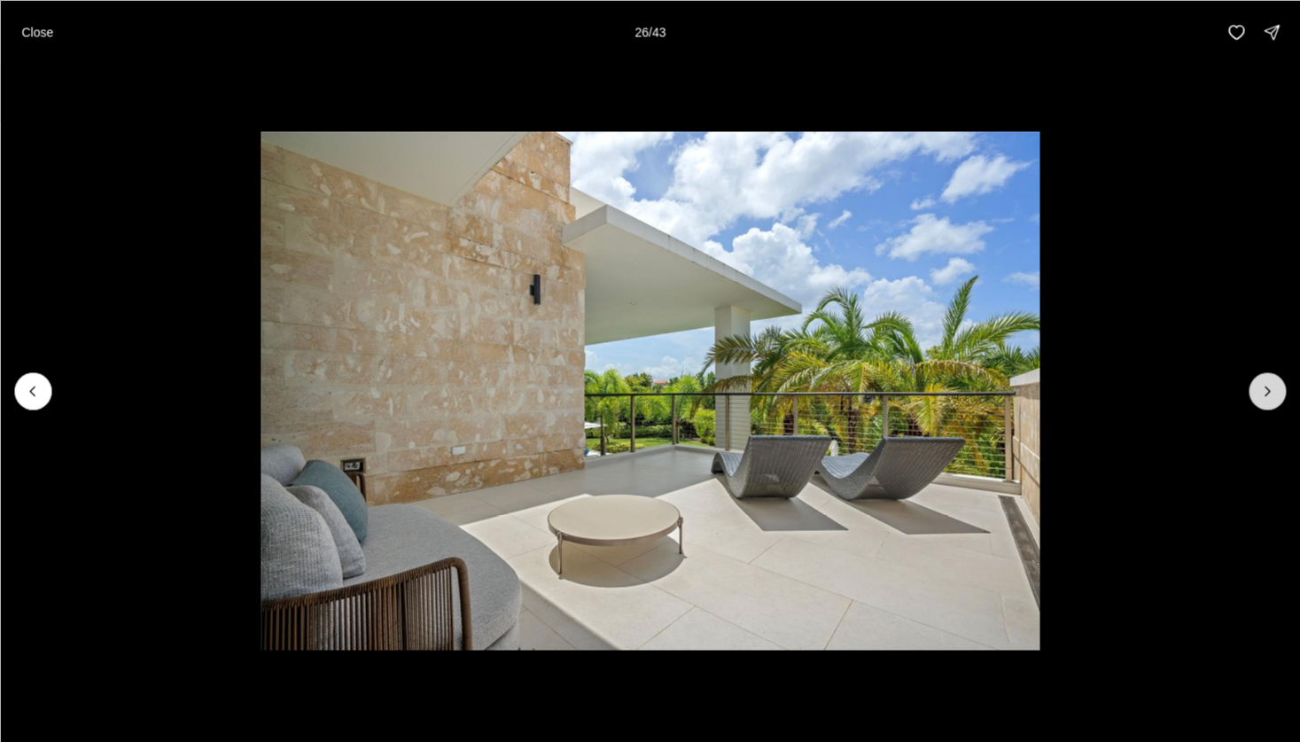
click at [1259, 391] on icon "Next slide" at bounding box center [1267, 391] width 18 height 18
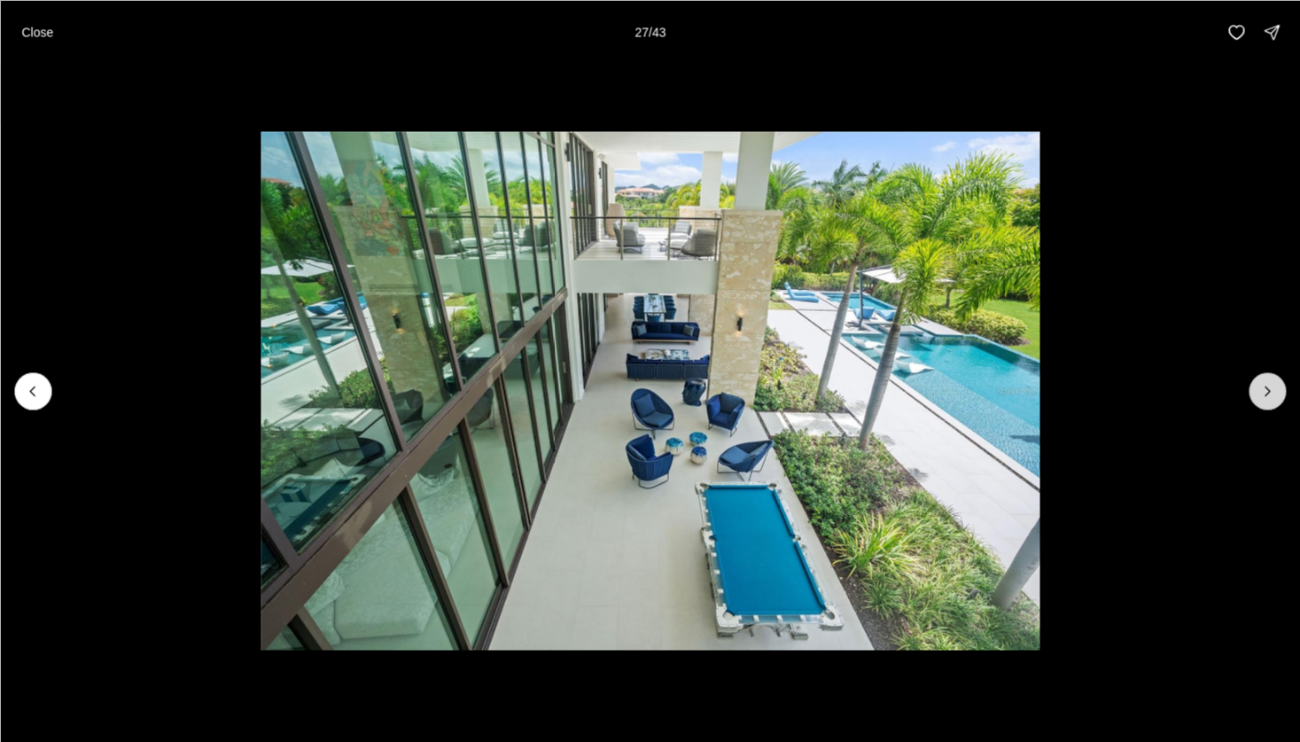
click at [1259, 391] on icon "Next slide" at bounding box center [1267, 391] width 18 height 18
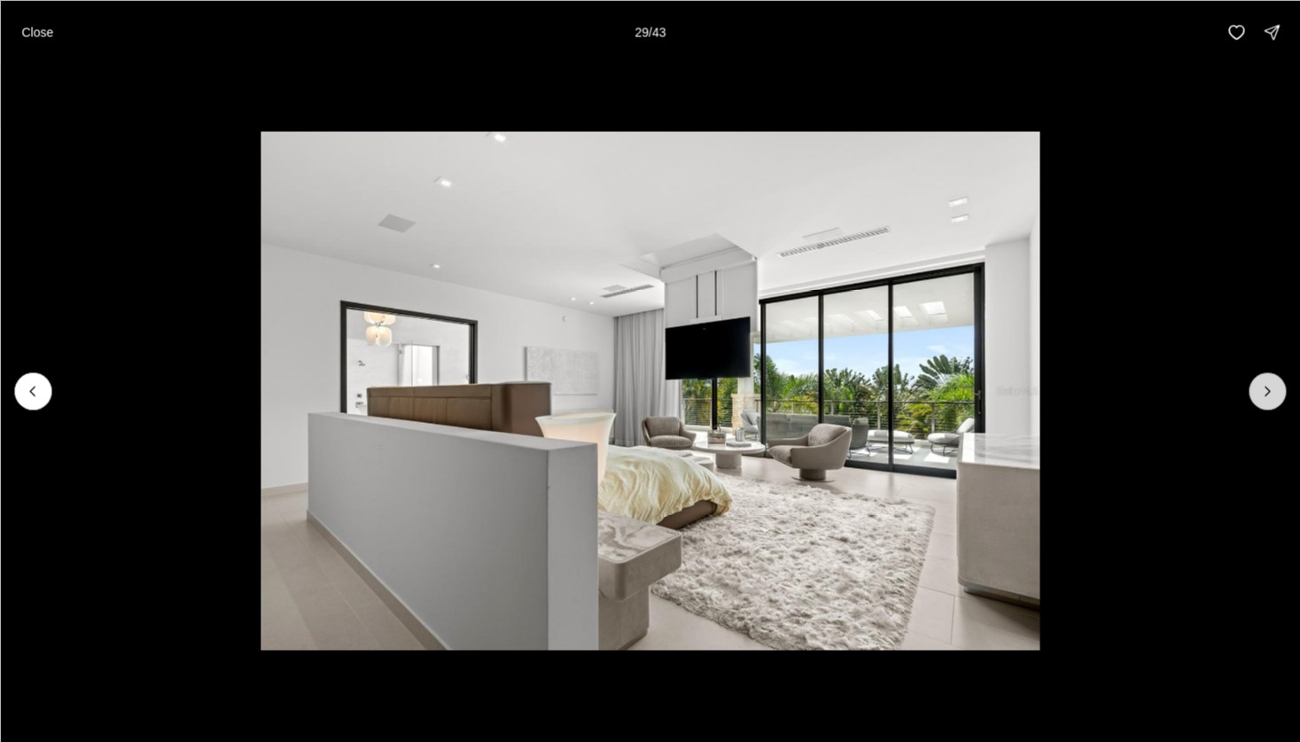
click at [1259, 391] on icon "Next slide" at bounding box center [1267, 391] width 18 height 18
